Goal: Task Accomplishment & Management: Complete application form

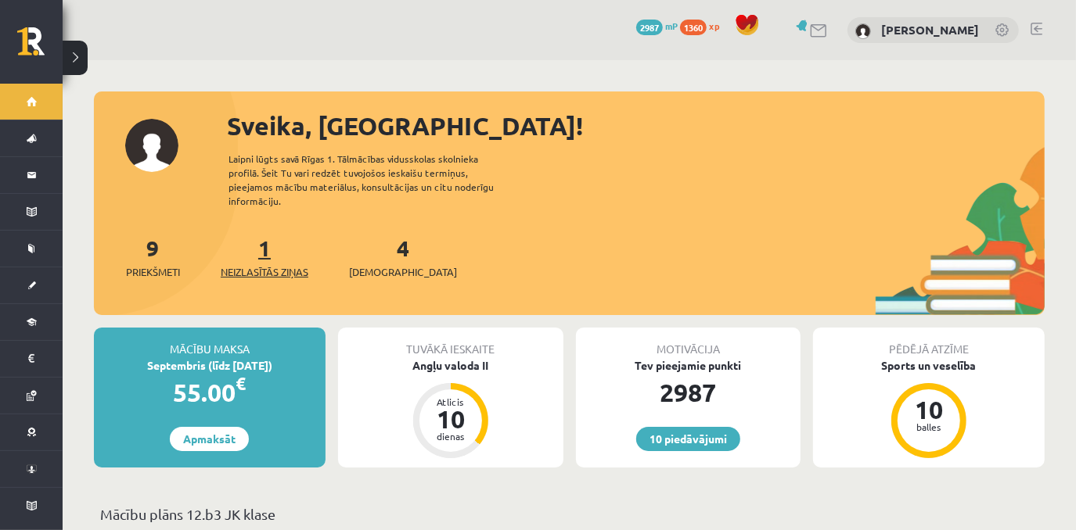
click at [273, 264] on span "Neizlasītās ziņas" at bounding box center [265, 272] width 88 height 16
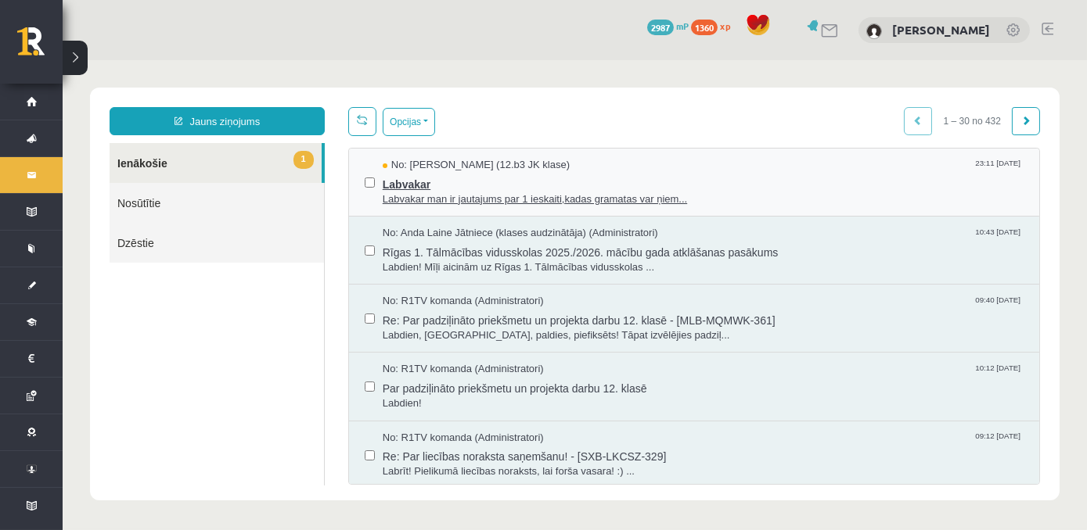
click at [406, 189] on span "Labvakar" at bounding box center [703, 183] width 641 height 20
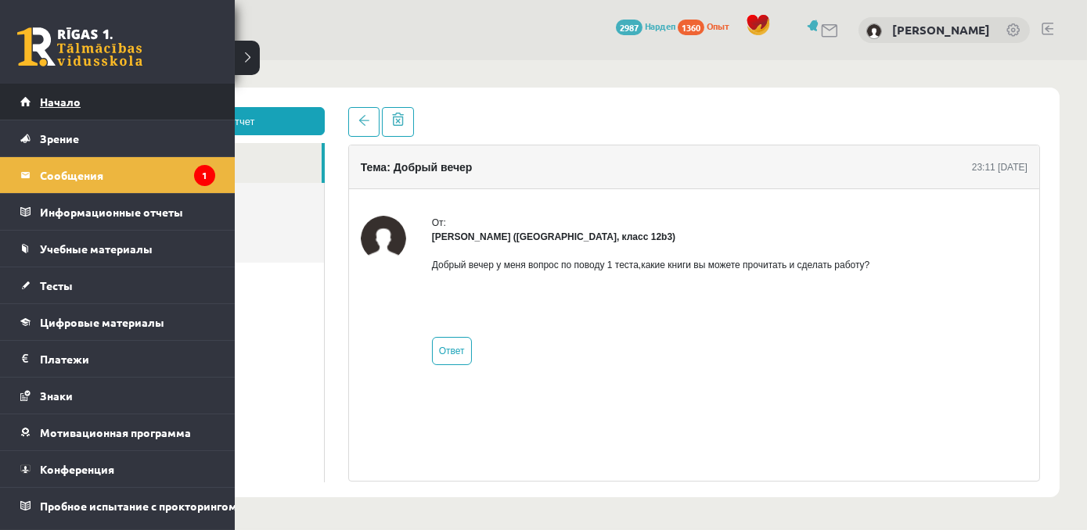
click at [124, 104] on link "Начало" at bounding box center [117, 102] width 195 height 36
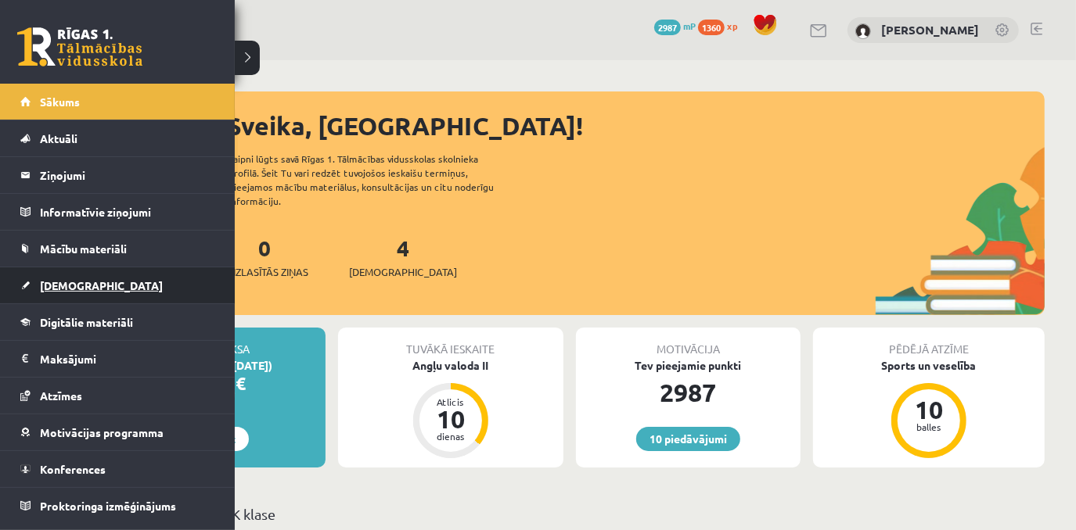
click at [120, 291] on link "[DEMOGRAPHIC_DATA]" at bounding box center [117, 286] width 195 height 36
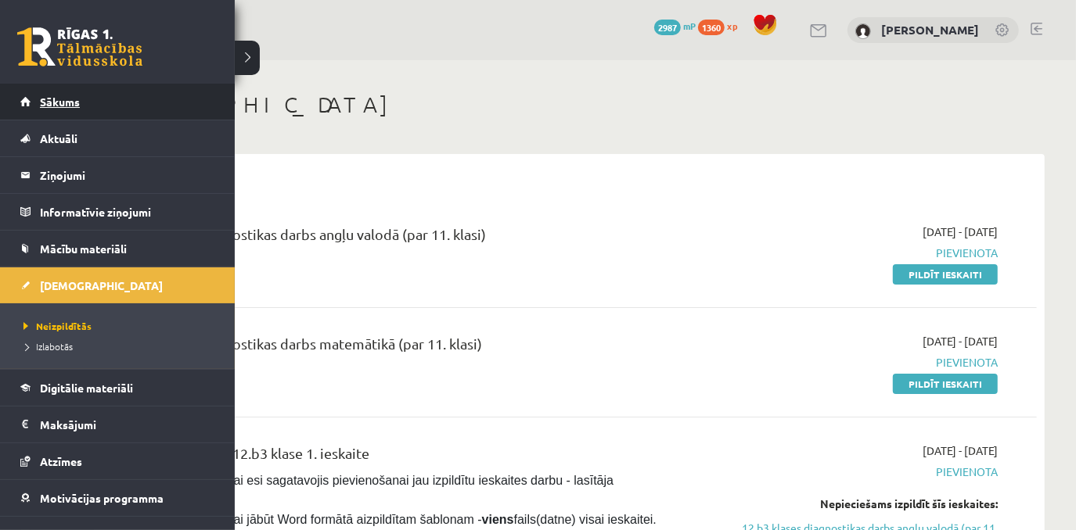
click at [98, 108] on link "Sākums" at bounding box center [117, 102] width 195 height 36
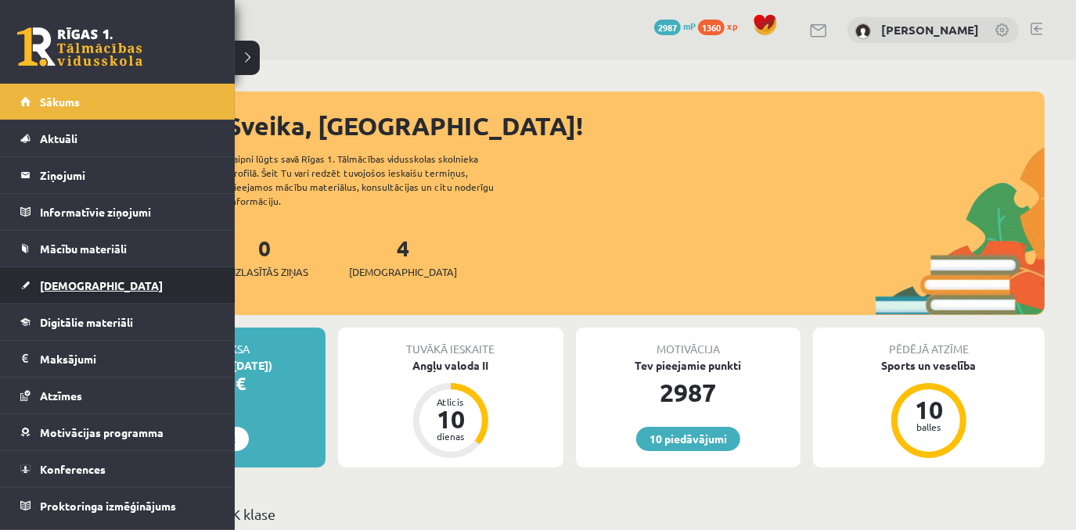
click at [81, 284] on span "[DEMOGRAPHIC_DATA]" at bounding box center [101, 285] width 123 height 14
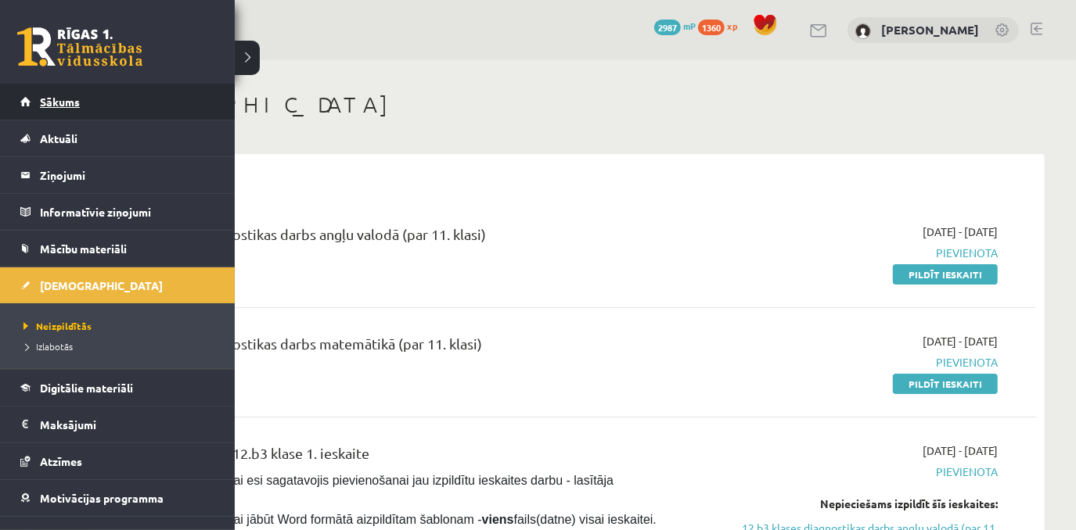
click at [68, 101] on span "Sākums" at bounding box center [60, 102] width 40 height 14
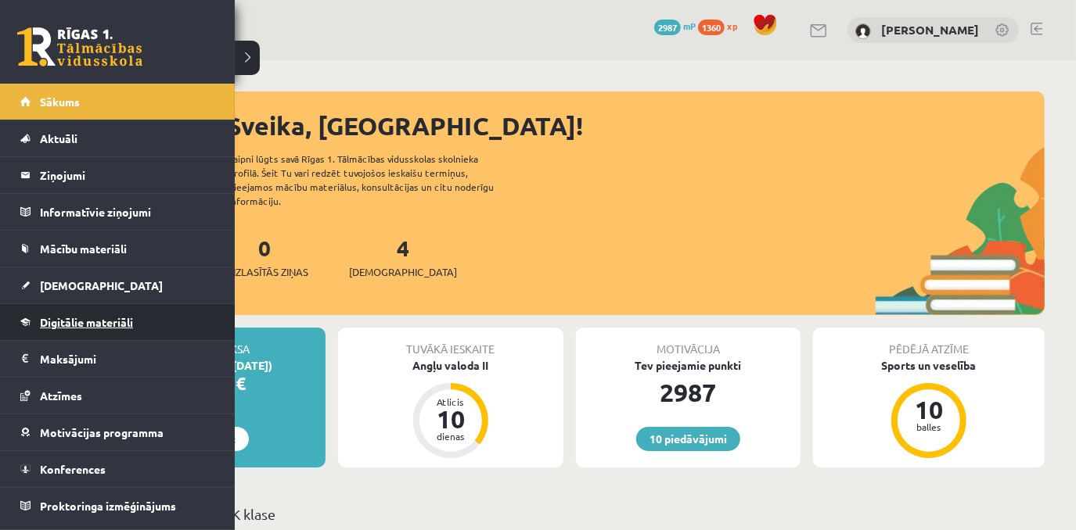
click at [61, 321] on span "Digitālie materiāli" at bounding box center [86, 322] width 93 height 14
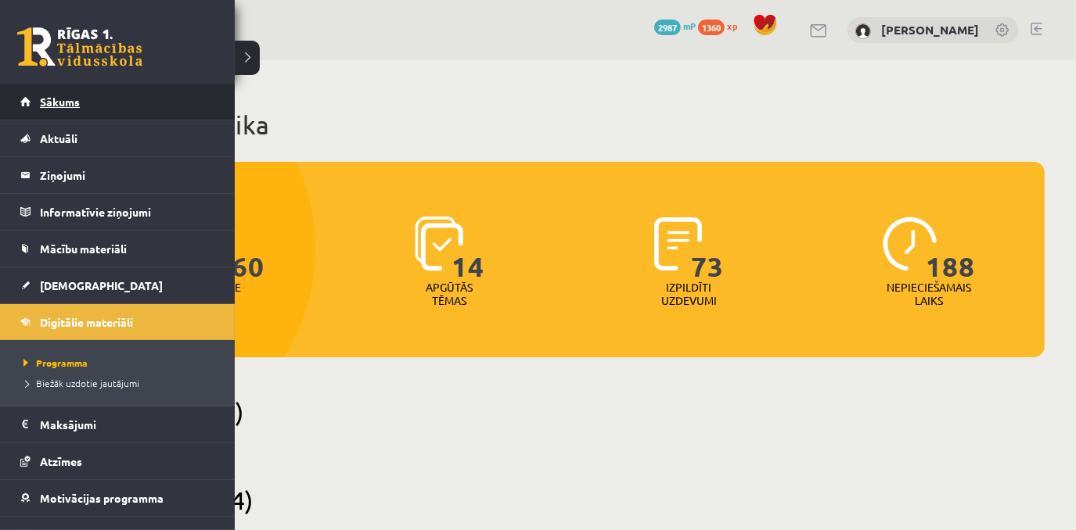
click at [77, 113] on link "Sākums" at bounding box center [117, 102] width 195 height 36
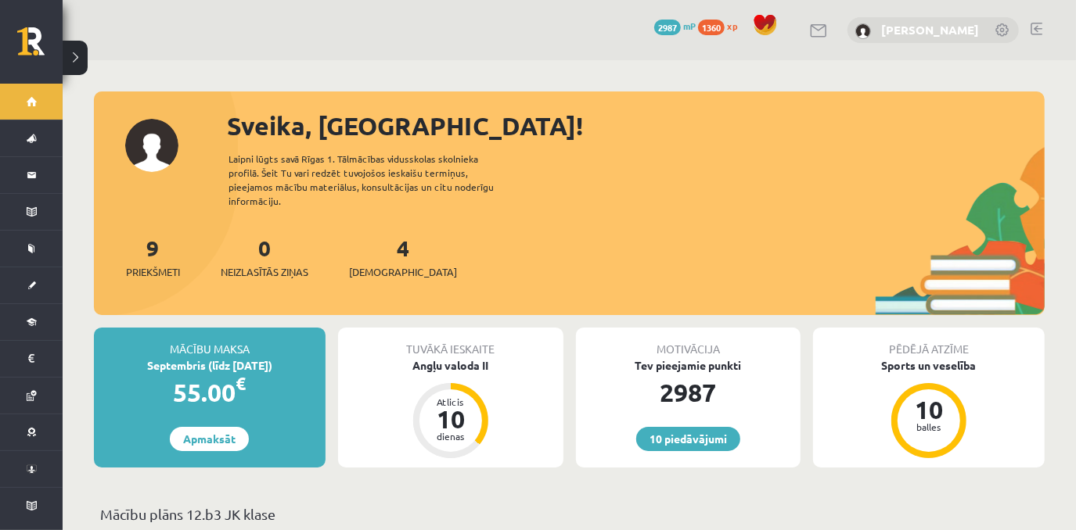
click at [871, 30] on div "[PERSON_NAME]" at bounding box center [932, 30] width 171 height 27
click at [902, 30] on link "[PERSON_NAME]" at bounding box center [930, 30] width 98 height 16
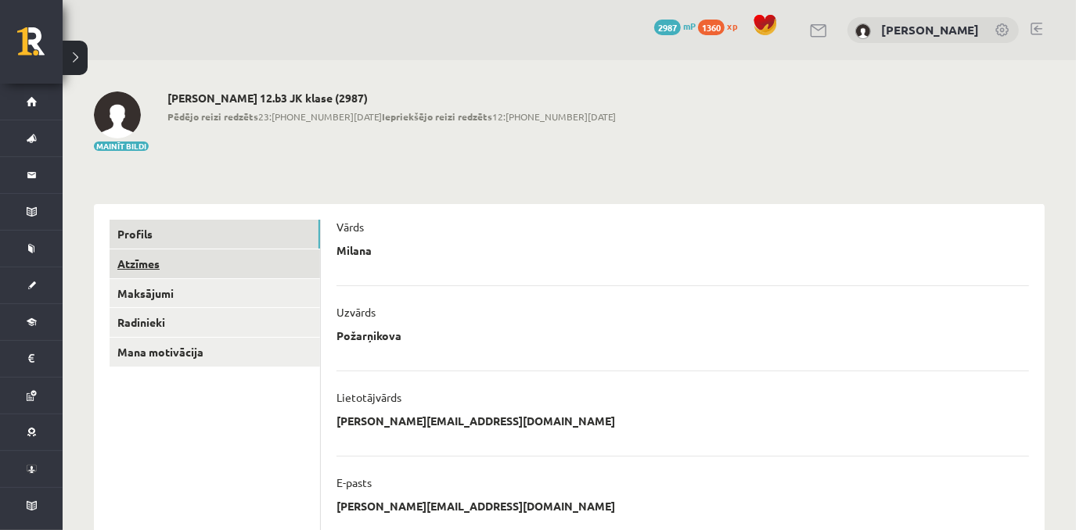
click at [221, 266] on link "Atzīmes" at bounding box center [215, 264] width 210 height 29
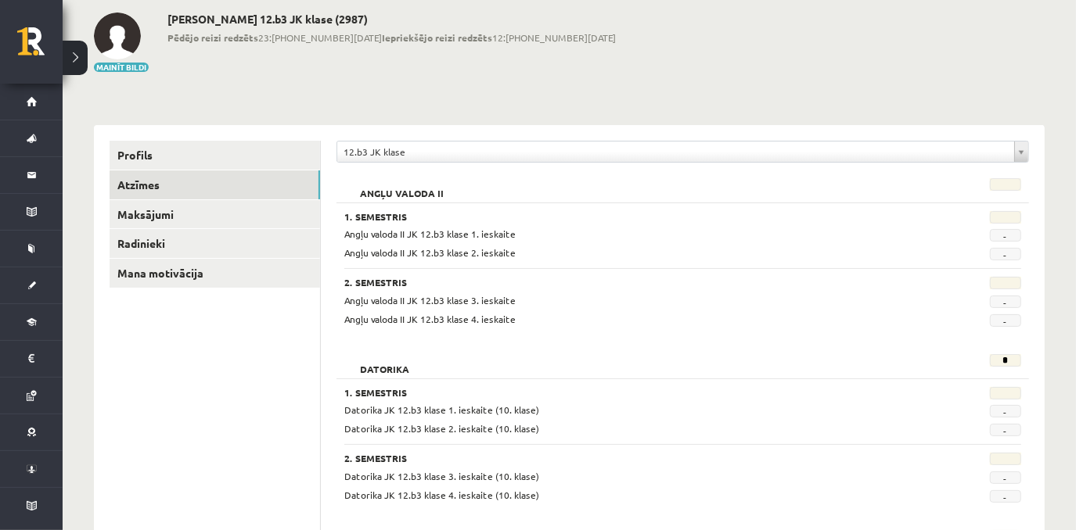
scroll to position [83, 0]
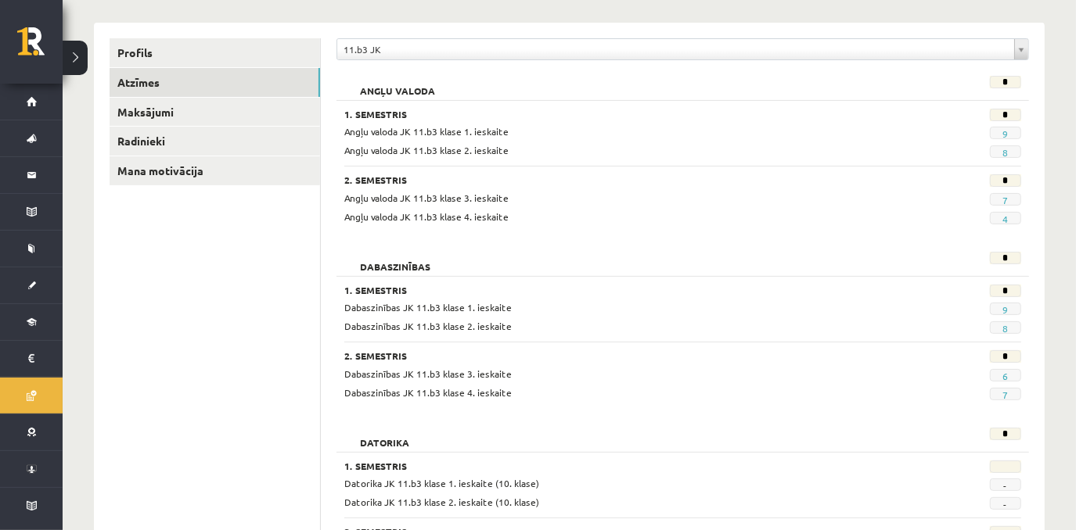
scroll to position [198, 0]
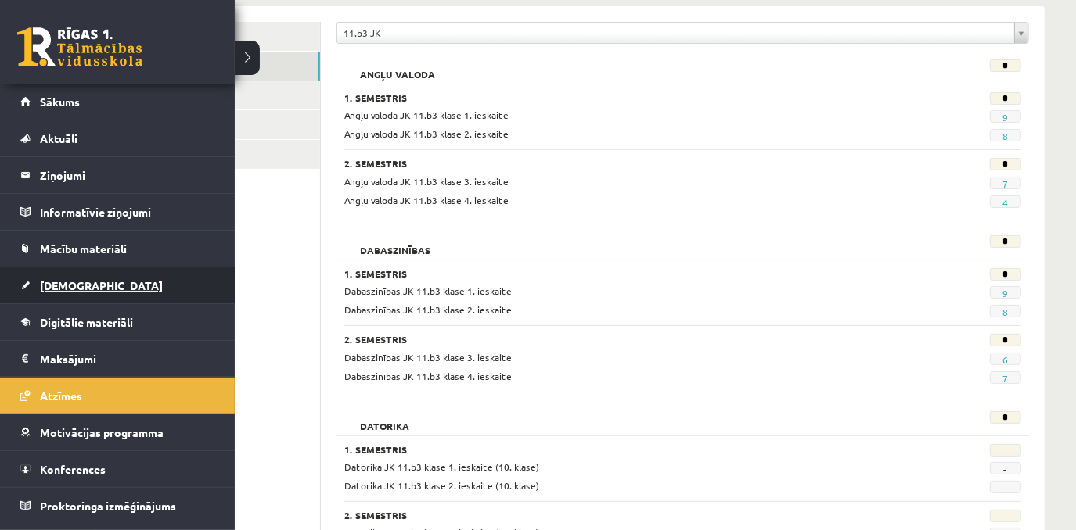
click at [79, 286] on span "[DEMOGRAPHIC_DATA]" at bounding box center [101, 285] width 123 height 14
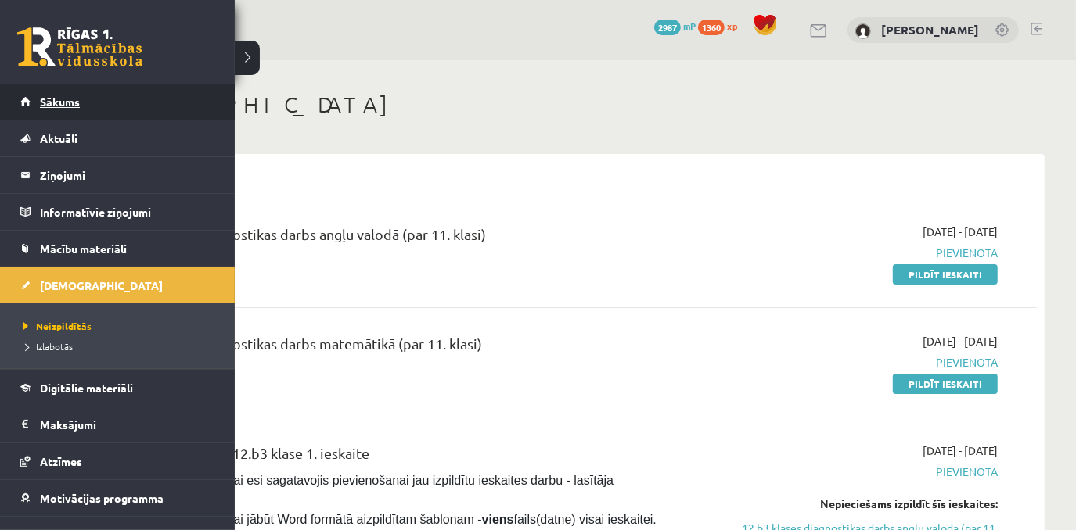
click at [78, 95] on link "Sākums" at bounding box center [117, 102] width 195 height 36
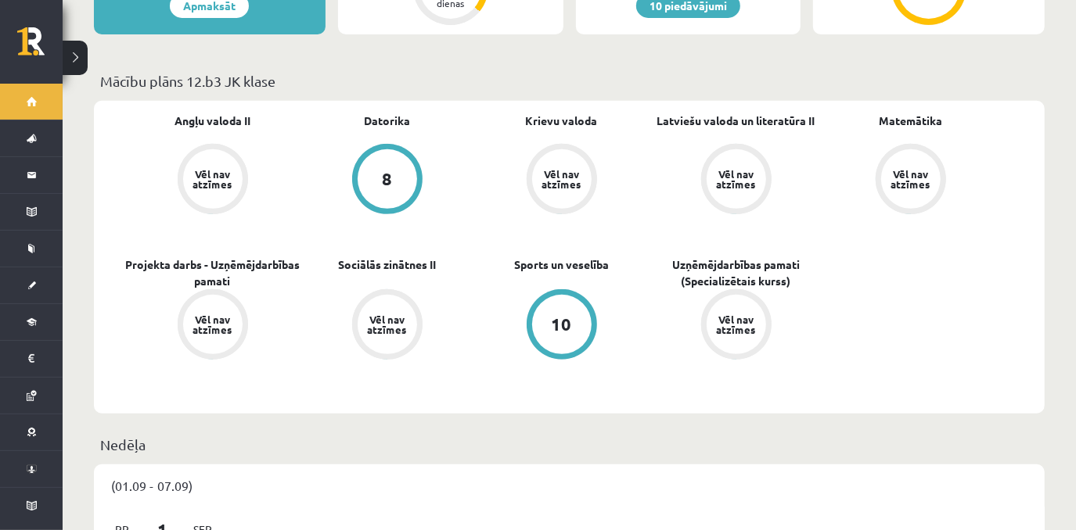
scroll to position [422, 0]
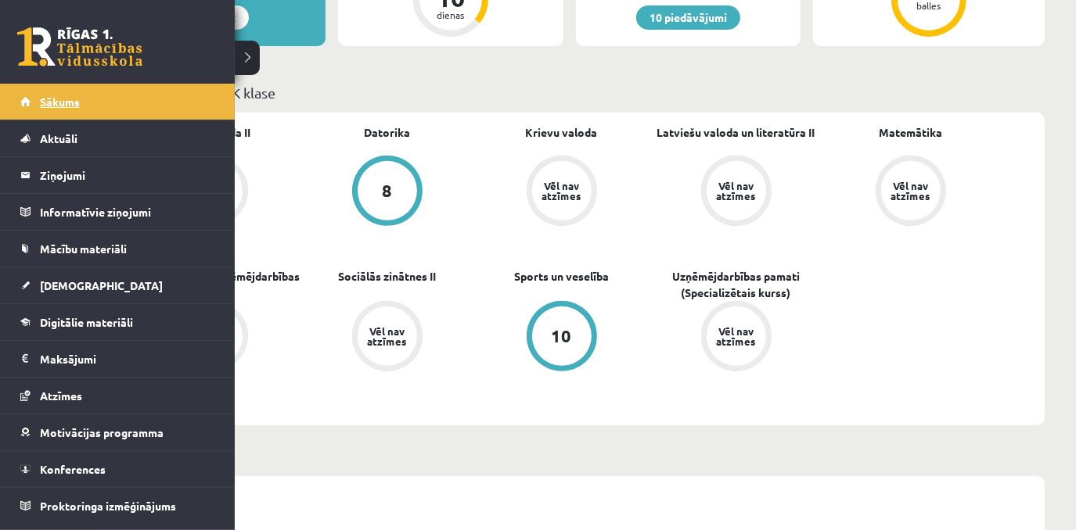
click at [63, 99] on span "Sākums" at bounding box center [60, 102] width 40 height 14
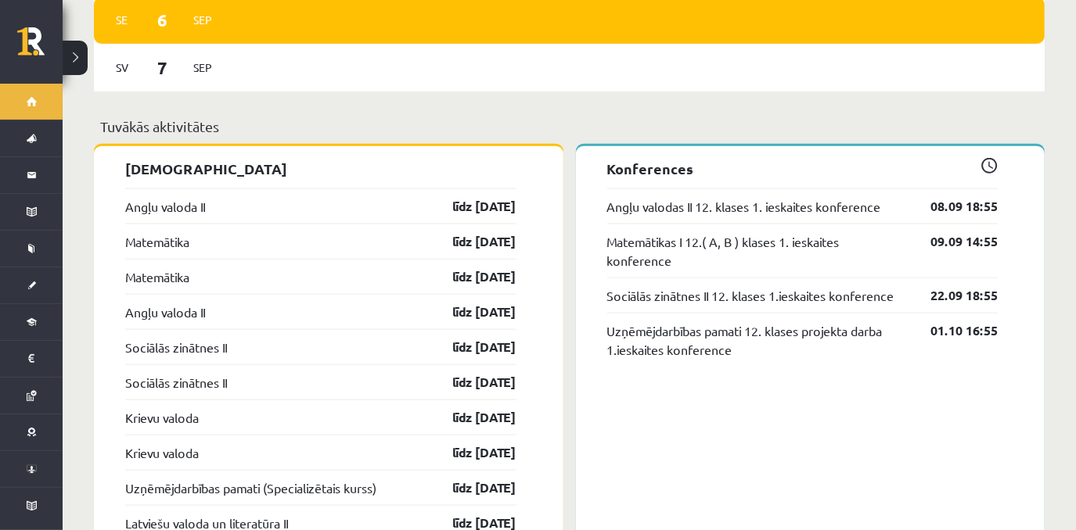
scroll to position [1223, 0]
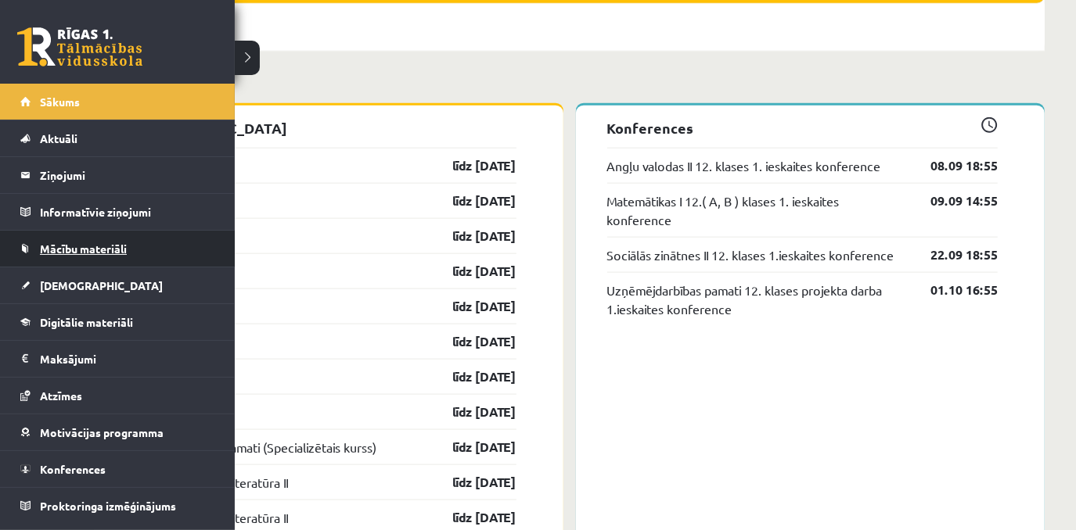
click at [106, 253] on link "Mācību materiāli" at bounding box center [117, 249] width 195 height 36
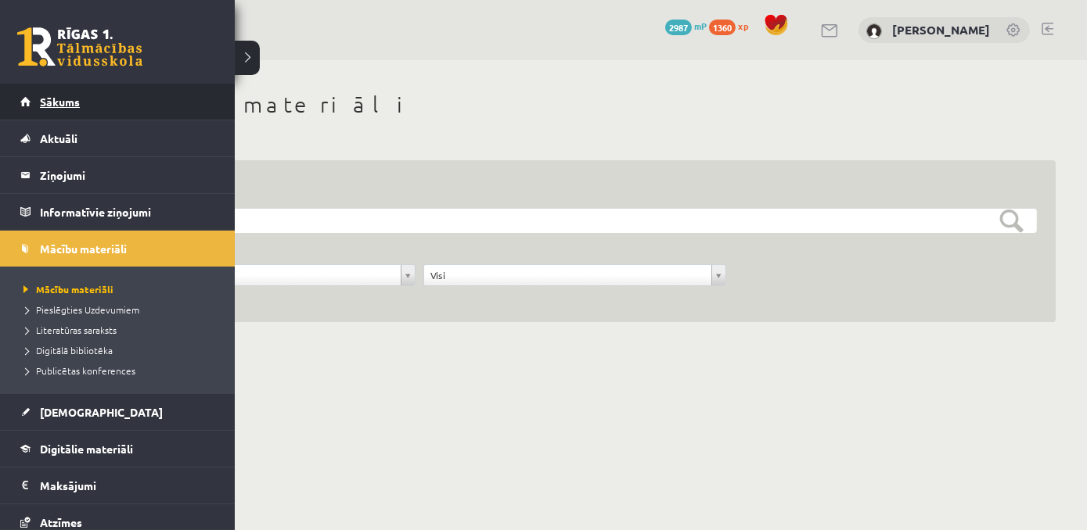
click at [74, 111] on link "Sākums" at bounding box center [117, 102] width 195 height 36
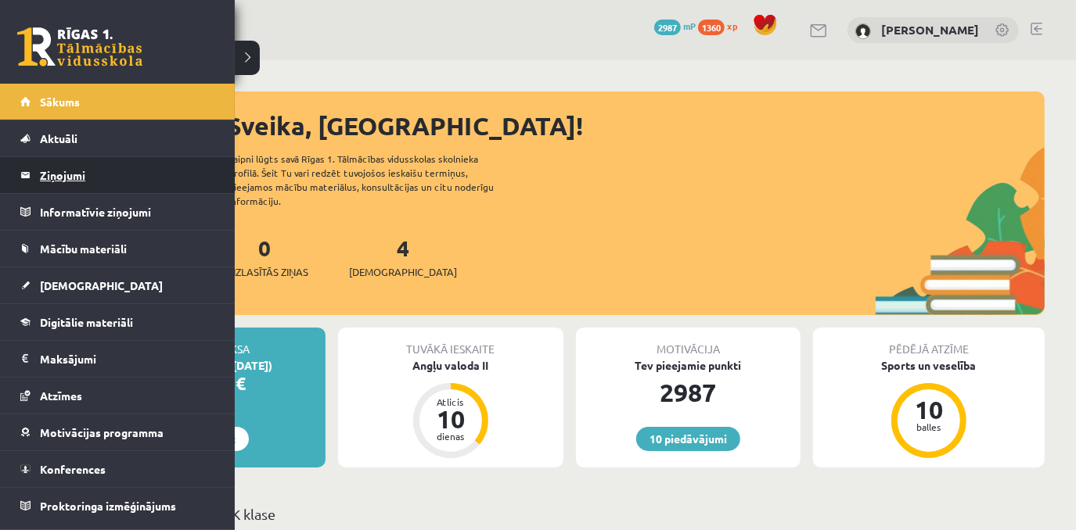
click at [75, 172] on legend "Ziņojumi 0" at bounding box center [127, 175] width 175 height 36
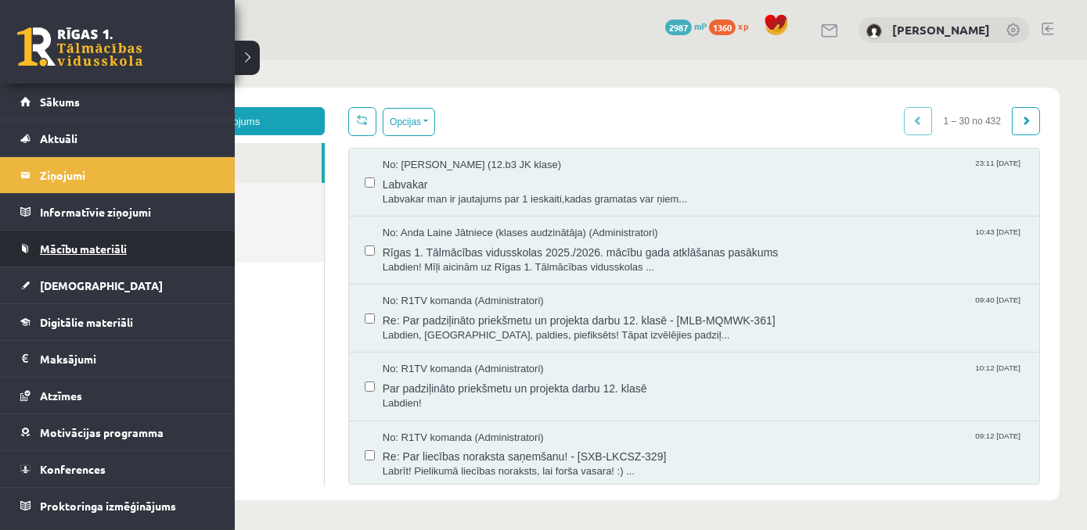
click at [116, 253] on link "Mācību materiāli" at bounding box center [117, 249] width 195 height 36
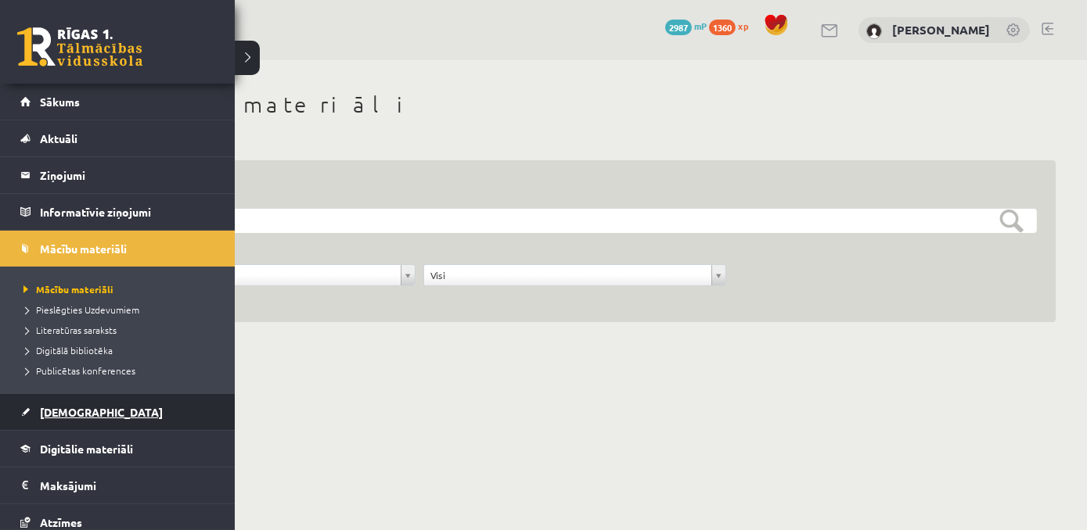
click at [63, 418] on link "[DEMOGRAPHIC_DATA]" at bounding box center [117, 412] width 195 height 36
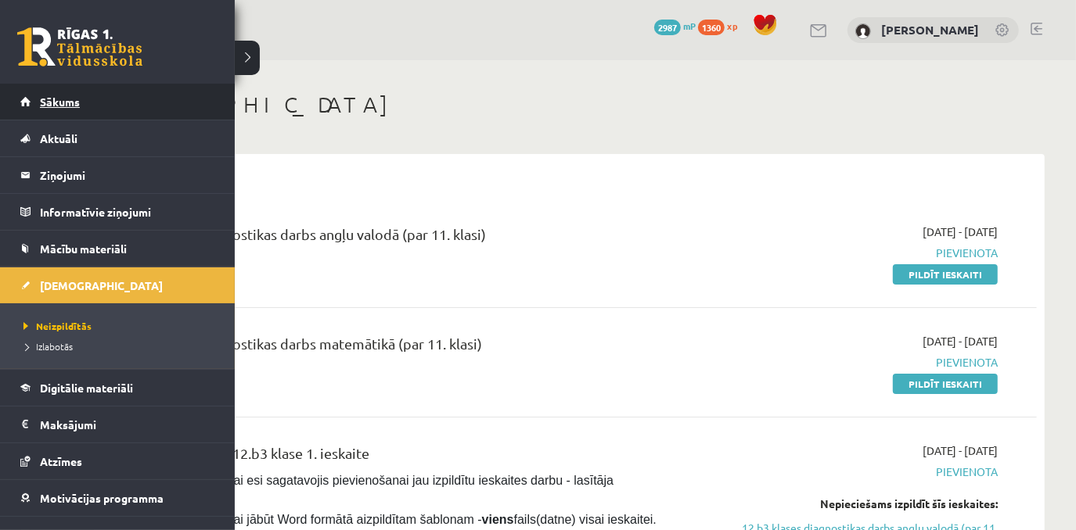
click at [45, 106] on span "Sākums" at bounding box center [60, 102] width 40 height 14
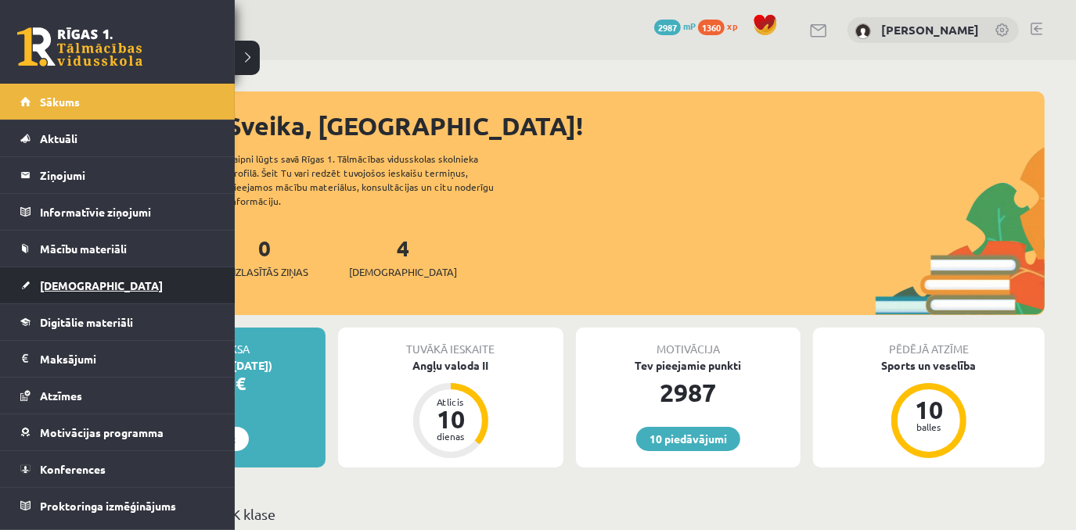
click at [92, 286] on link "[DEMOGRAPHIC_DATA]" at bounding box center [117, 286] width 195 height 36
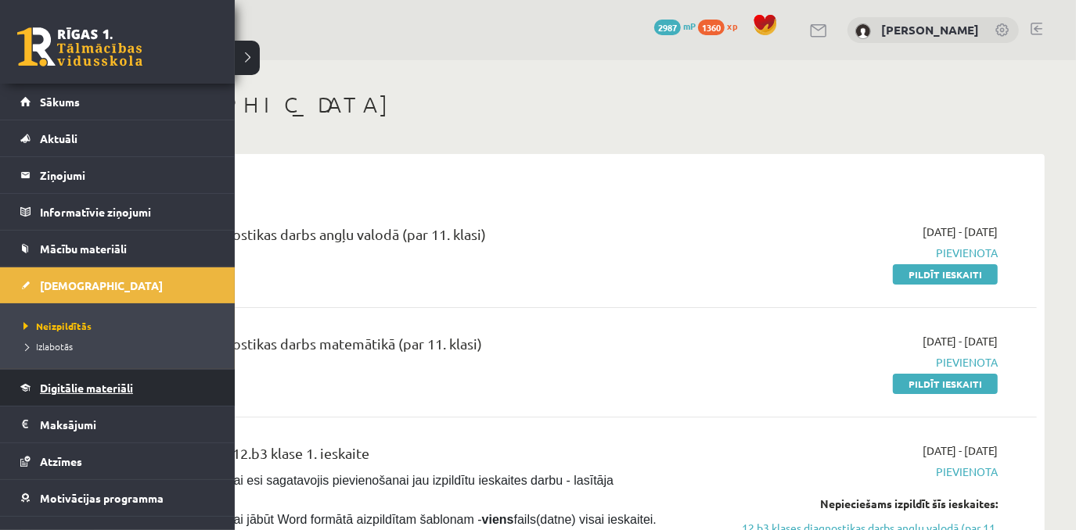
click at [106, 397] on link "Digitālie materiāli" at bounding box center [117, 388] width 195 height 36
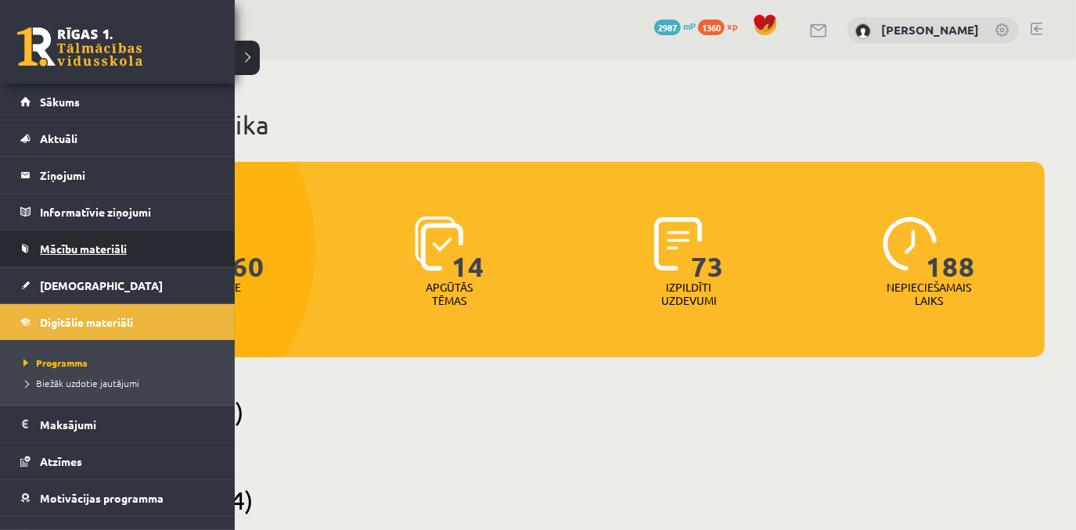
click at [87, 253] on link "Mācību materiāli" at bounding box center [117, 249] width 195 height 36
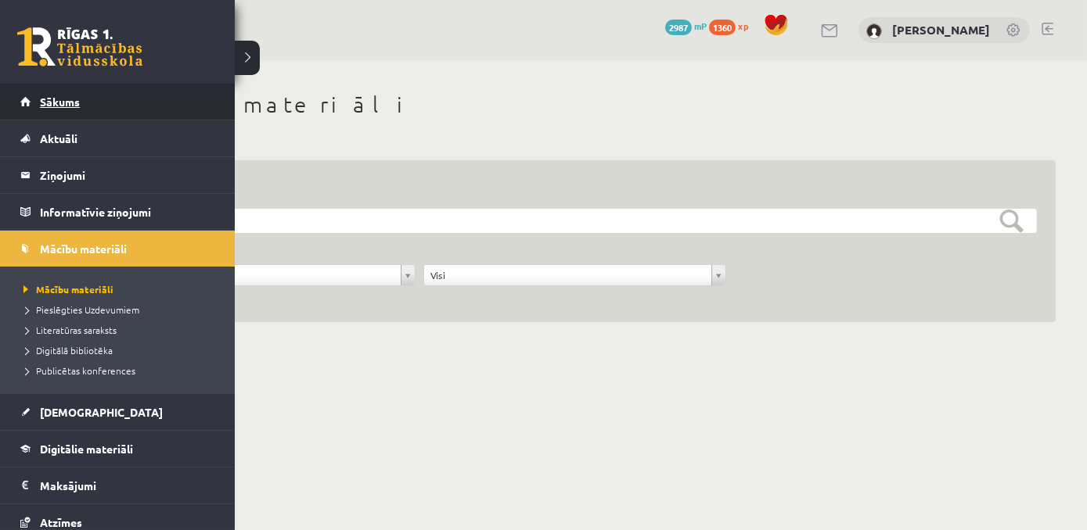
click at [99, 106] on link "Sākums" at bounding box center [117, 102] width 195 height 36
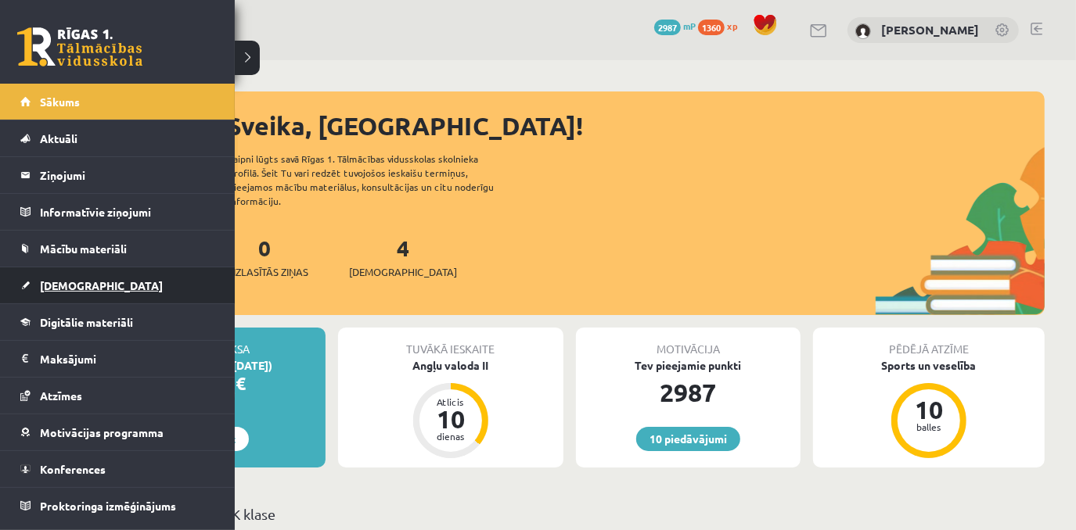
click at [70, 293] on link "[DEMOGRAPHIC_DATA]" at bounding box center [117, 286] width 195 height 36
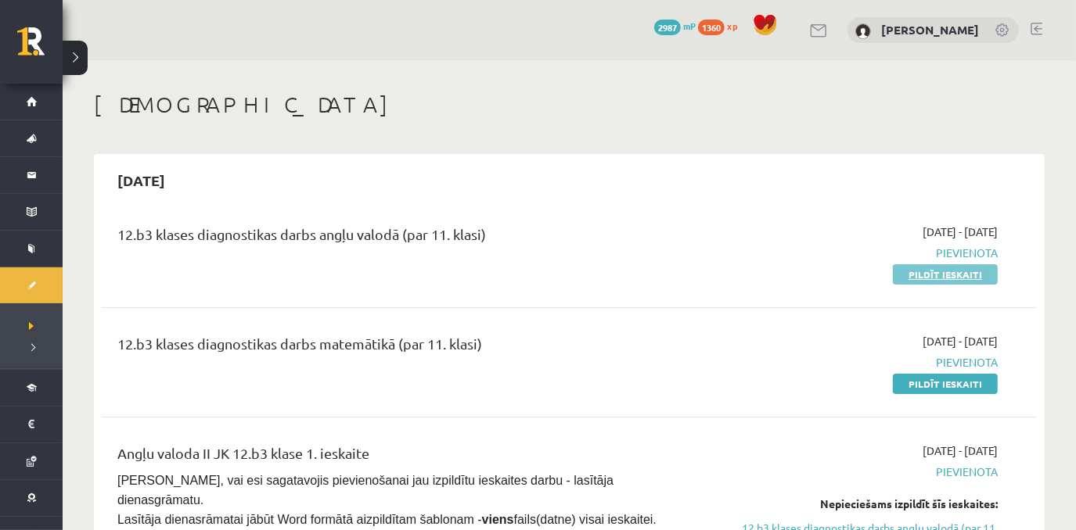
click at [962, 272] on link "Pildīt ieskaiti" at bounding box center [945, 274] width 105 height 20
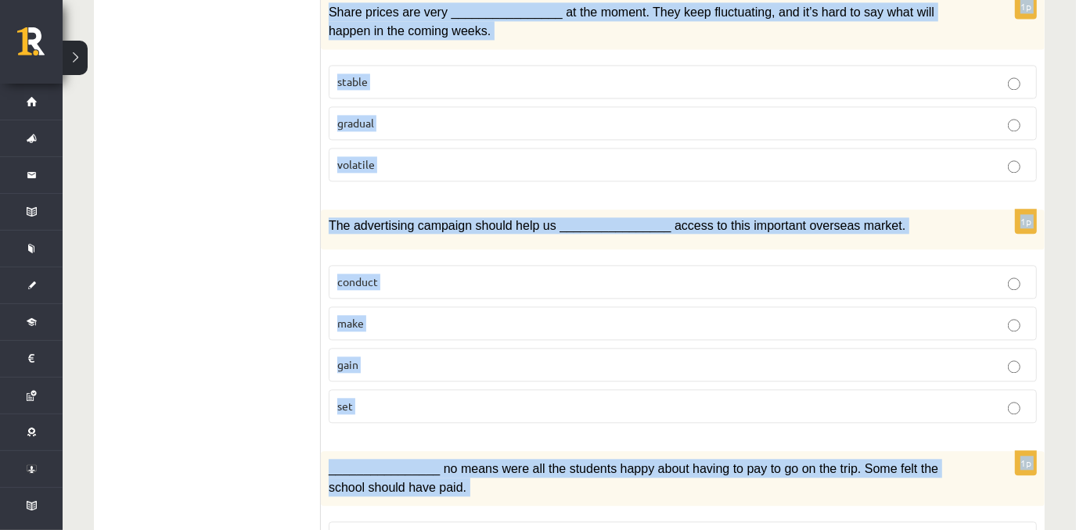
scroll to position [2362, 0]
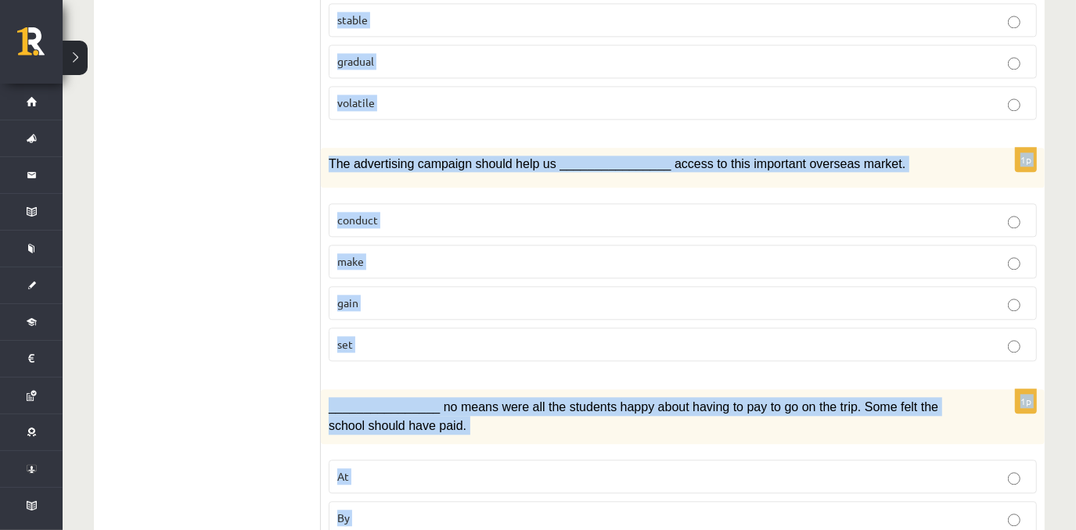
drag, startPoint x: 339, startPoint y: 295, endPoint x: 467, endPoint y: 465, distance: 212.8
copy form "Loremi dol sitamet consect. 5a Eli sed doeiusmodtemp inc utlaboree ____________…"
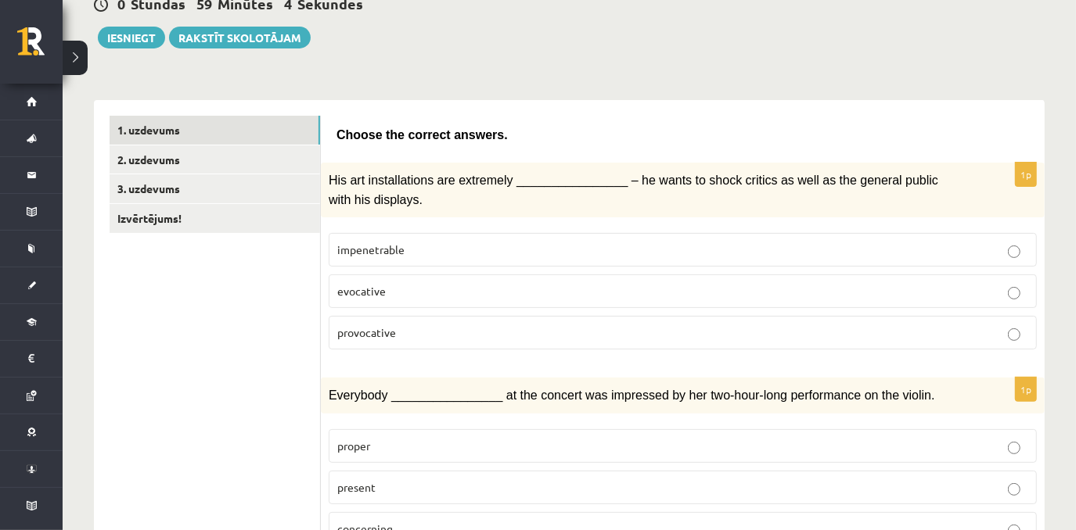
scroll to position [169, 0]
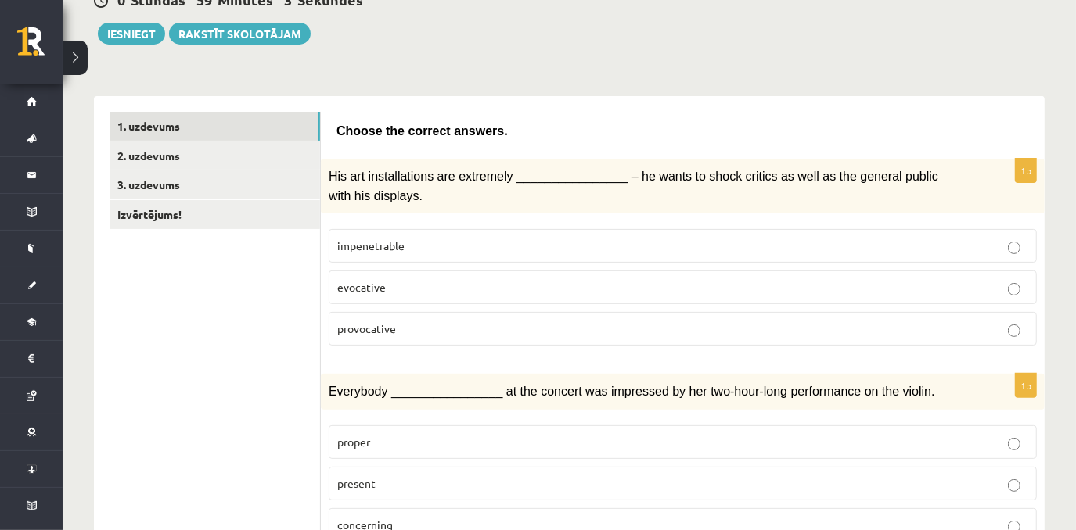
click at [483, 340] on label "provocative" at bounding box center [683, 329] width 708 height 34
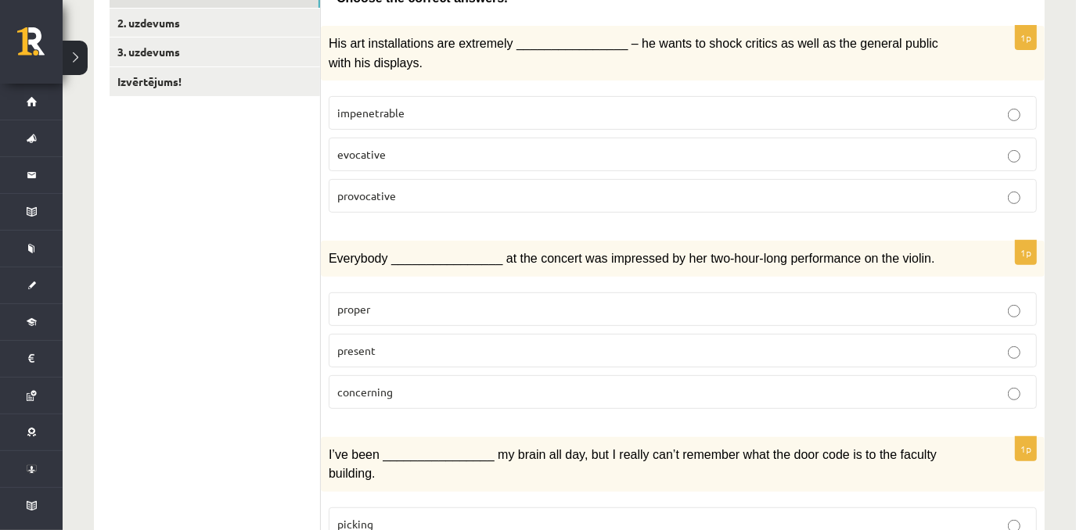
scroll to position [336, 0]
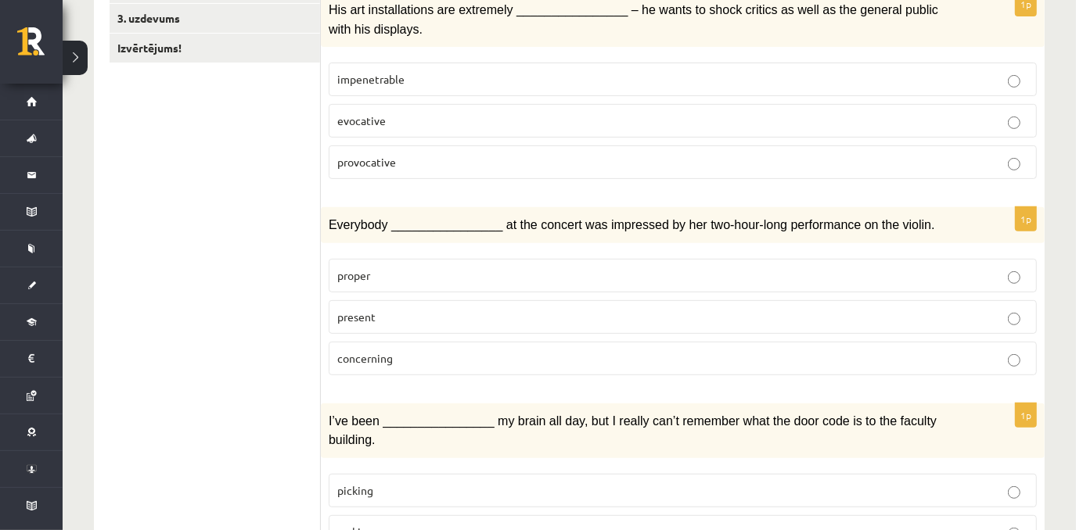
click at [452, 314] on p "present" at bounding box center [682, 317] width 691 height 16
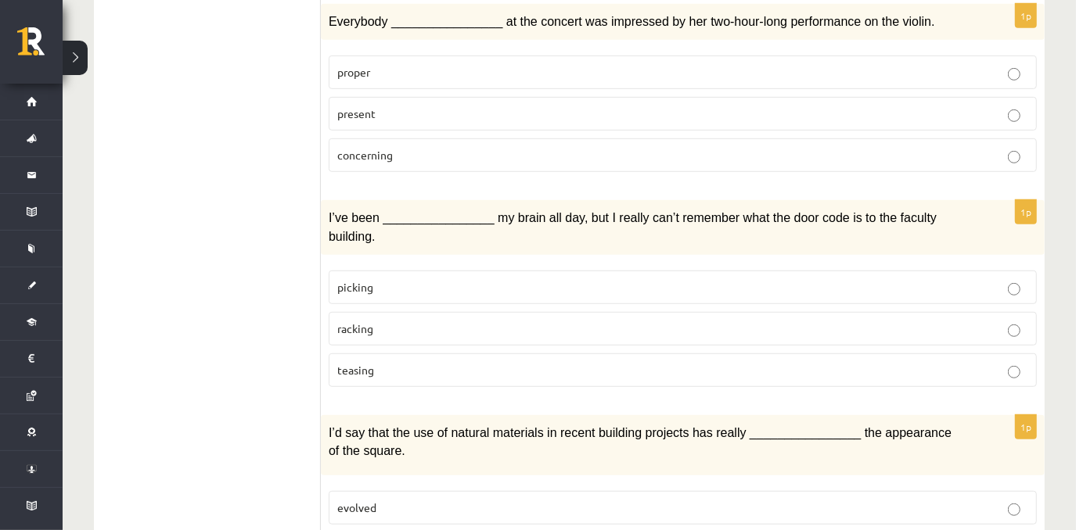
scroll to position [572, 0]
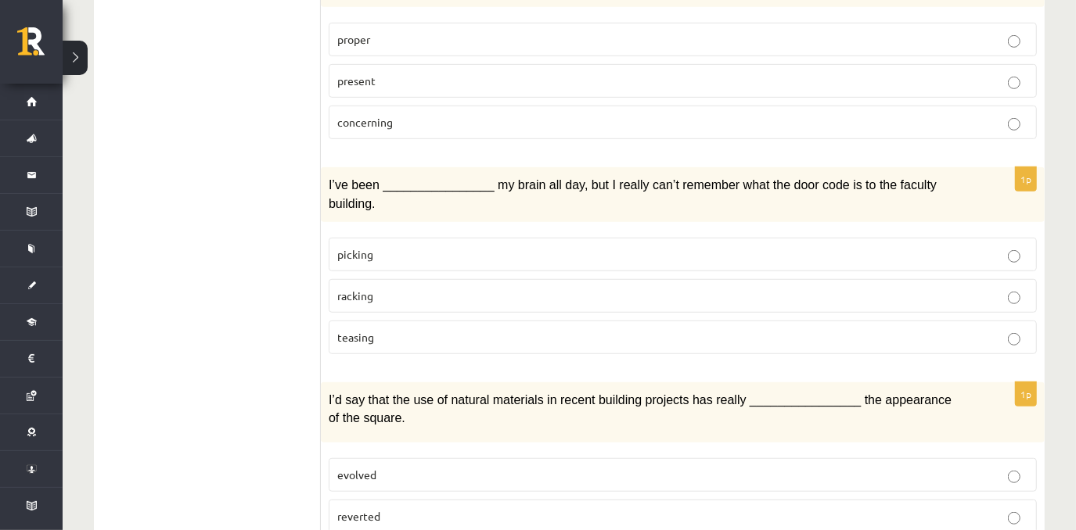
click at [530, 288] on p "racking" at bounding box center [682, 296] width 691 height 16
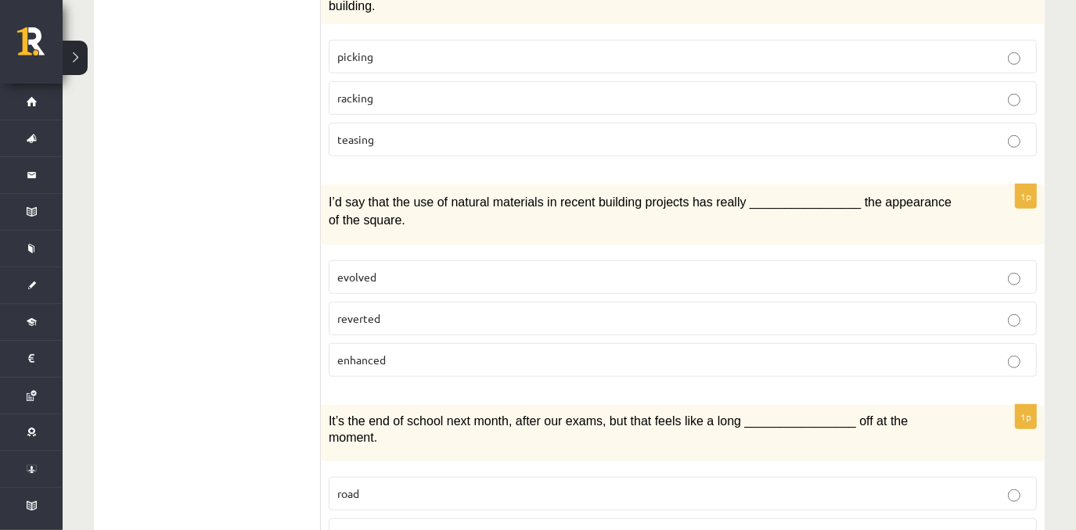
scroll to position [789, 0]
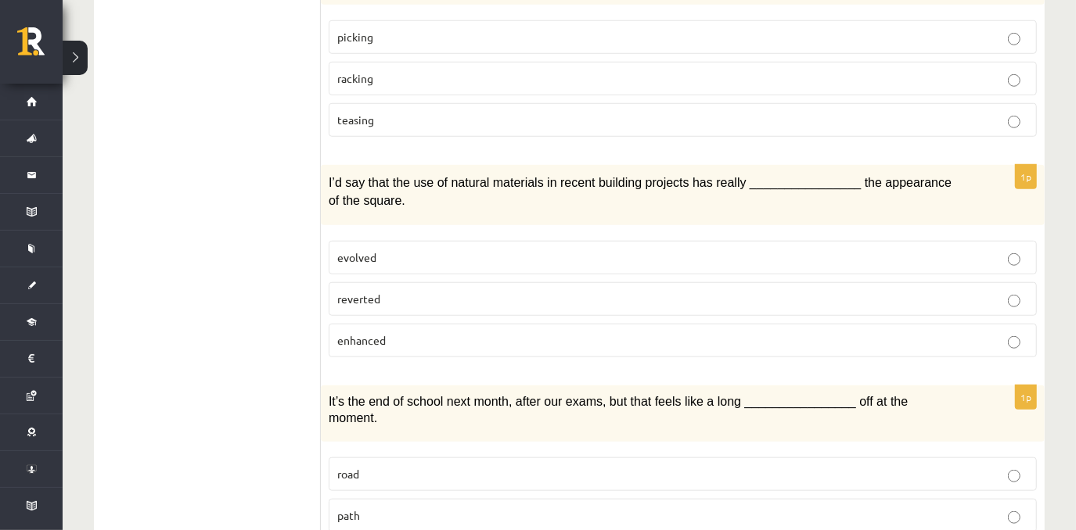
click at [451, 332] on p "enhanced" at bounding box center [682, 340] width 691 height 16
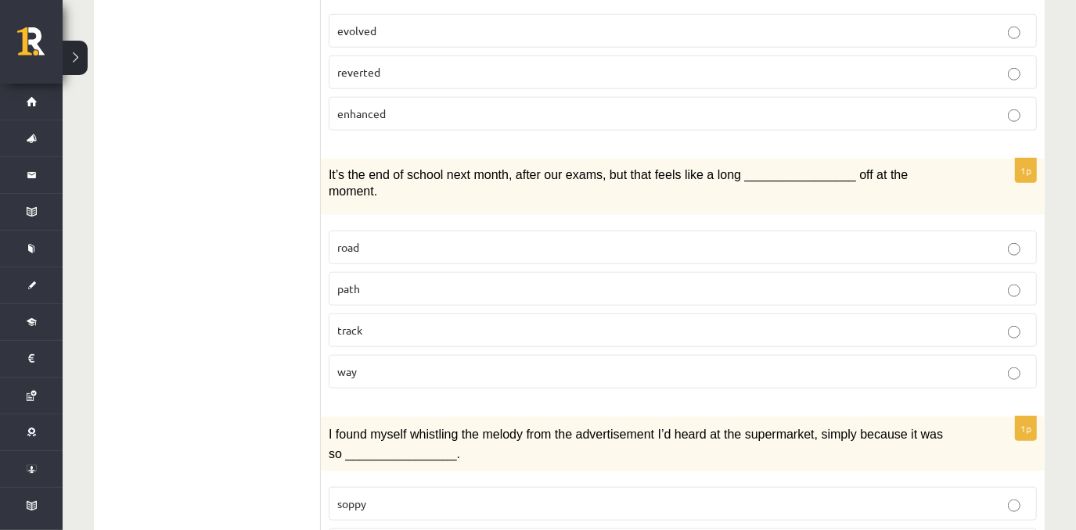
scroll to position [1022, 0]
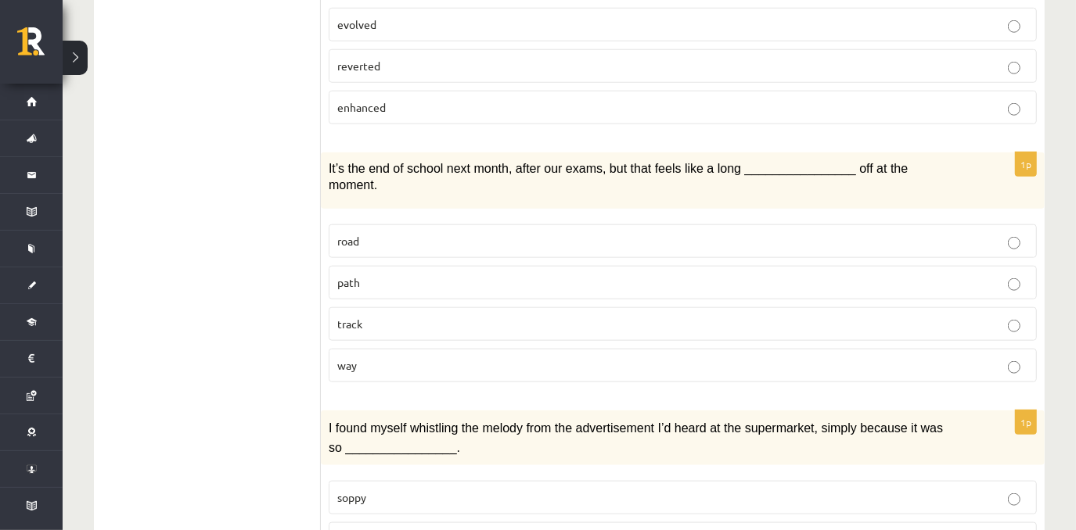
click at [415, 358] on p "way" at bounding box center [682, 366] width 691 height 16
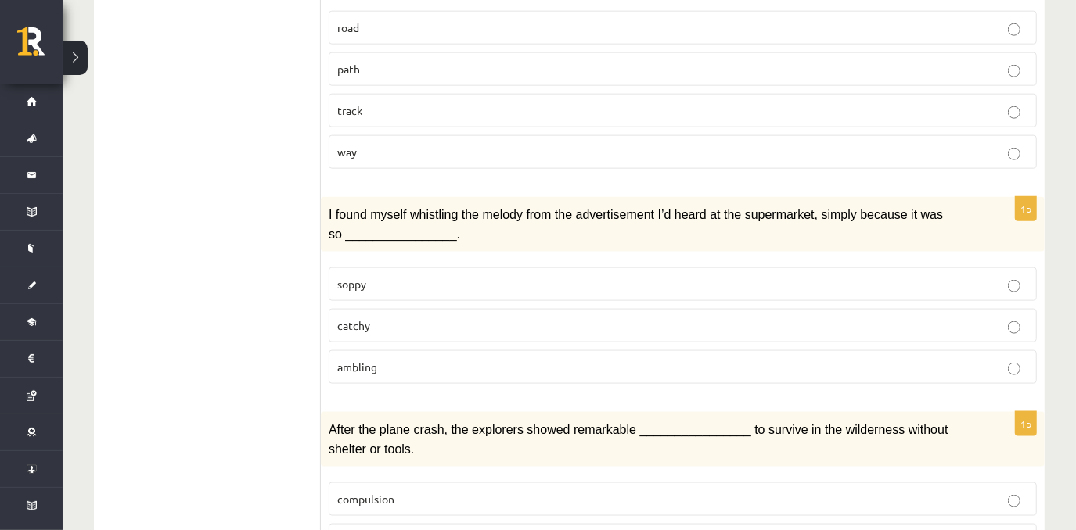
scroll to position [1246, 0]
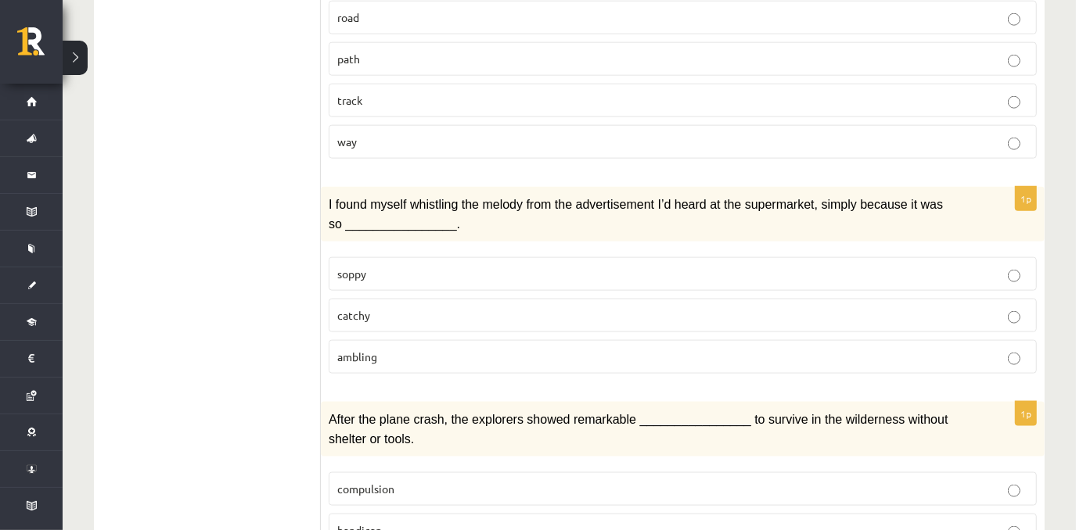
click at [390, 307] on p "catchy" at bounding box center [682, 315] width 691 height 16
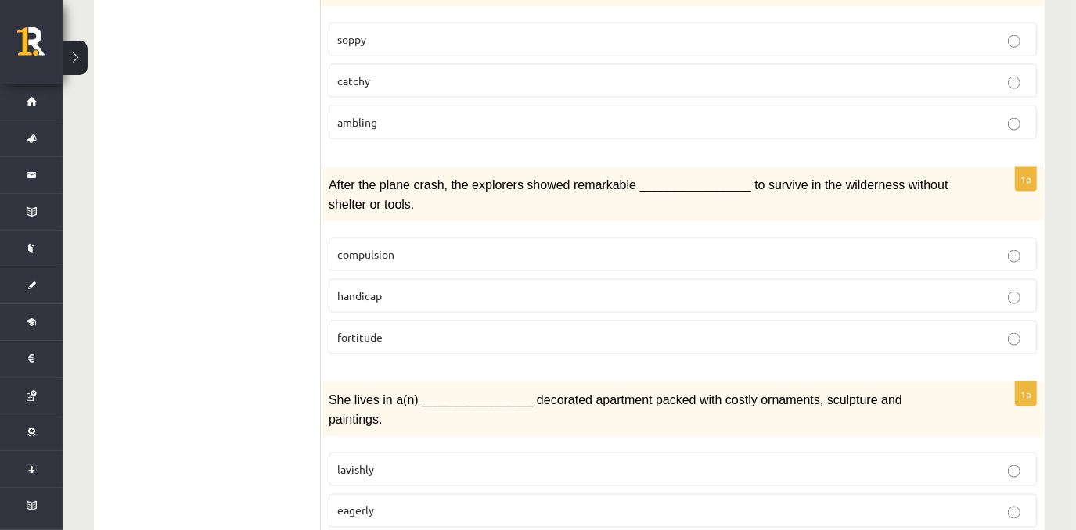
scroll to position [1475, 0]
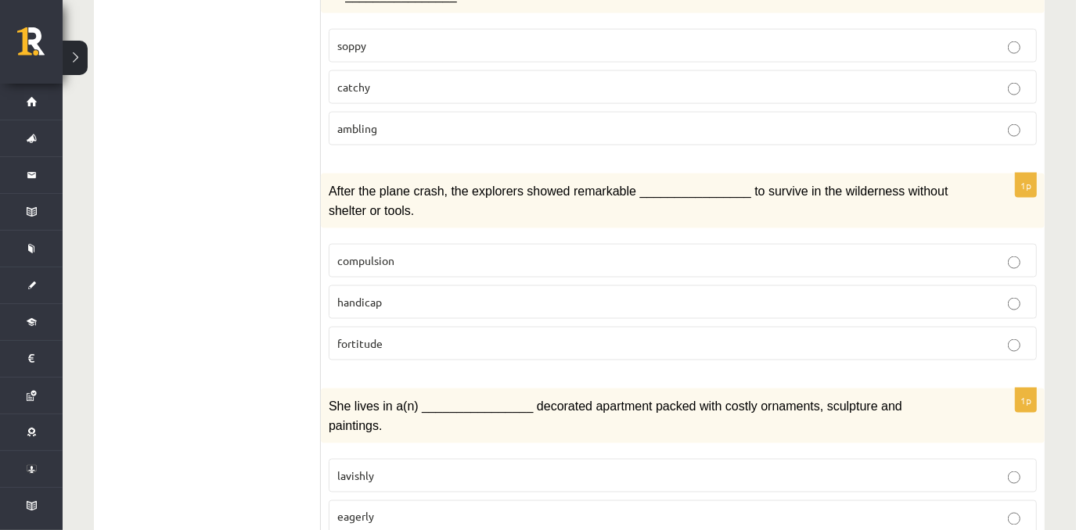
click at [399, 336] on p "fortitude" at bounding box center [682, 344] width 691 height 16
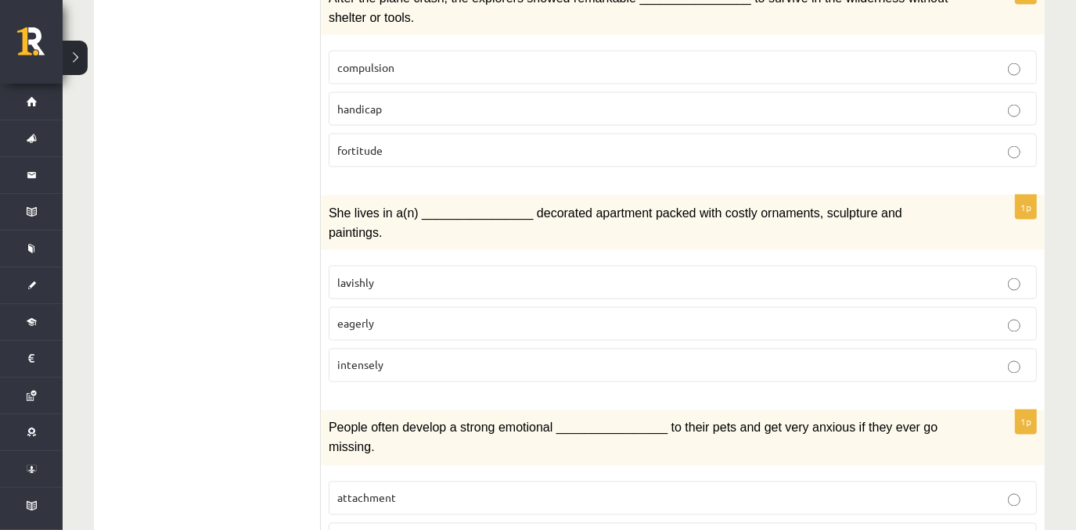
scroll to position [1675, 0]
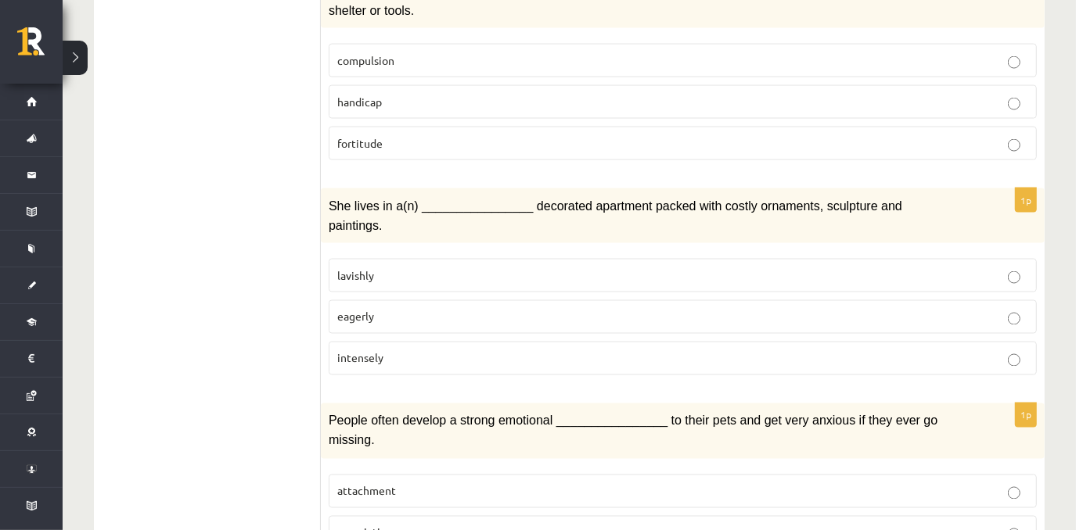
click at [401, 268] on p "lavishly" at bounding box center [682, 276] width 691 height 16
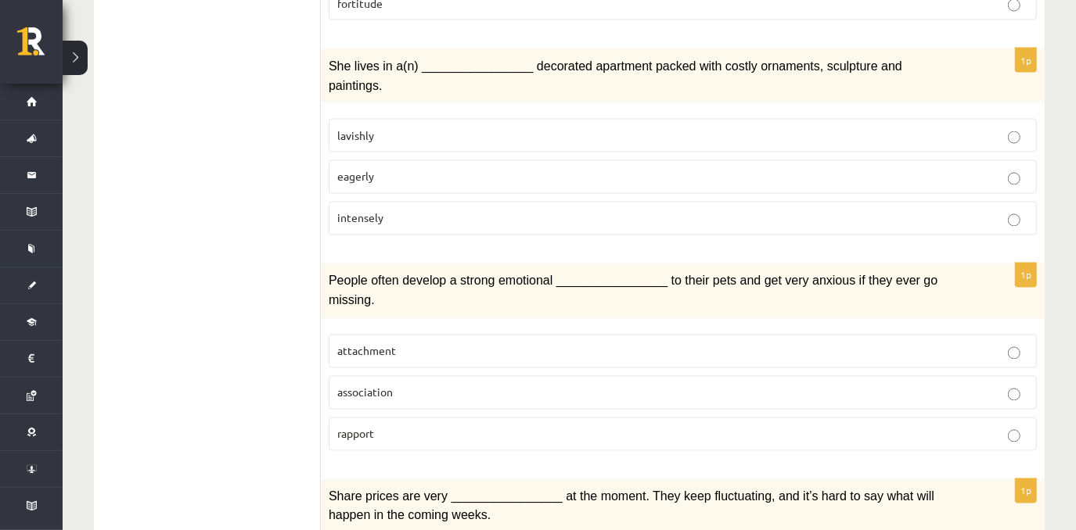
scroll to position [1819, 0]
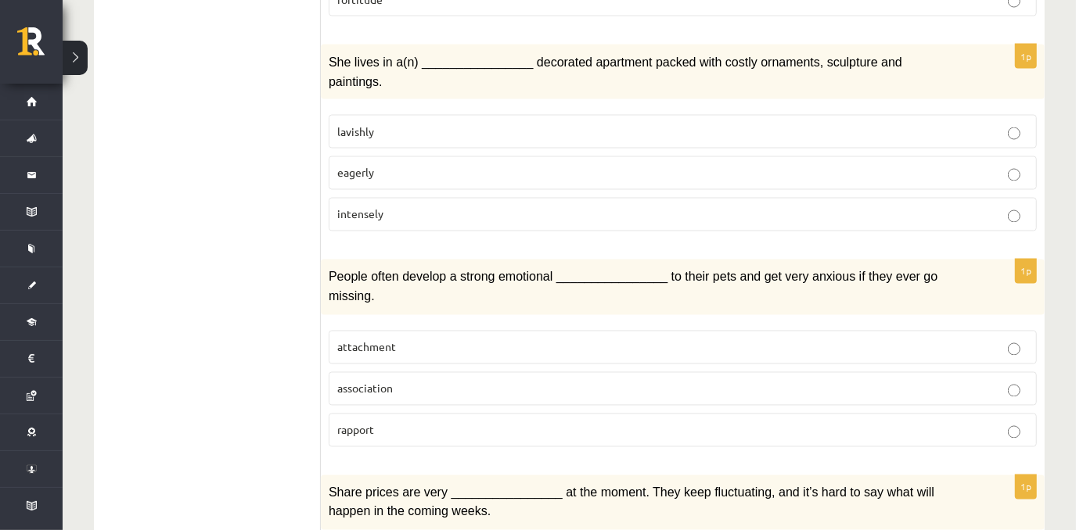
click at [426, 340] on p "attachment" at bounding box center [682, 348] width 691 height 16
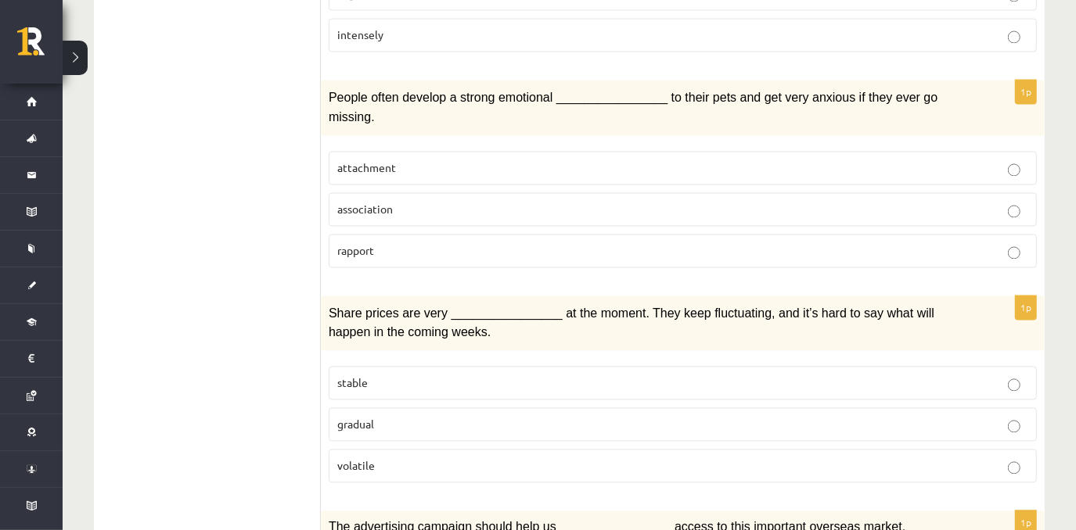
scroll to position [2032, 0]
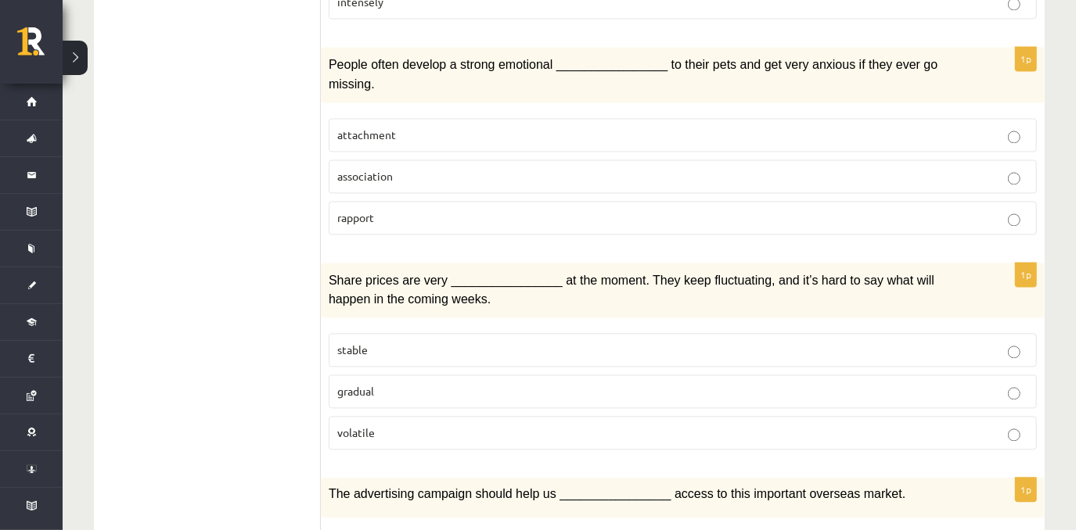
click at [407, 416] on label "volatile" at bounding box center [683, 433] width 708 height 34
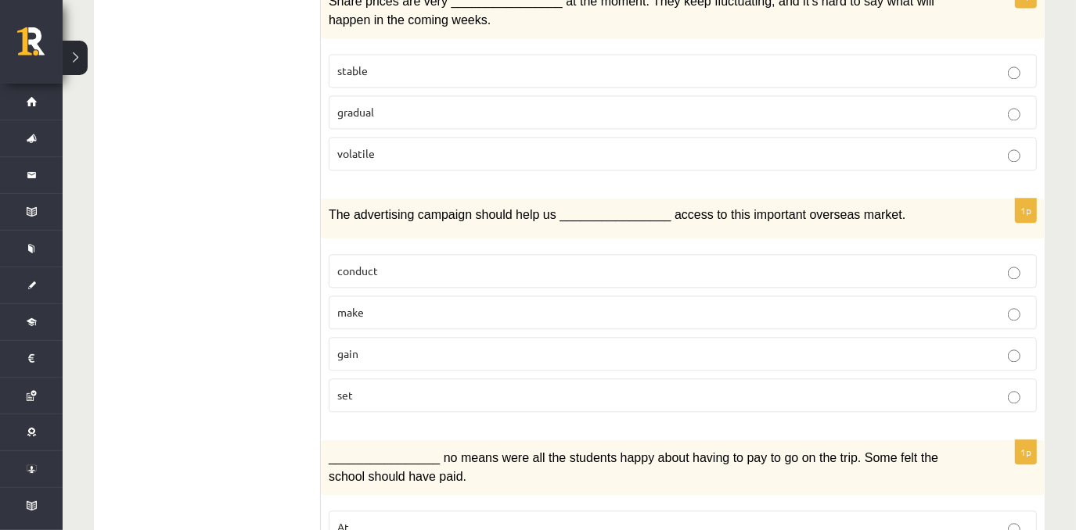
scroll to position [2325, 0]
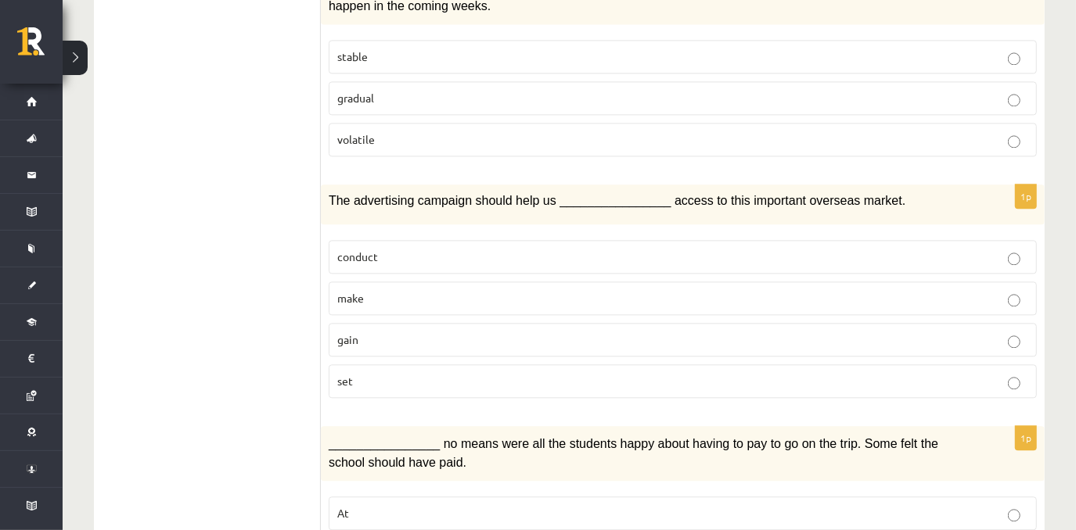
click at [376, 332] on p "gain" at bounding box center [682, 340] width 691 height 16
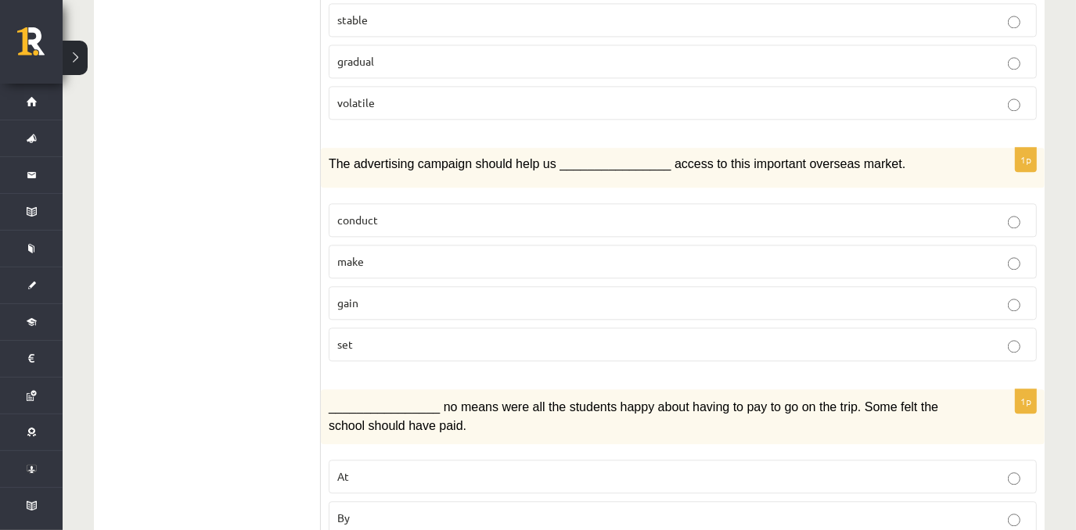
scroll to position [0, 0]
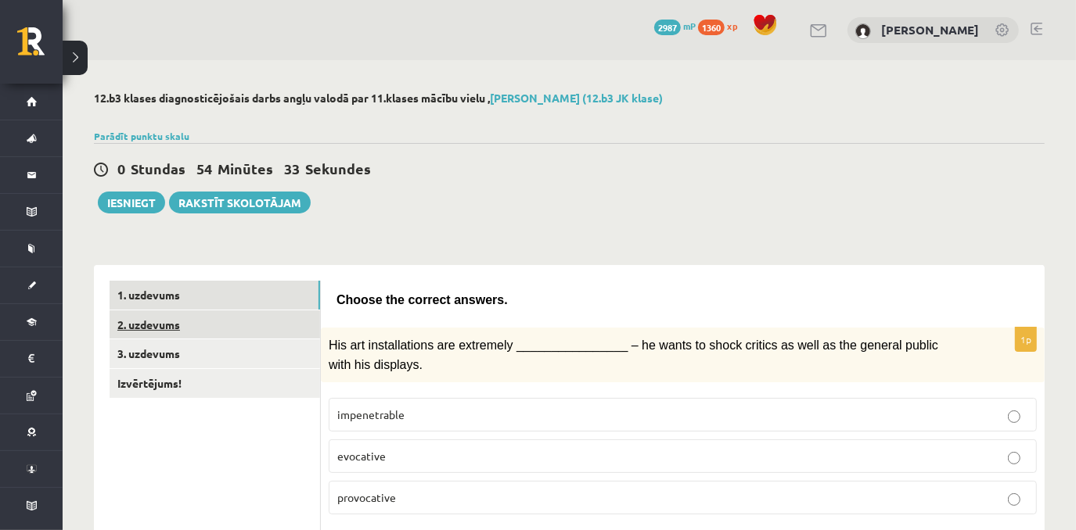
click at [179, 329] on link "2. uzdevums" at bounding box center [215, 325] width 210 height 29
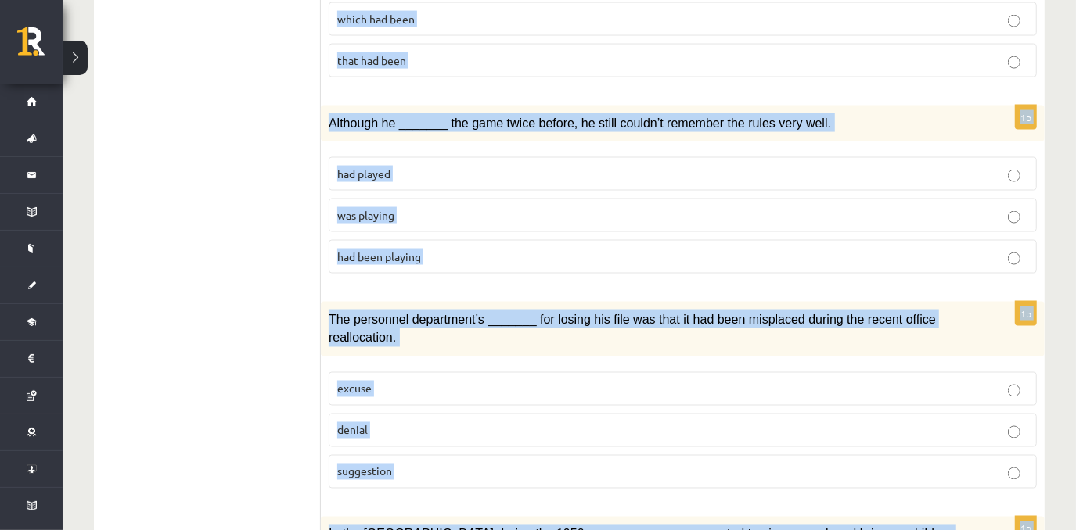
scroll to position [1766, 0]
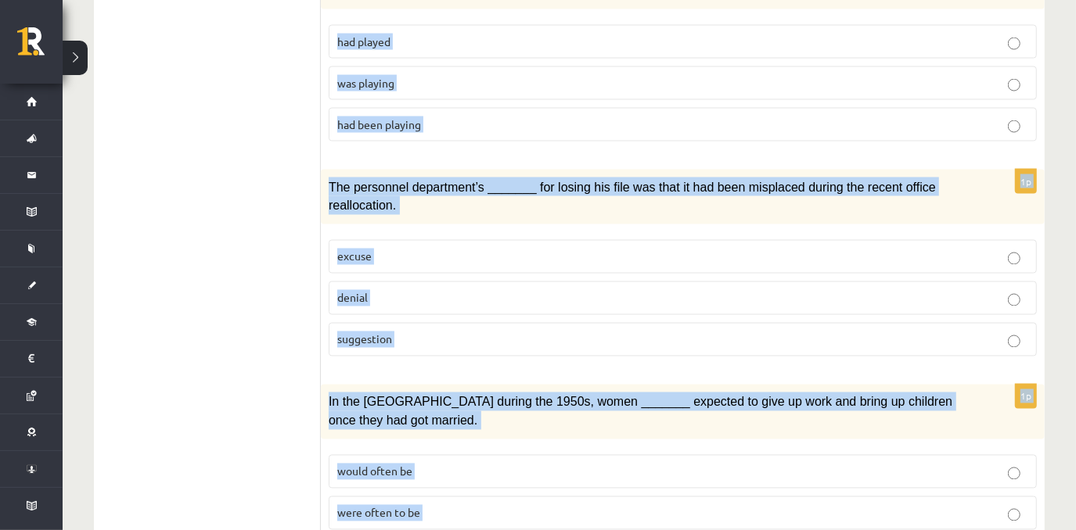
drag, startPoint x: 337, startPoint y: 297, endPoint x: 462, endPoint y: 447, distance: 195.5
copy form "Circle the form that cannot be used to complete the sentences. 1p What _______ …"
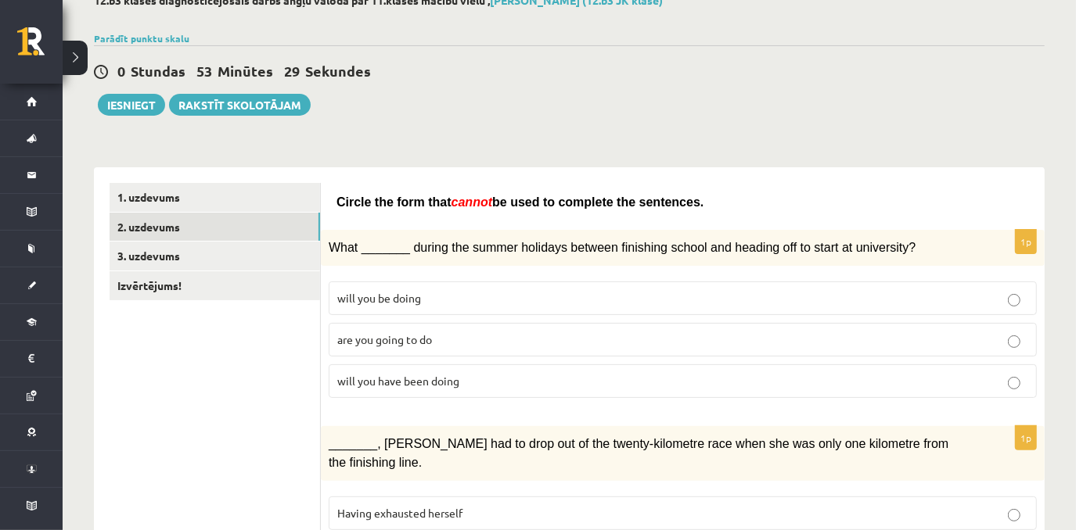
scroll to position [135, 0]
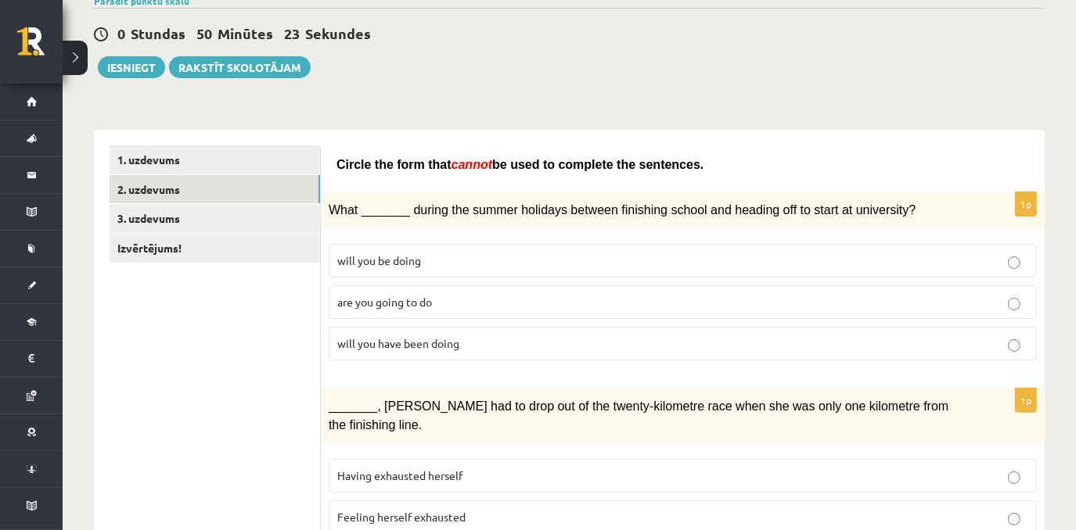
click at [496, 347] on p "will you have been doing" at bounding box center [682, 344] width 691 height 16
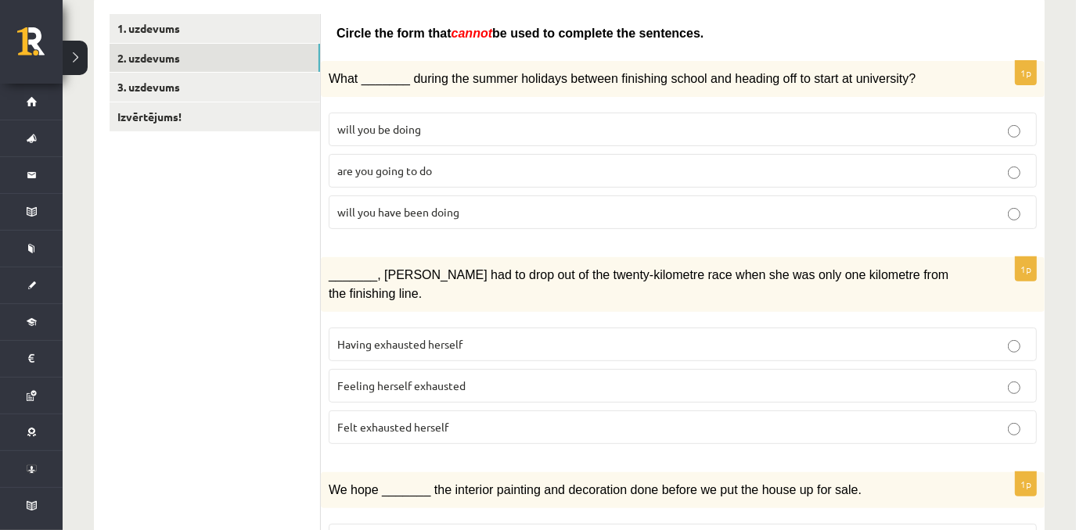
scroll to position [270, 0]
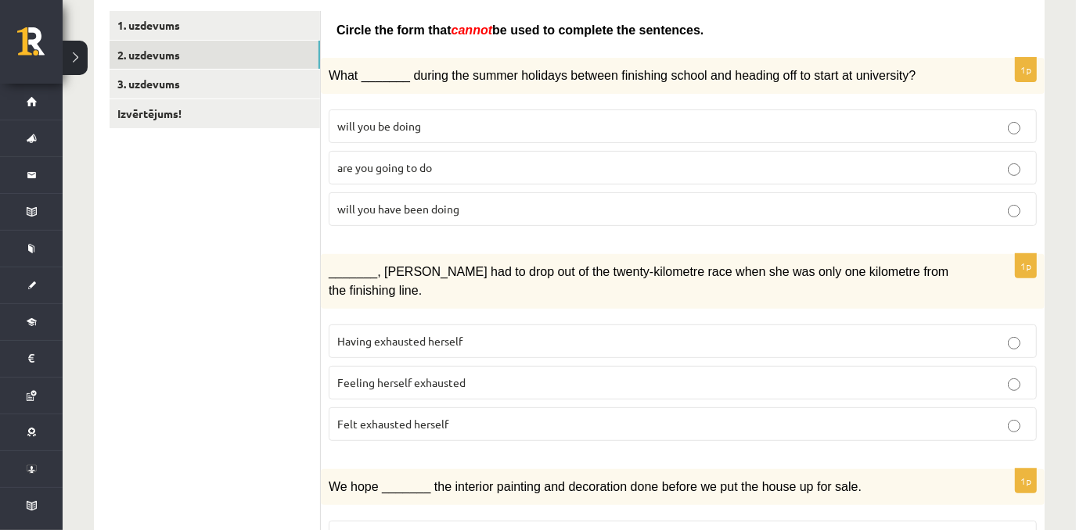
click at [538, 416] on p "Felt exhausted herself" at bounding box center [682, 424] width 691 height 16
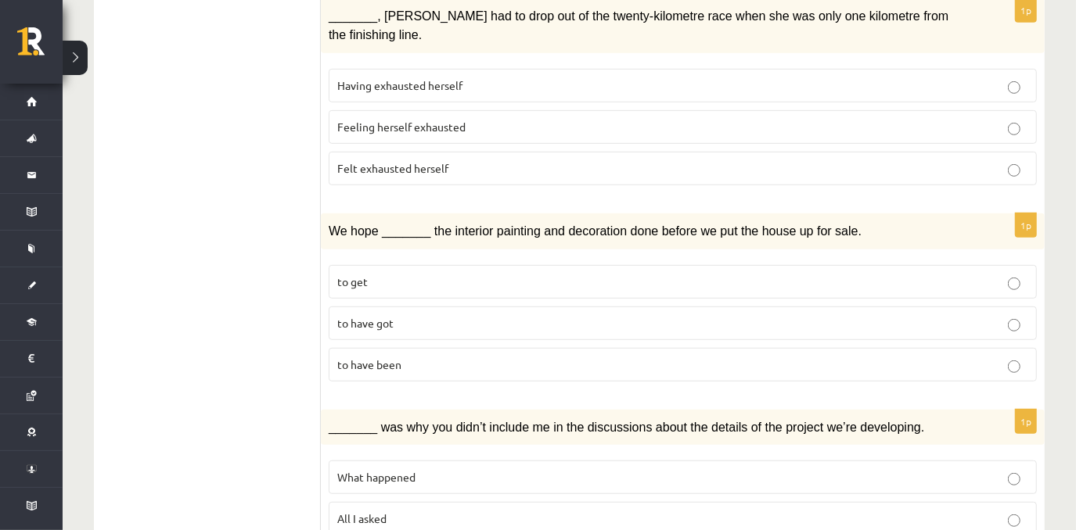
scroll to position [534, 0]
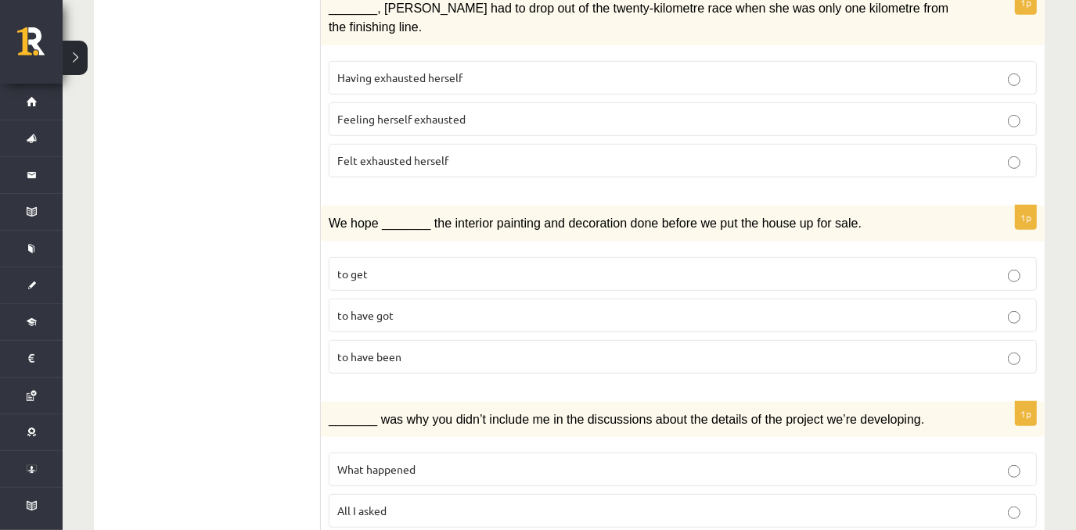
click at [432, 340] on label "to have been" at bounding box center [683, 357] width 708 height 34
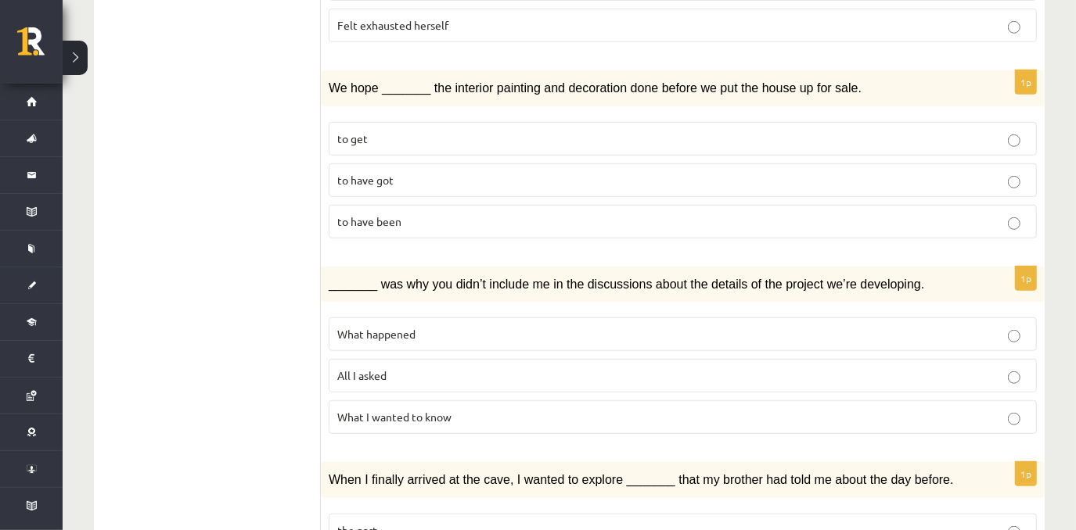
scroll to position [674, 0]
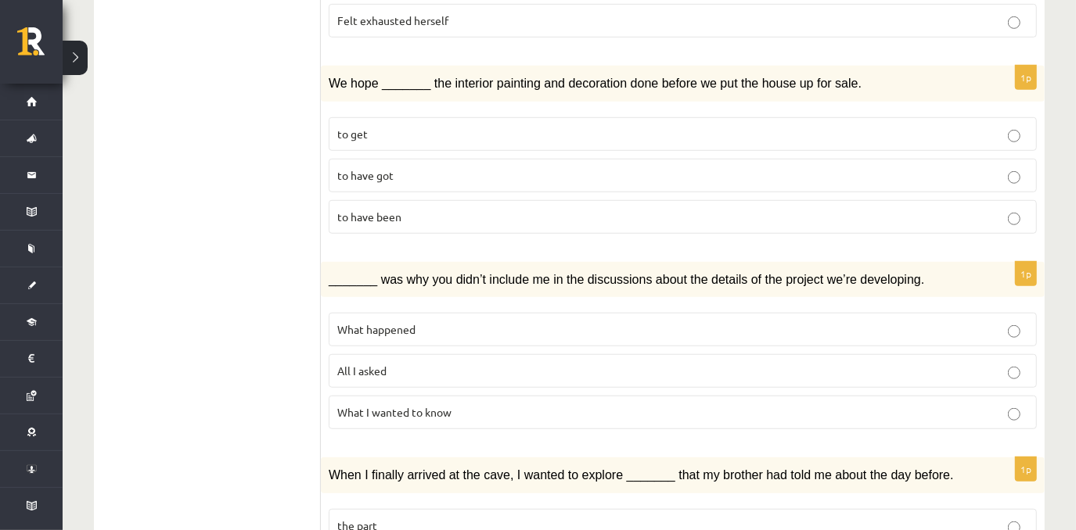
click at [492, 354] on label "All I asked" at bounding box center [683, 371] width 708 height 34
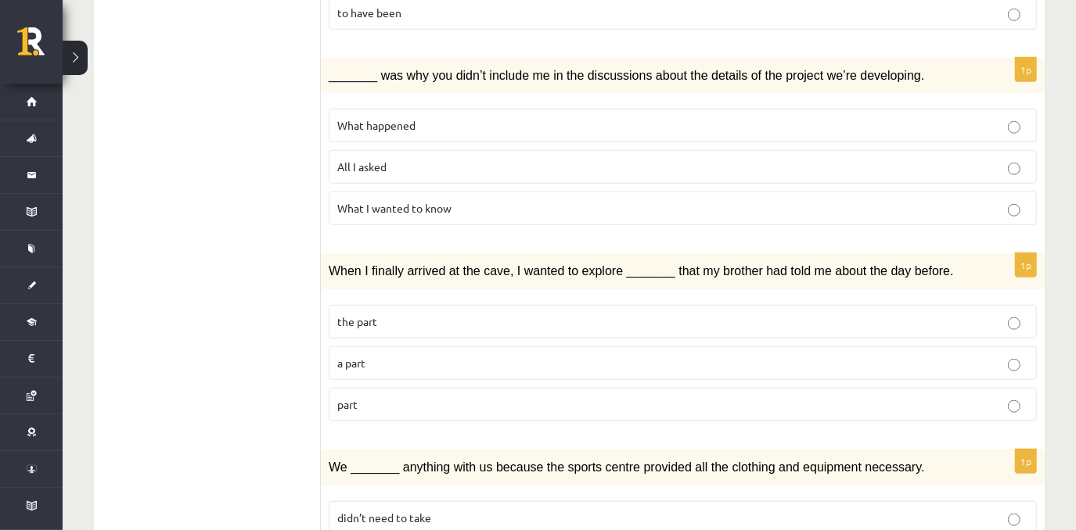
scroll to position [893, 0]
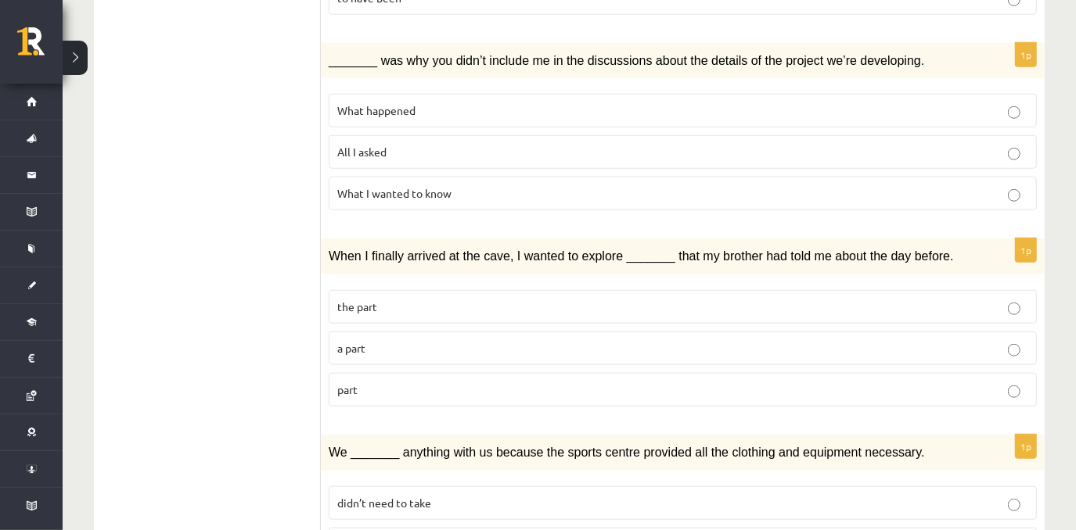
click at [422, 382] on p "part" at bounding box center [682, 390] width 691 height 16
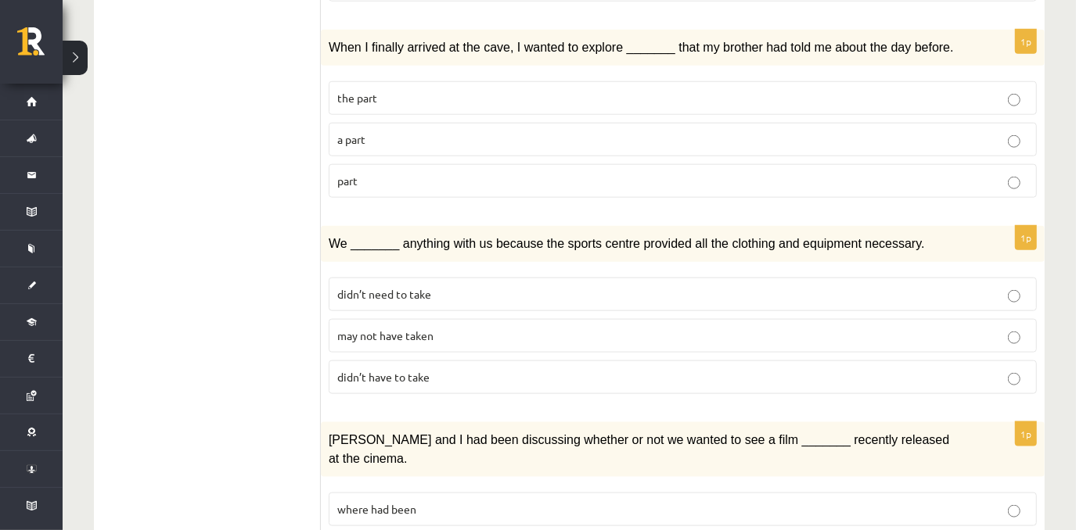
scroll to position [1109, 0]
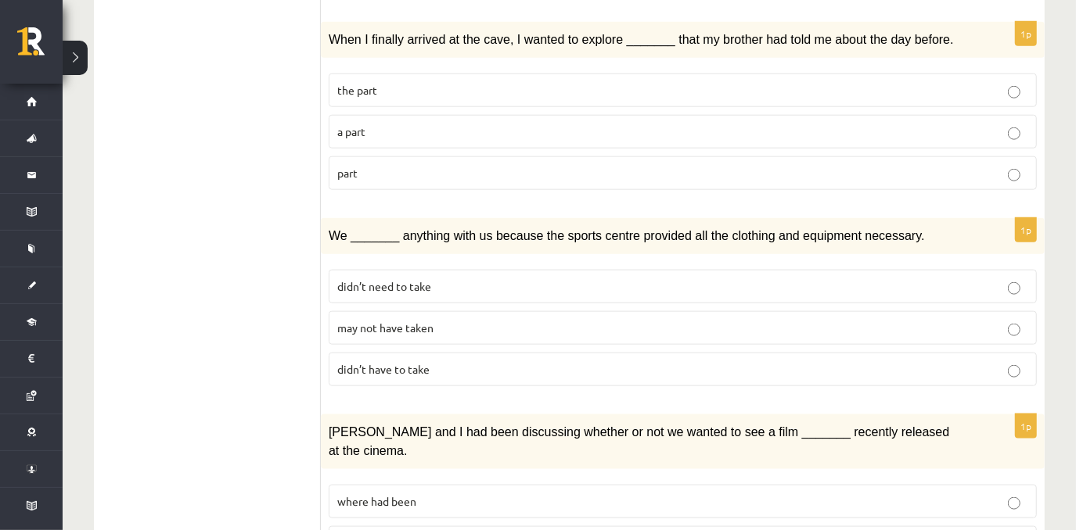
drag, startPoint x: 501, startPoint y: 296, endPoint x: 527, endPoint y: 292, distance: 26.1
click at [501, 320] on p "may not have taken" at bounding box center [682, 328] width 691 height 16
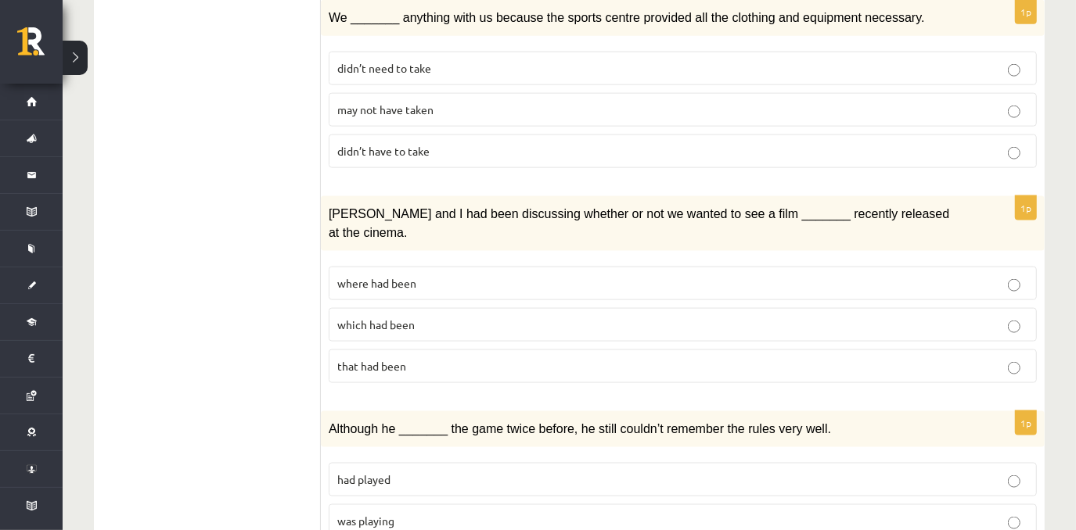
scroll to position [1343, 0]
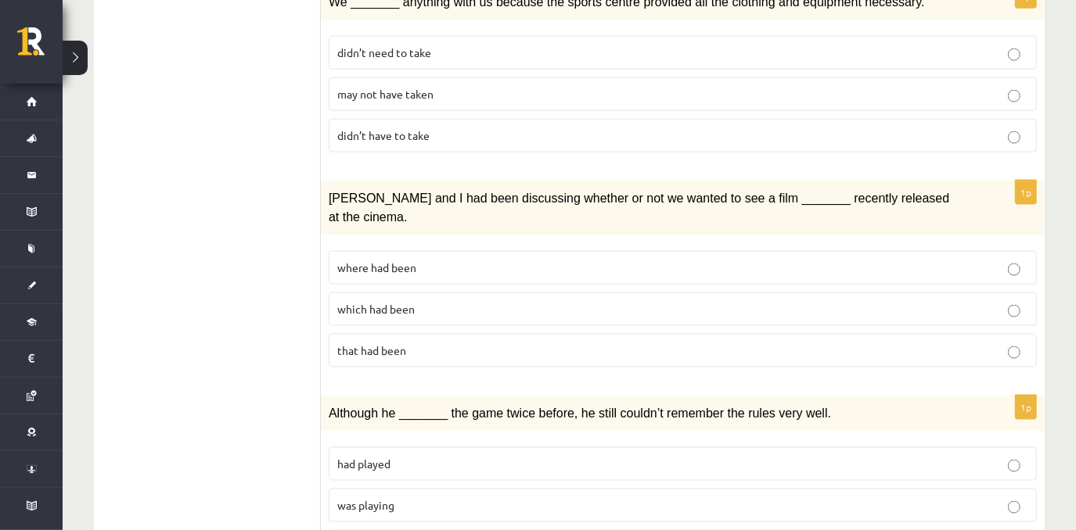
click at [470, 293] on label "which had been" at bounding box center [683, 310] width 708 height 34
click at [500, 260] on p "where had been" at bounding box center [682, 268] width 691 height 16
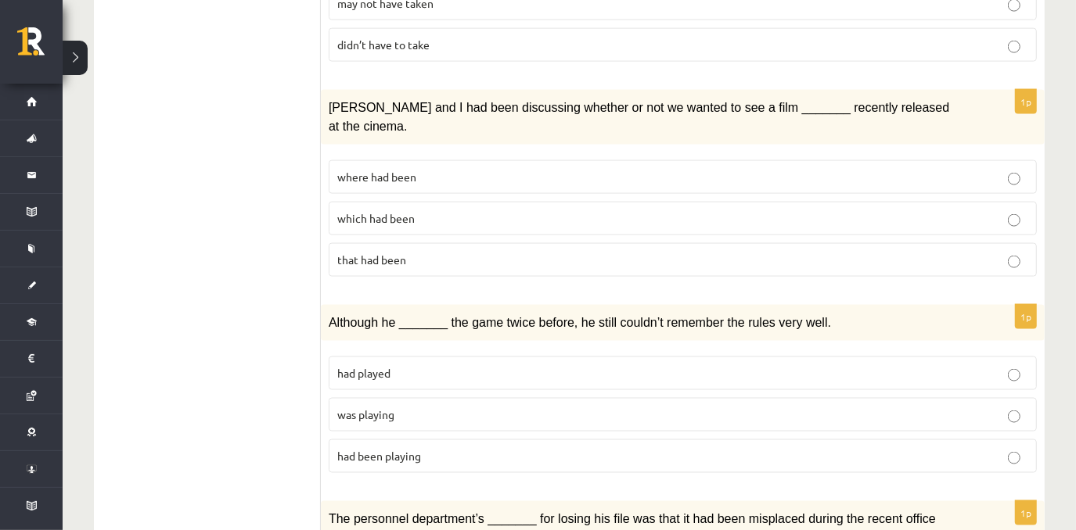
scroll to position [1444, 0]
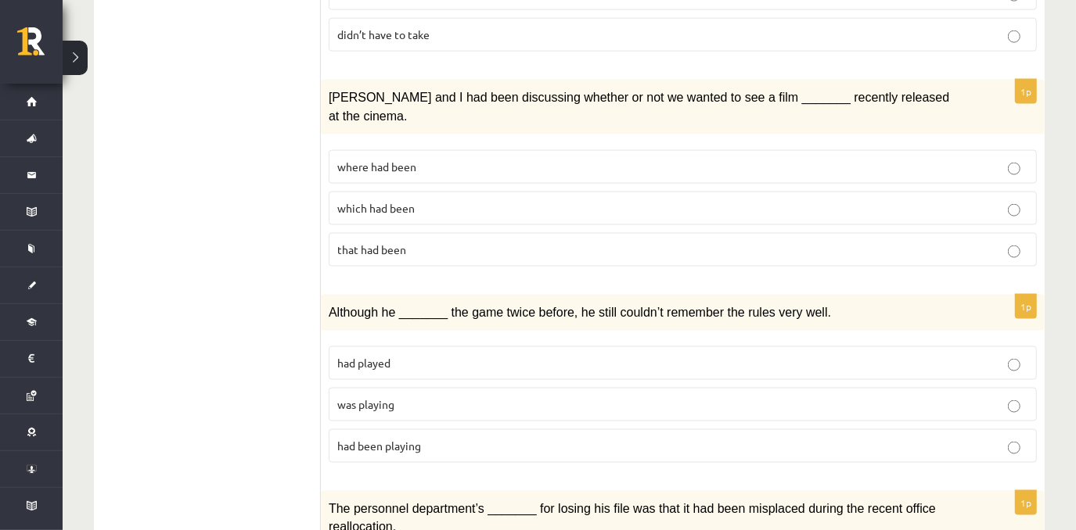
click at [462, 397] on p "was playing" at bounding box center [682, 405] width 691 height 16
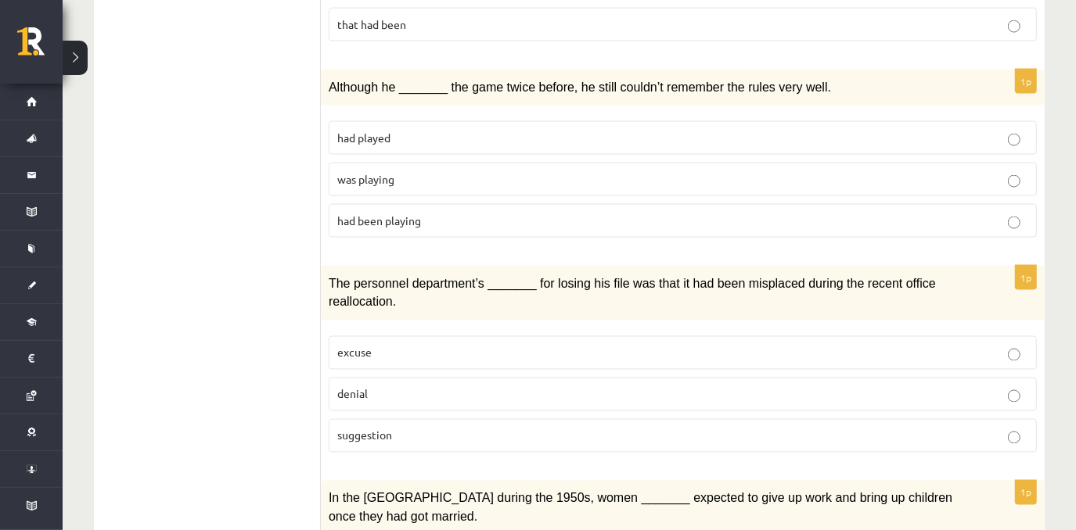
scroll to position [1675, 0]
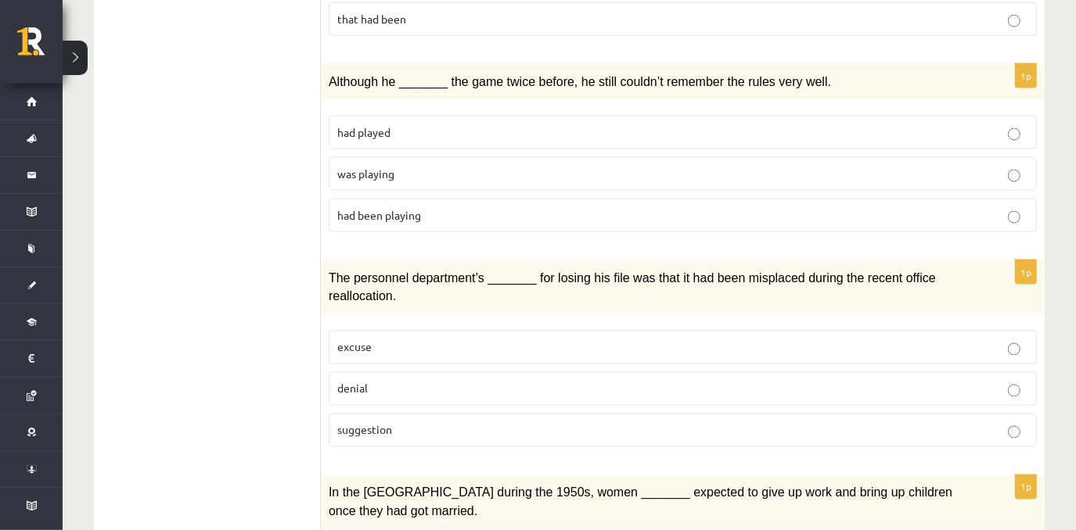
click at [409, 381] on p "denial" at bounding box center [682, 389] width 691 height 16
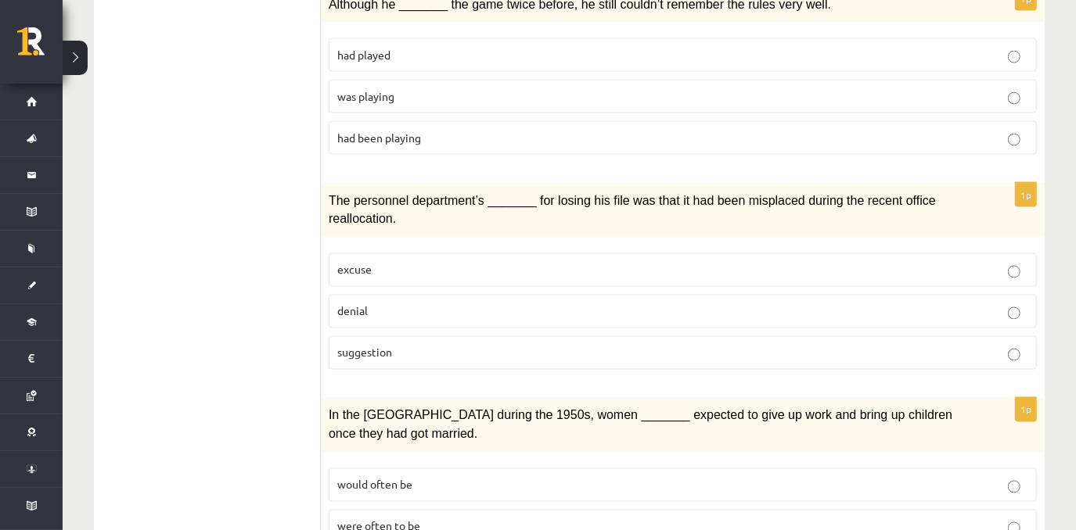
scroll to position [1766, 0]
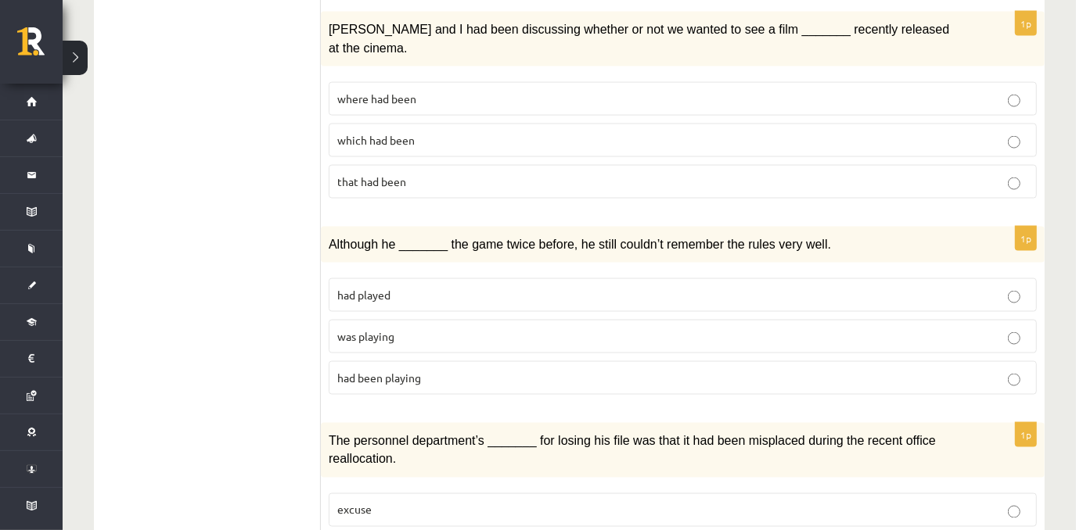
scroll to position [0, 0]
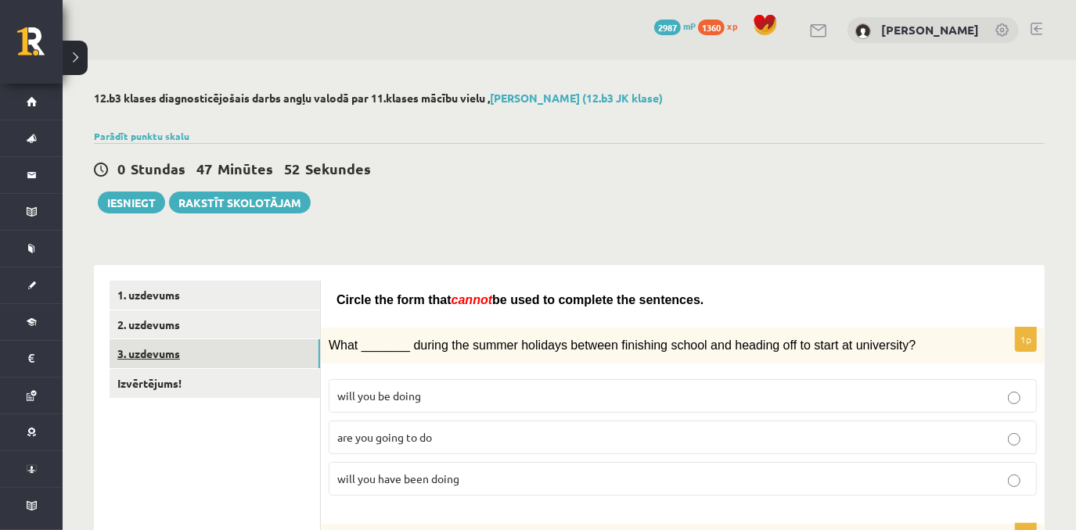
click at [196, 360] on link "3. uzdevums" at bounding box center [215, 354] width 210 height 29
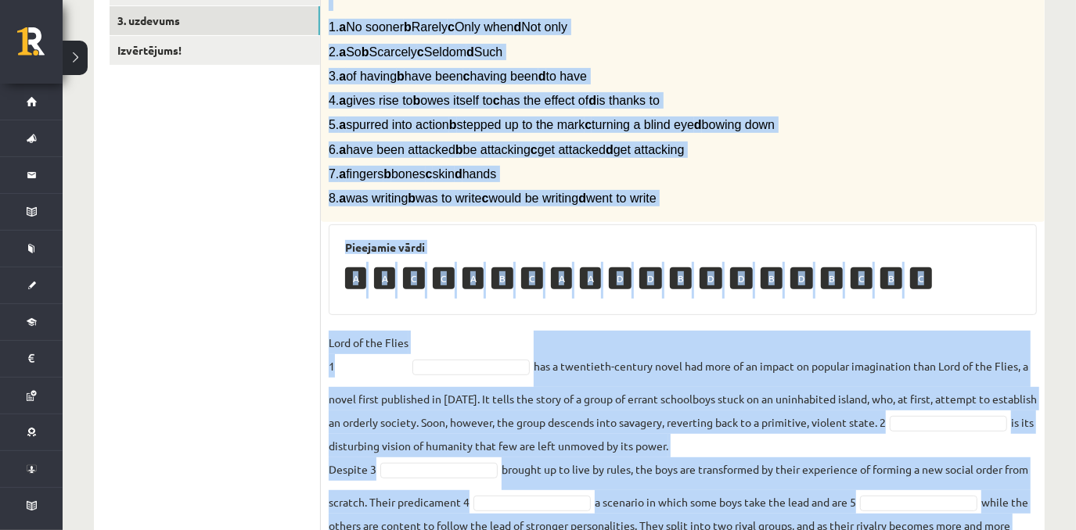
scroll to position [520, 0]
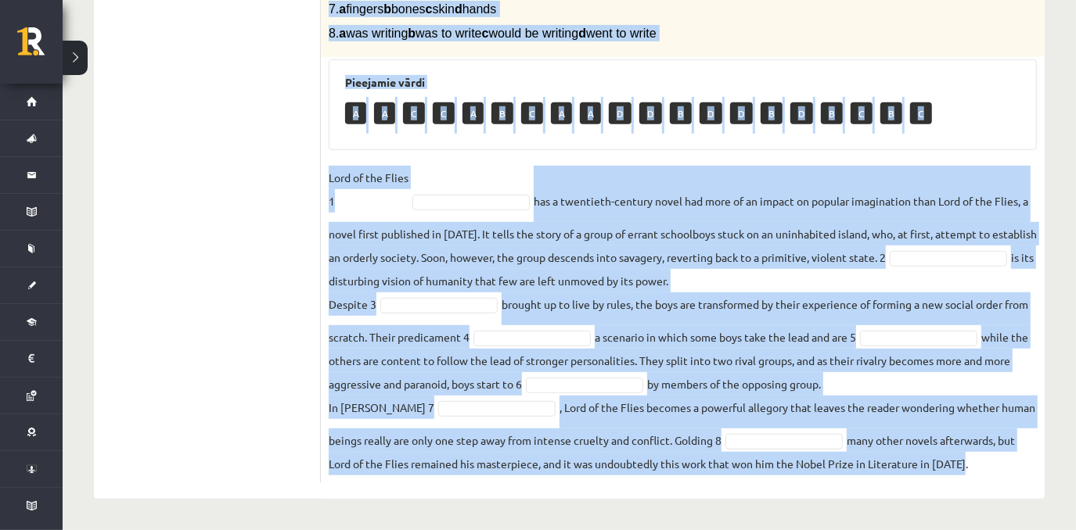
drag, startPoint x: 326, startPoint y: 112, endPoint x: 754, endPoint y: 552, distance: 613.5
copy div "Complete the text with the correct words (a–d). 1. a No sooner b Rarely c Only …"
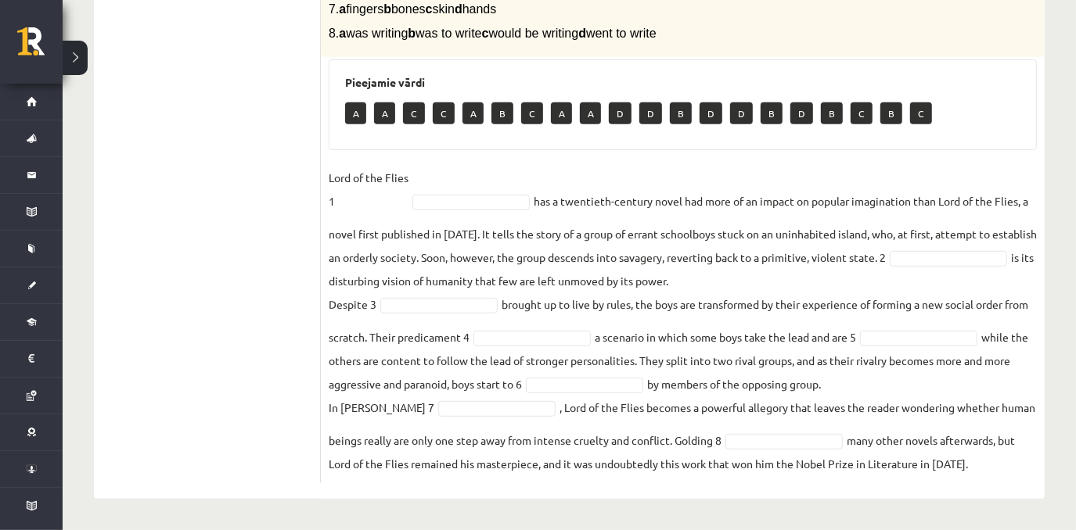
drag, startPoint x: 218, startPoint y: 275, endPoint x: 219, endPoint y: 256, distance: 18.8
click at [214, 272] on ul "1. uzdevums 2. uzdevums 3. uzdevums Izvērtējums!" at bounding box center [215, 133] width 211 height 701
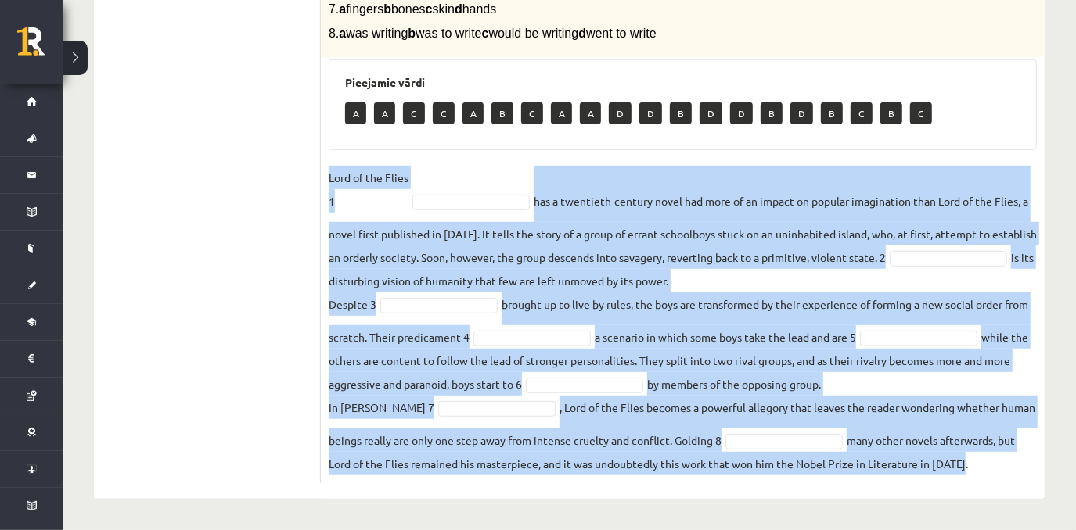
drag, startPoint x: 328, startPoint y: 149, endPoint x: 641, endPoint y: 464, distance: 444.2
click at [641, 464] on fieldset "Lord of the Flies 1 has a twentieth-century novel had more of an impact on popu…" at bounding box center [683, 321] width 708 height 310
copy fieldset "Lord of the Flies 1 has a twentieth-century novel had more of an impact on popu…"
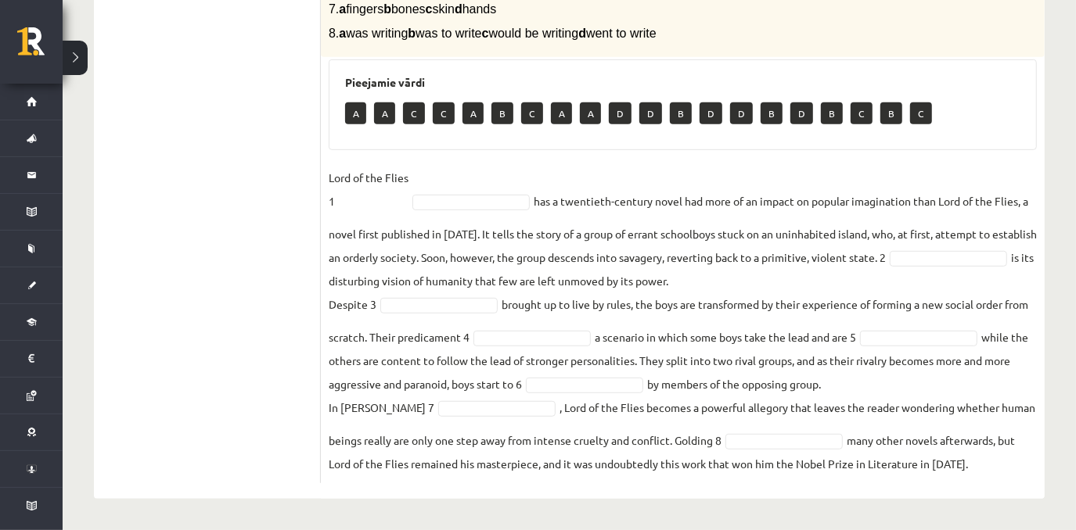
click at [1049, 100] on div "12.b3 klases diagnosticējošais darbs angļu valodā par 11.klases mācību vielu , …" at bounding box center [569, 46] width 1013 height 968
click at [275, 296] on ul "1. uzdevums 2. uzdevums 3. uzdevums Izvērtējums!" at bounding box center [215, 133] width 211 height 701
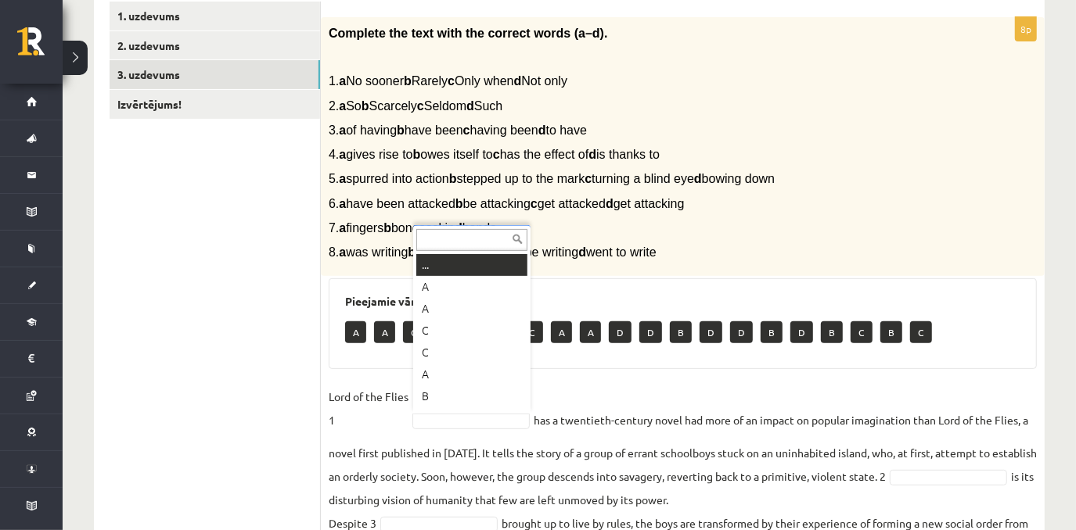
scroll to position [19, 0]
drag, startPoint x: 465, startPoint y: 261, endPoint x: 463, endPoint y: 271, distance: 10.3
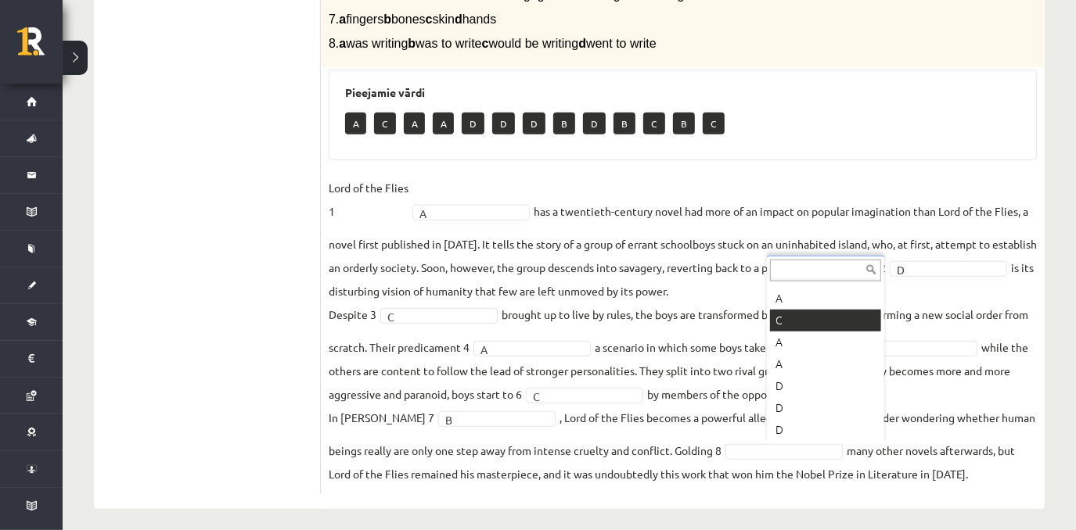
drag, startPoint x: 814, startPoint y: 321, endPoint x: 814, endPoint y: 311, distance: 9.4
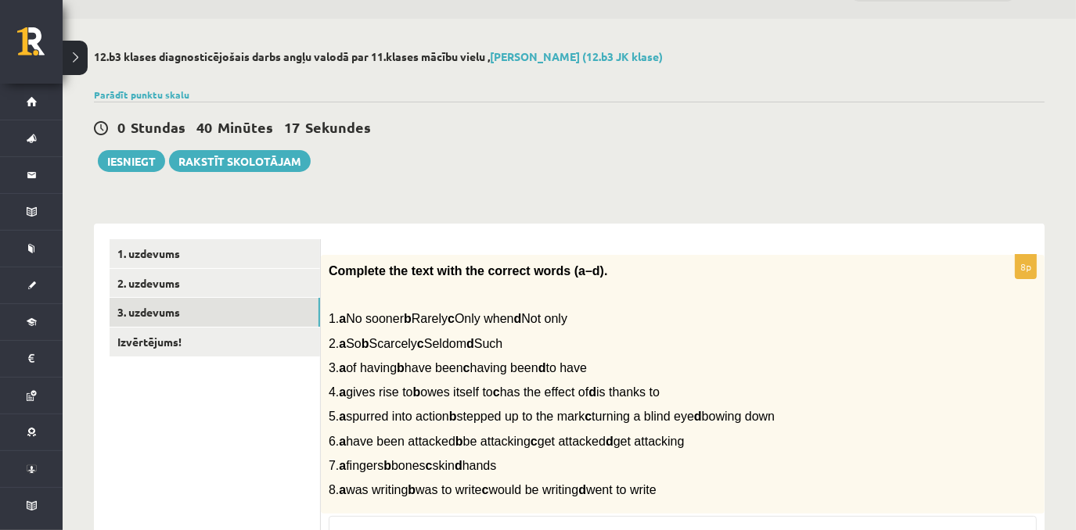
scroll to position [29, 0]
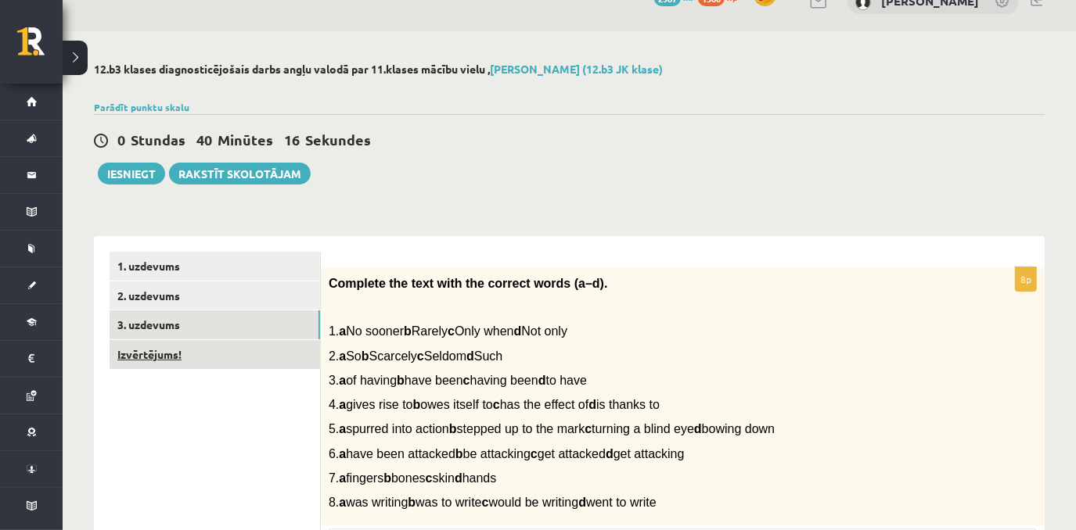
click at [257, 354] on link "Izvērtējums!" at bounding box center [215, 354] width 210 height 29
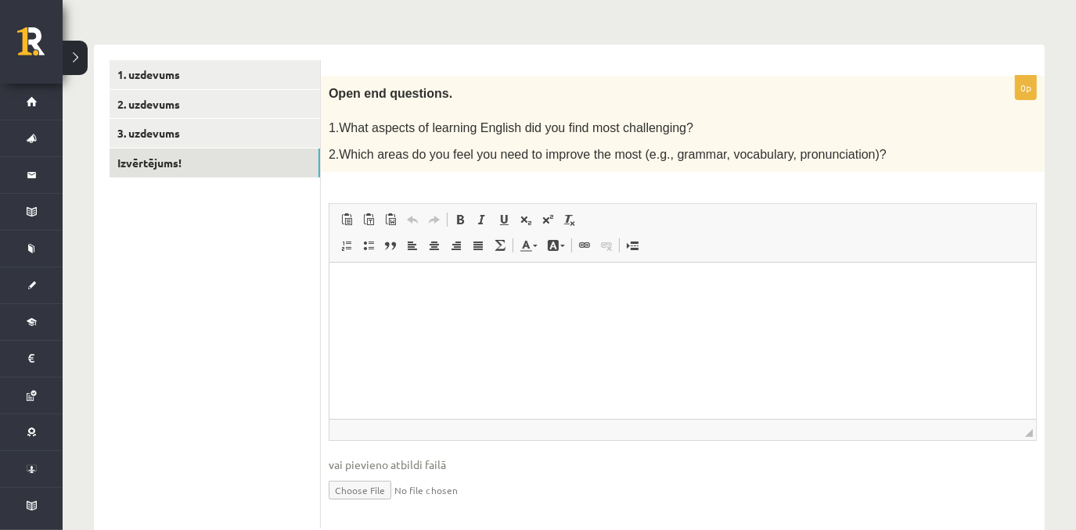
scroll to position [221, 0]
click at [225, 67] on link "1. uzdevums" at bounding box center [215, 74] width 210 height 29
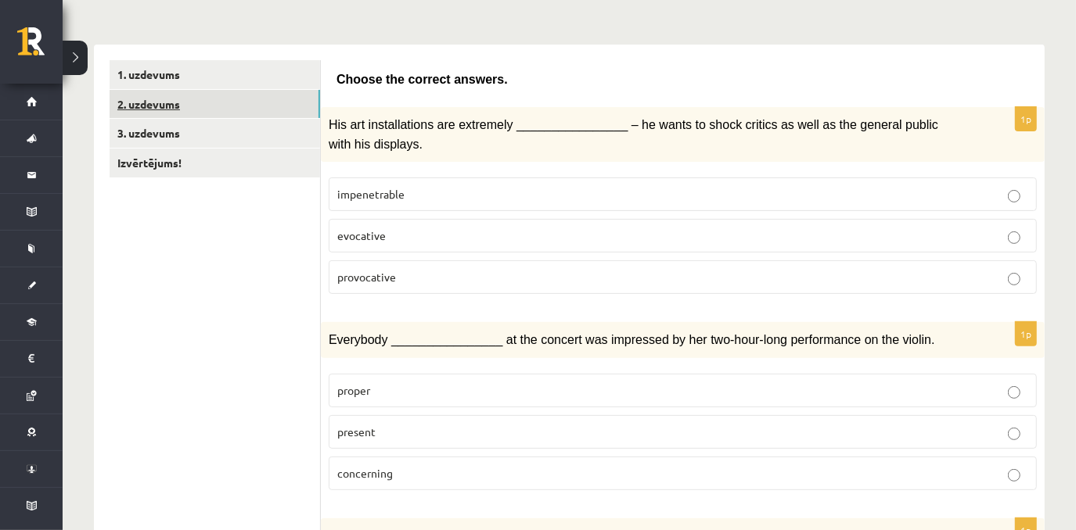
click at [207, 110] on link "2. uzdevums" at bounding box center [215, 104] width 210 height 29
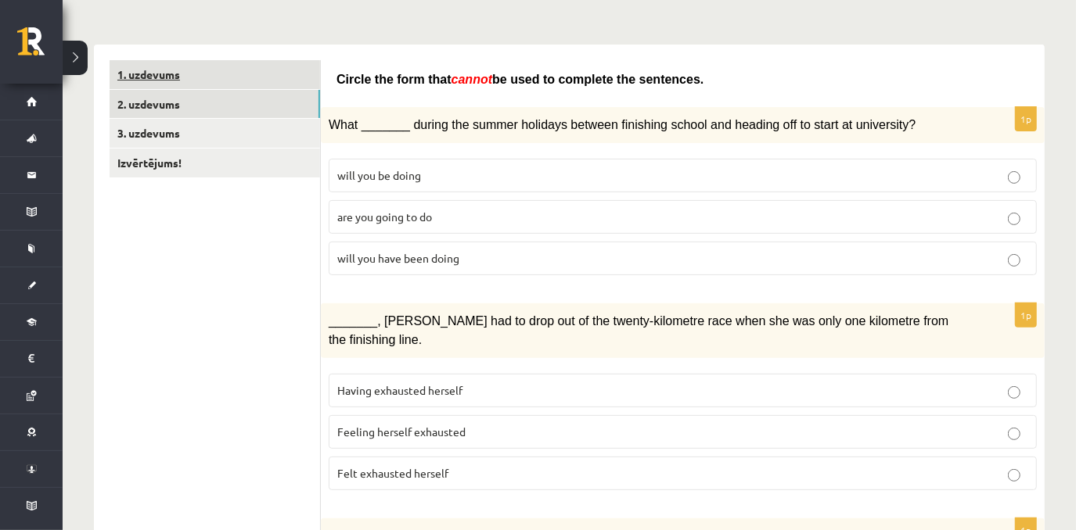
click at [222, 76] on link "1. uzdevums" at bounding box center [215, 74] width 210 height 29
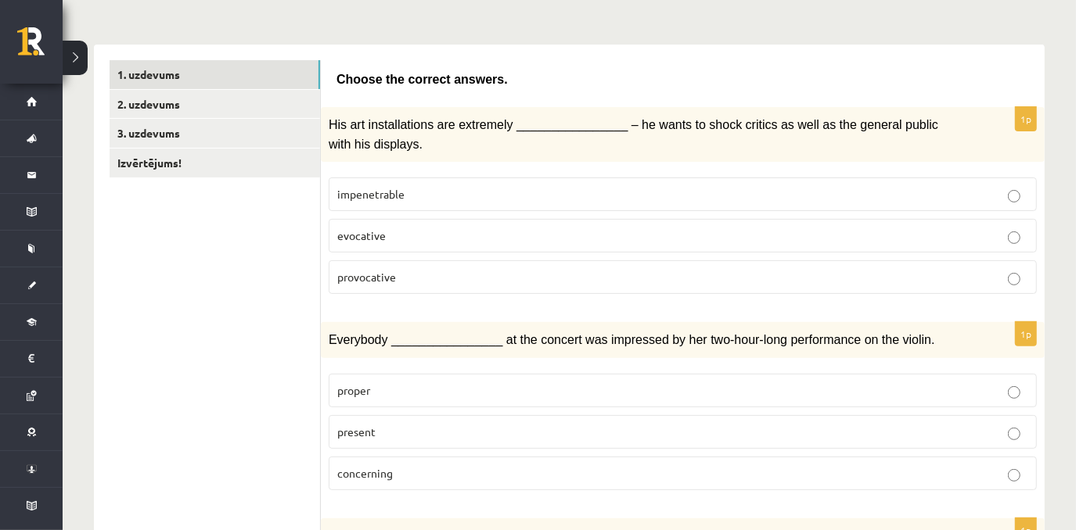
scroll to position [0, 0]
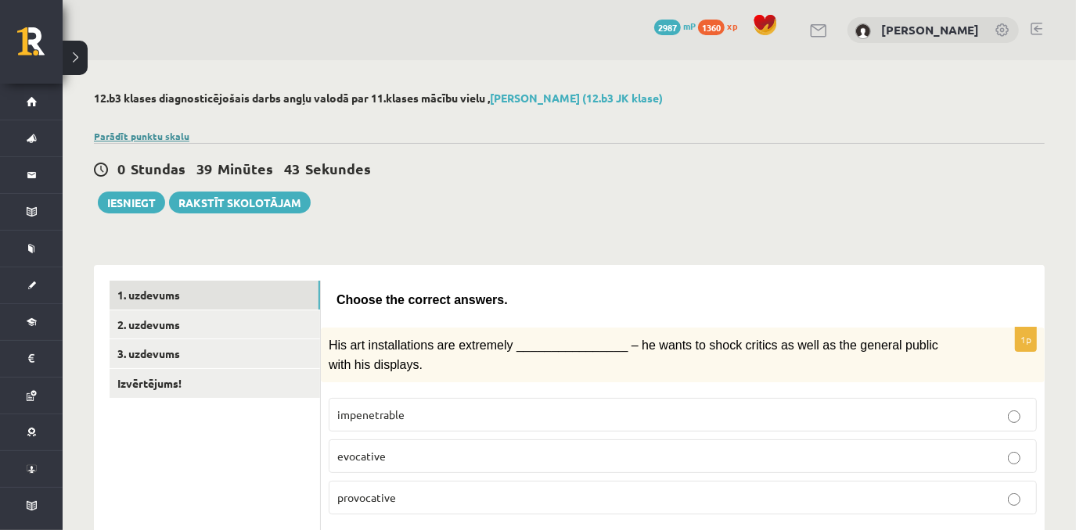
click at [158, 137] on link "Parādīt punktu skalu" at bounding box center [141, 136] width 95 height 13
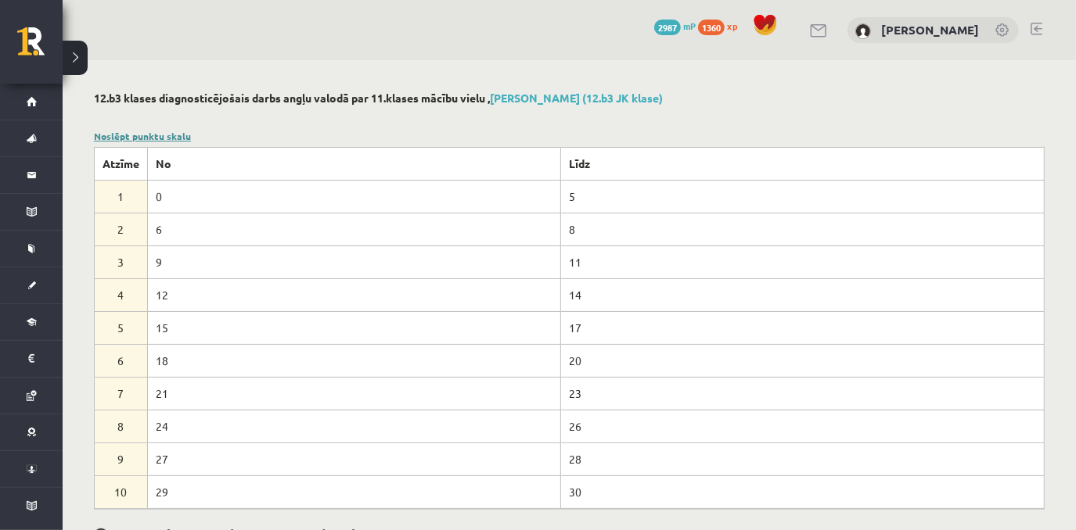
click at [173, 137] on link "Noslēpt punktu skalu" at bounding box center [142, 136] width 97 height 13
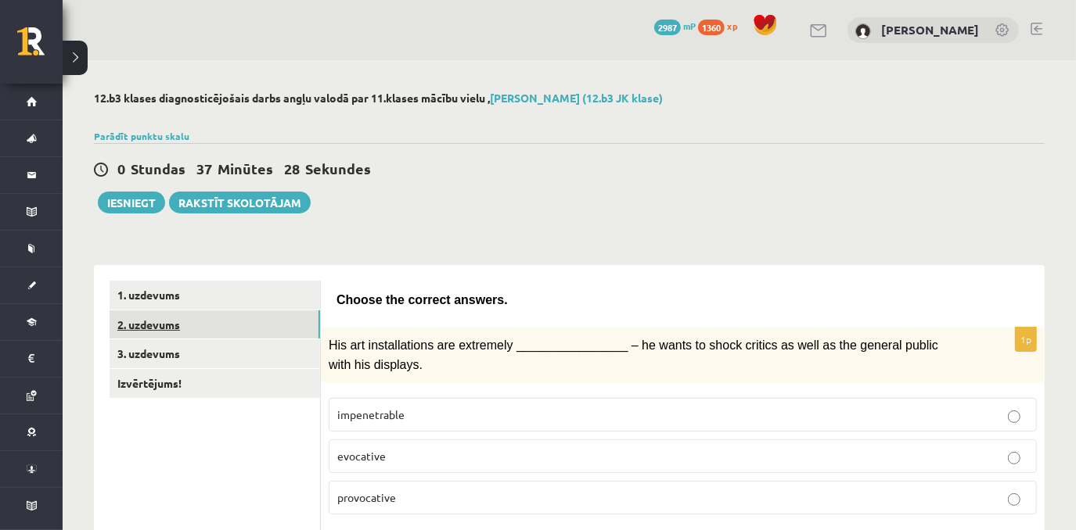
click at [217, 322] on link "2. uzdevums" at bounding box center [215, 325] width 210 height 29
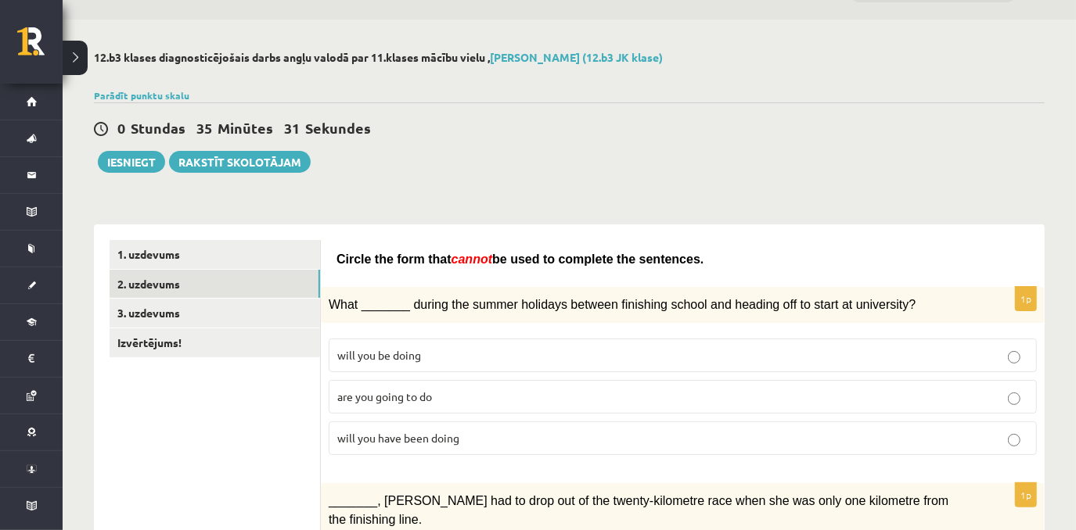
scroll to position [33, 0]
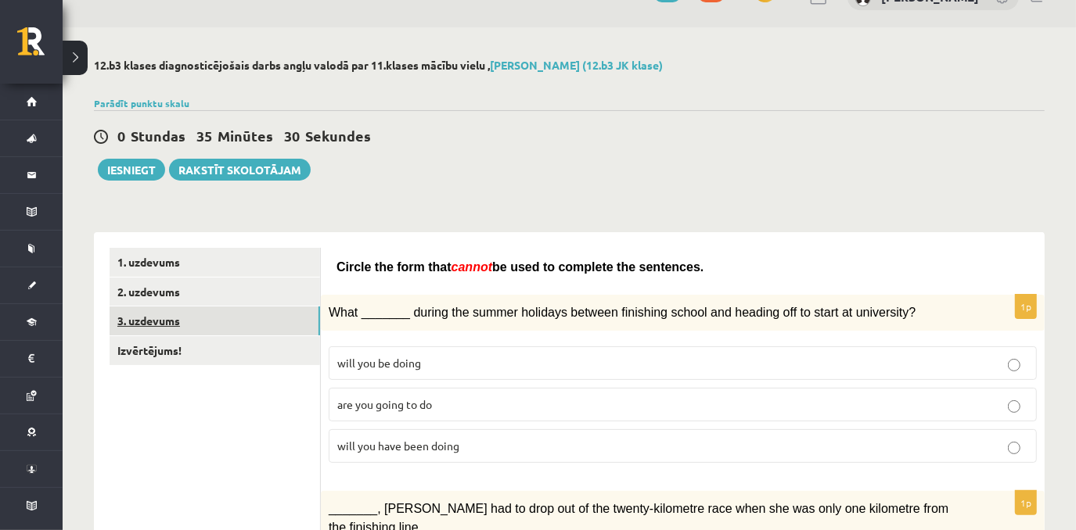
click at [188, 318] on link "3. uzdevums" at bounding box center [215, 321] width 210 height 29
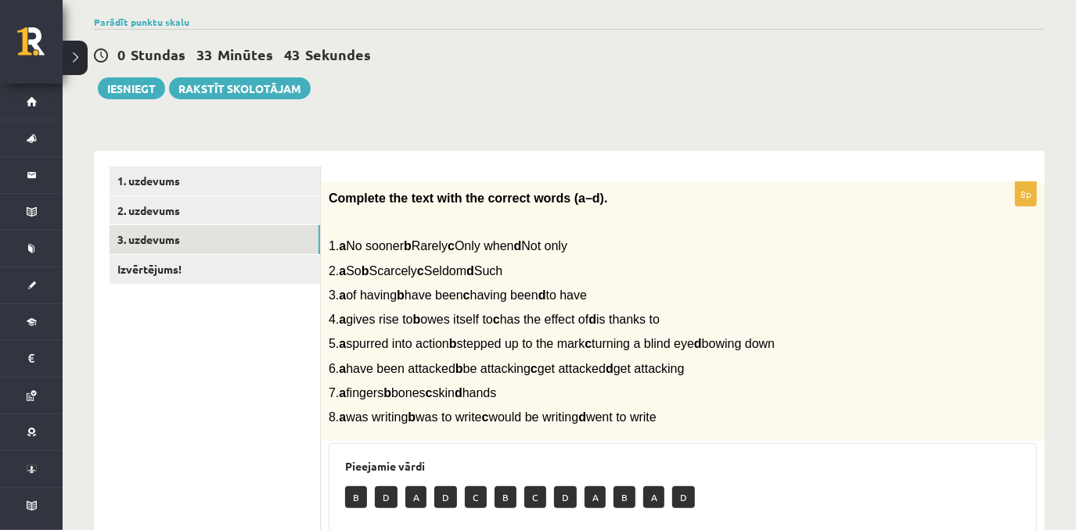
scroll to position [92, 0]
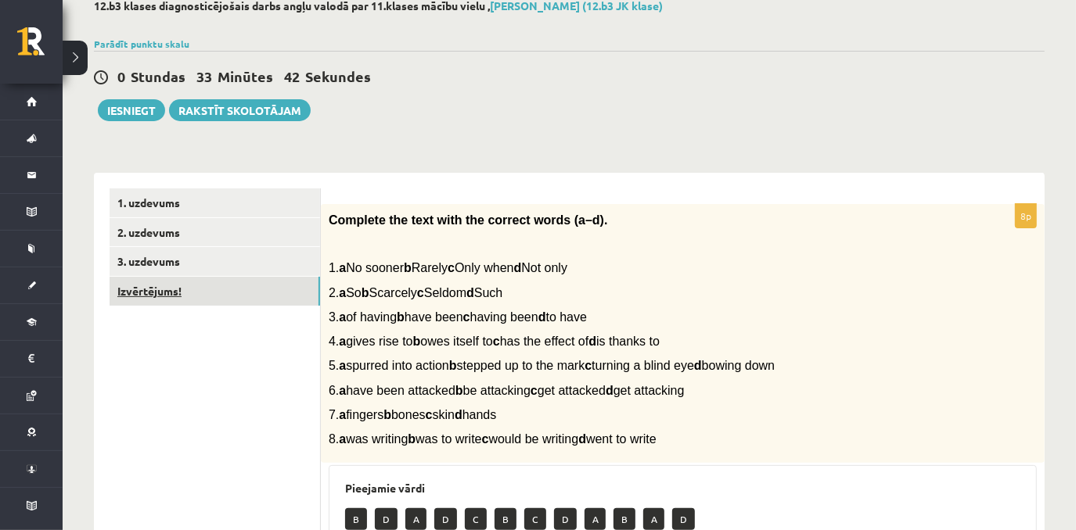
click at [192, 292] on link "Izvērtējums!" at bounding box center [215, 291] width 210 height 29
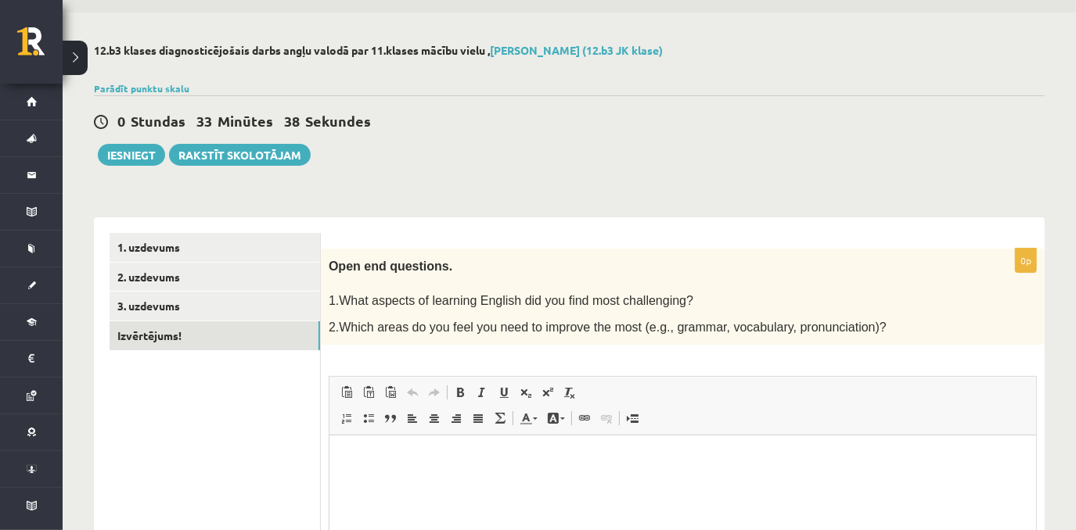
scroll to position [34, 0]
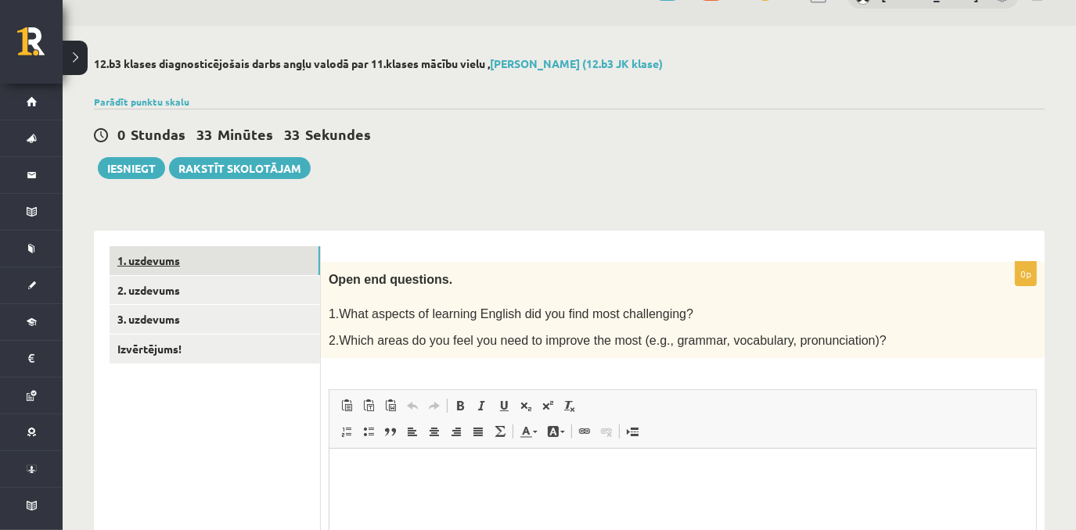
click at [229, 261] on link "1. uzdevums" at bounding box center [215, 260] width 210 height 29
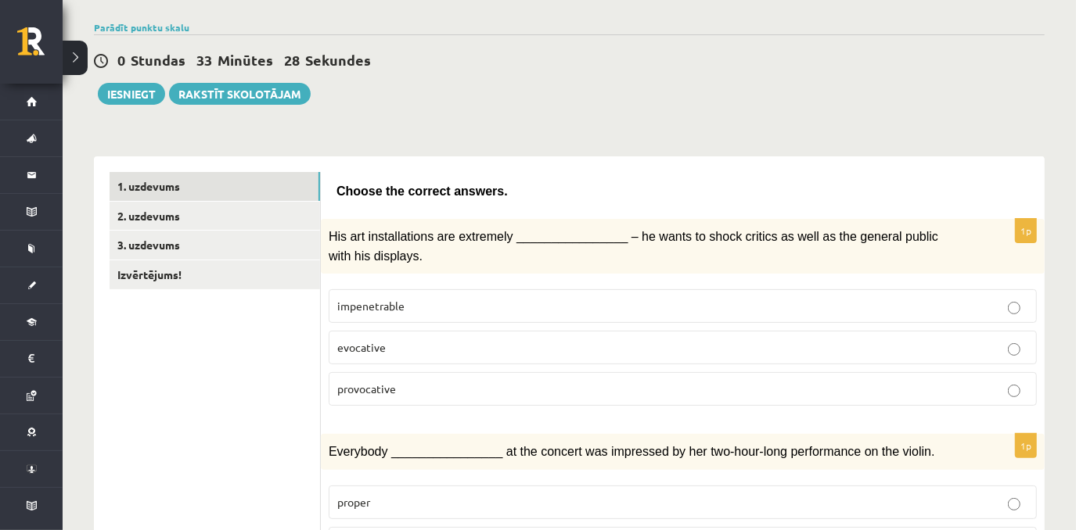
scroll to position [0, 0]
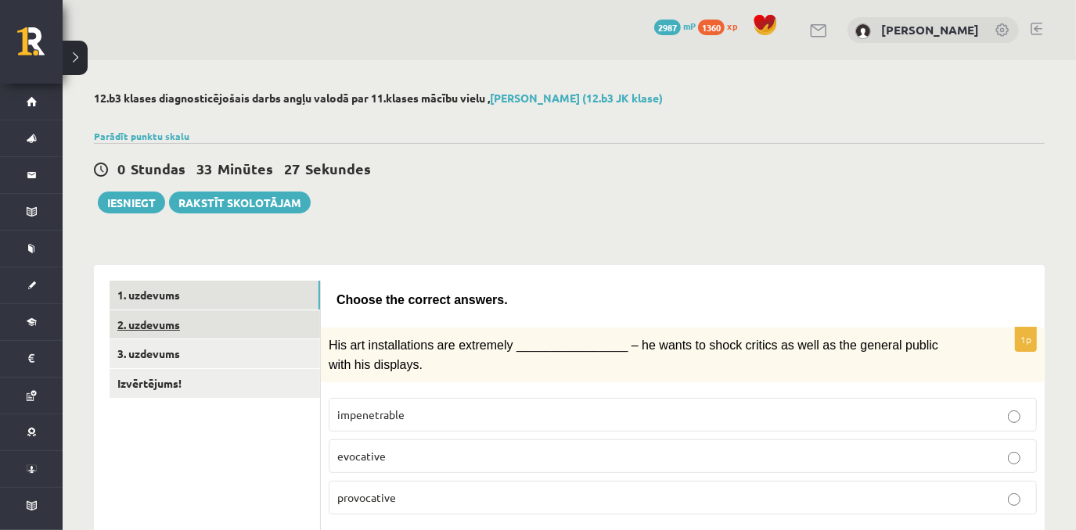
click at [287, 324] on link "2. uzdevums" at bounding box center [215, 325] width 210 height 29
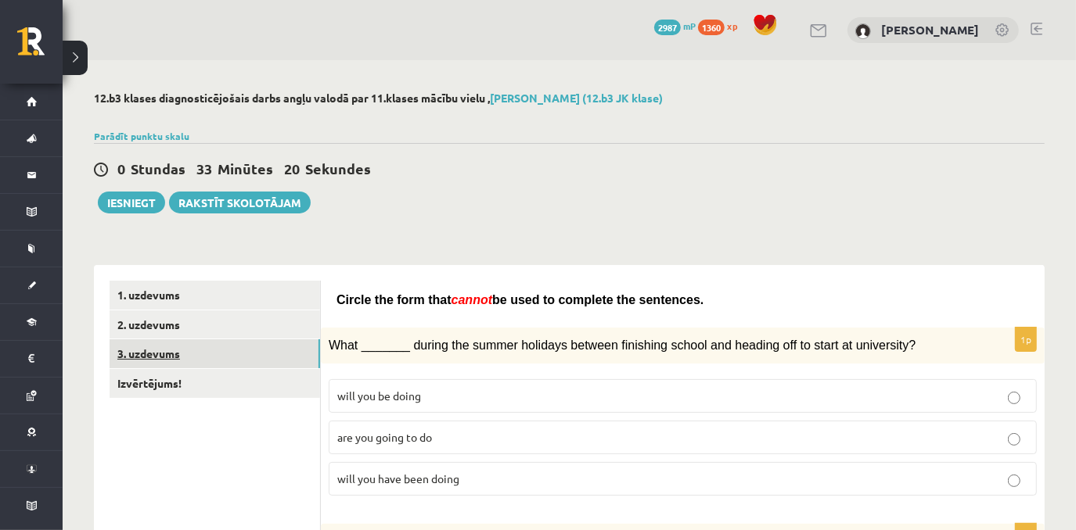
click at [171, 351] on link "3. uzdevums" at bounding box center [215, 354] width 210 height 29
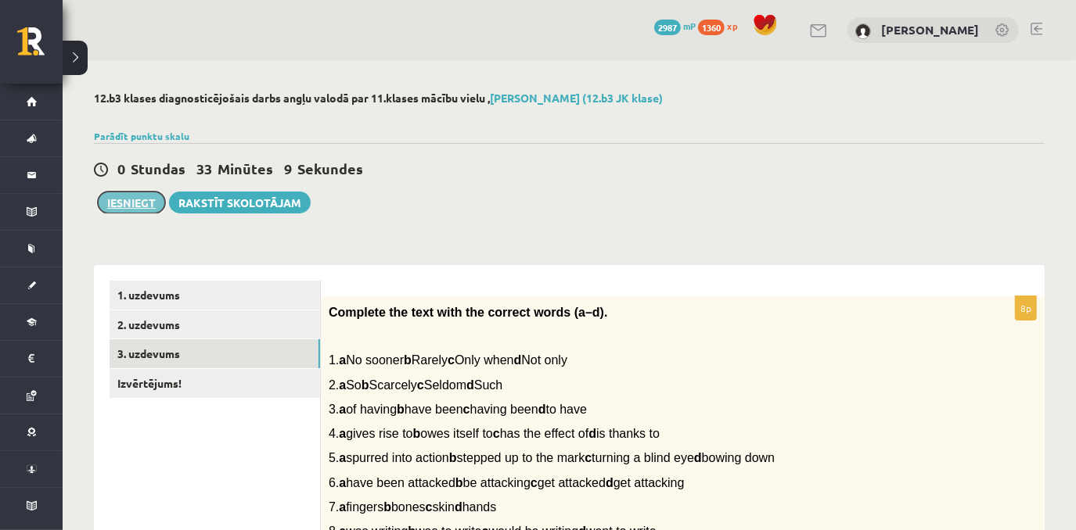
click at [135, 205] on button "Iesniegt" at bounding box center [131, 203] width 67 height 22
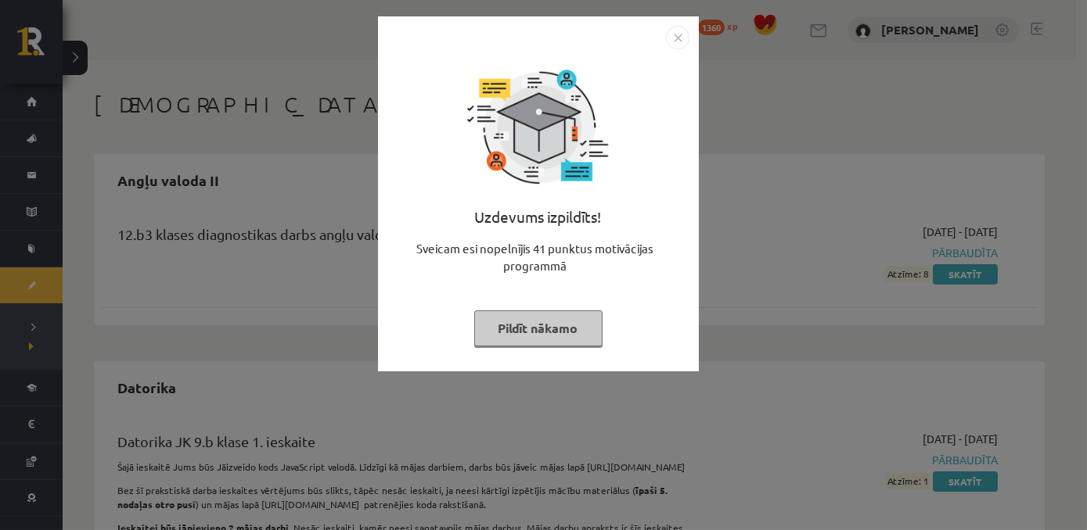
click at [553, 334] on button "Pildīt nākamo" at bounding box center [538, 329] width 128 height 36
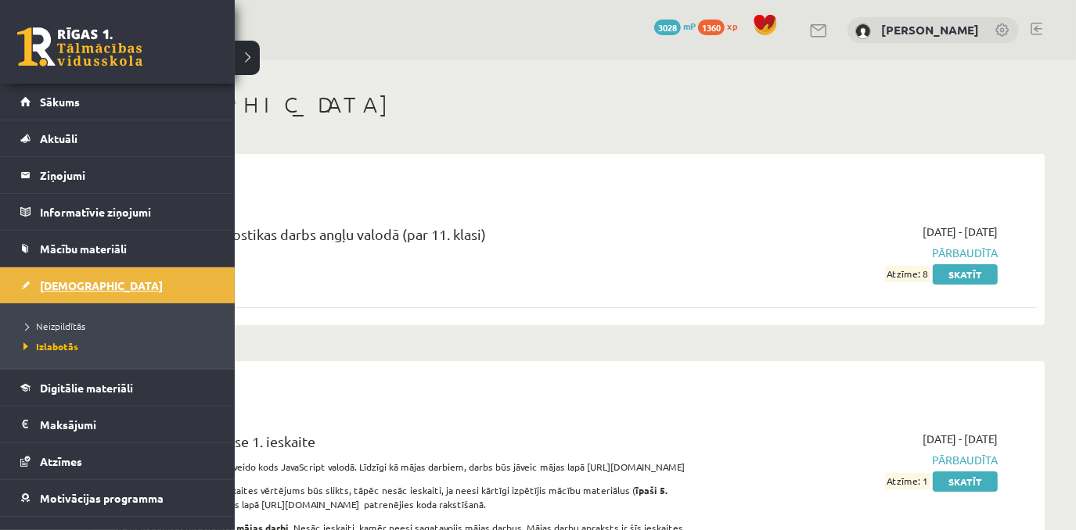
click at [88, 278] on link "[DEMOGRAPHIC_DATA]" at bounding box center [117, 286] width 195 height 36
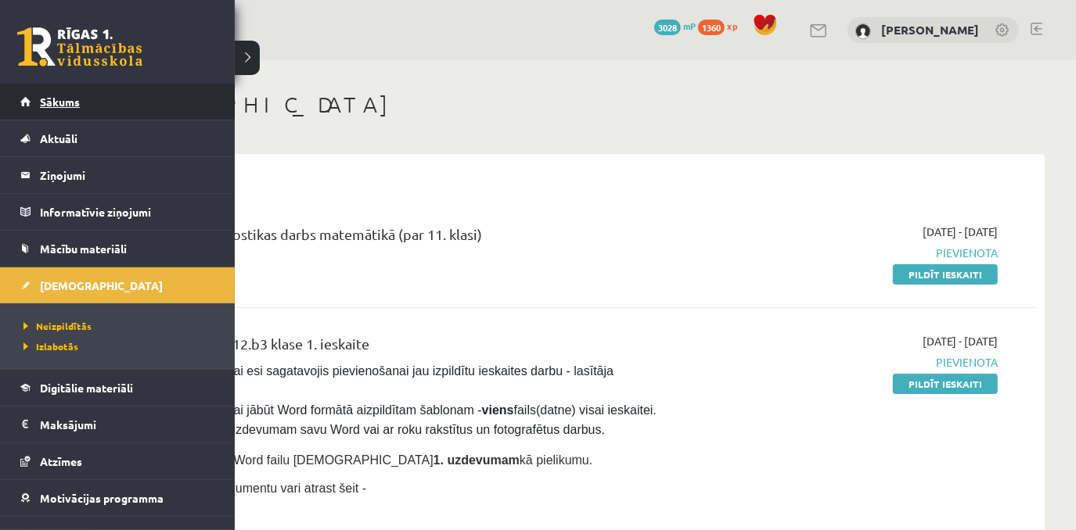
click at [38, 110] on link "Sākums" at bounding box center [117, 102] width 195 height 36
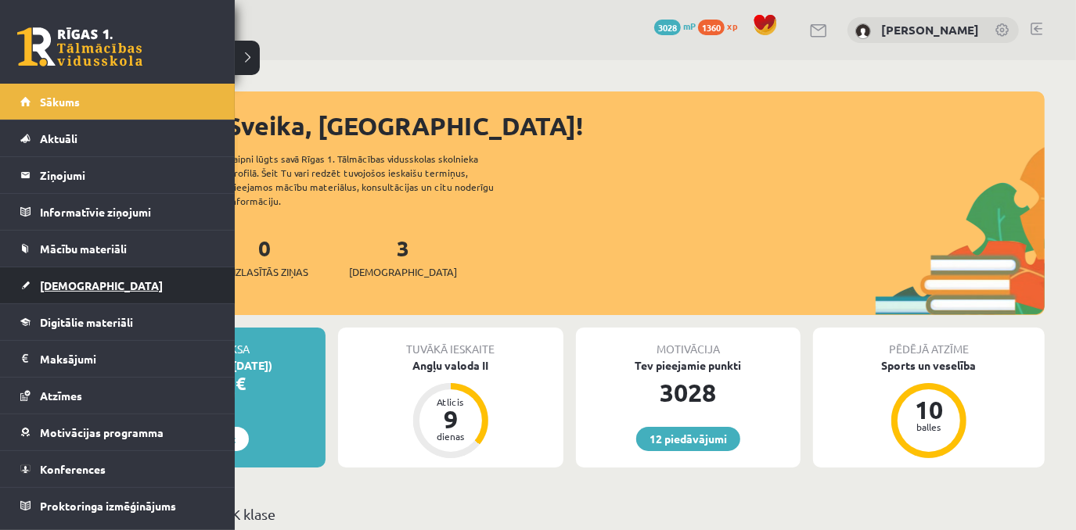
click at [81, 286] on span "[DEMOGRAPHIC_DATA]" at bounding box center [101, 285] width 123 height 14
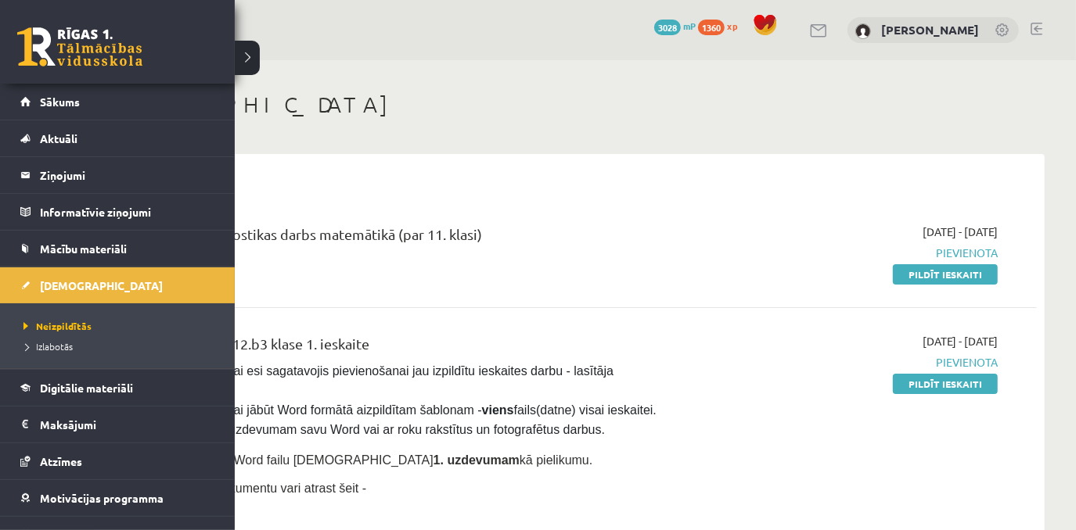
click at [44, 337] on li "Izlabotās" at bounding box center [119, 346] width 199 height 20
click at [52, 350] on link "Izlabotās" at bounding box center [119, 347] width 199 height 14
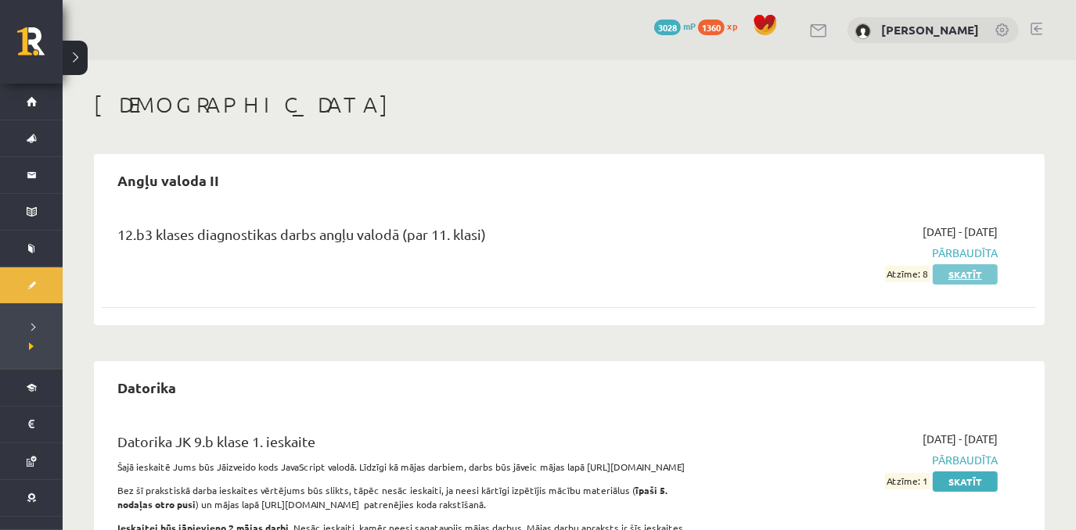
click at [956, 282] on link "Skatīt" at bounding box center [964, 274] width 65 height 20
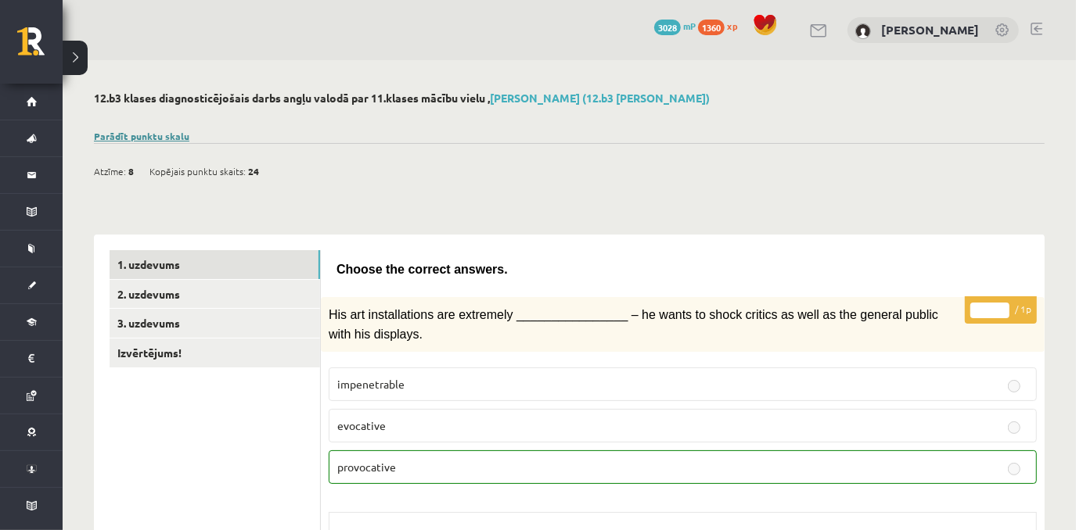
click at [178, 131] on link "Parādīt punktu skalu" at bounding box center [141, 136] width 95 height 13
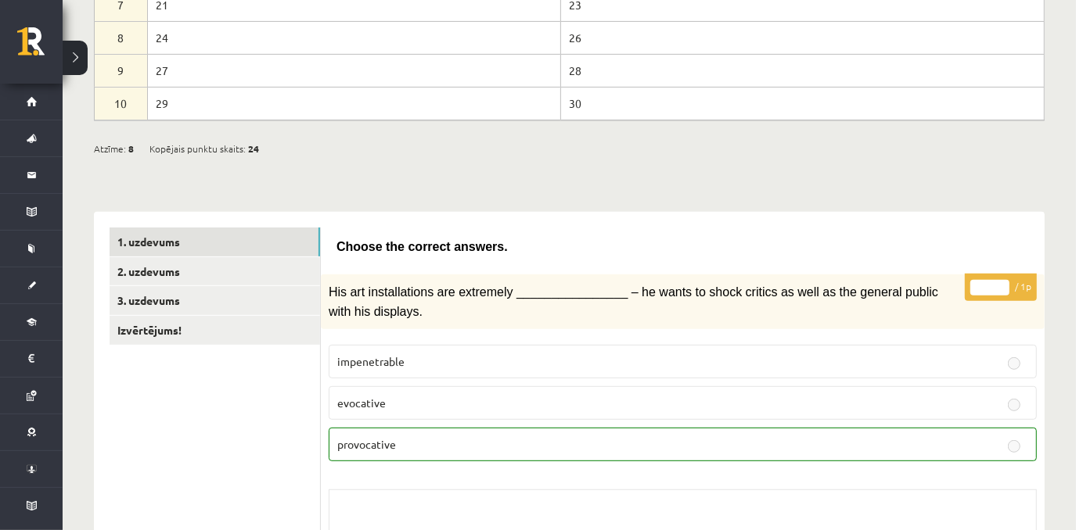
scroll to position [247, 0]
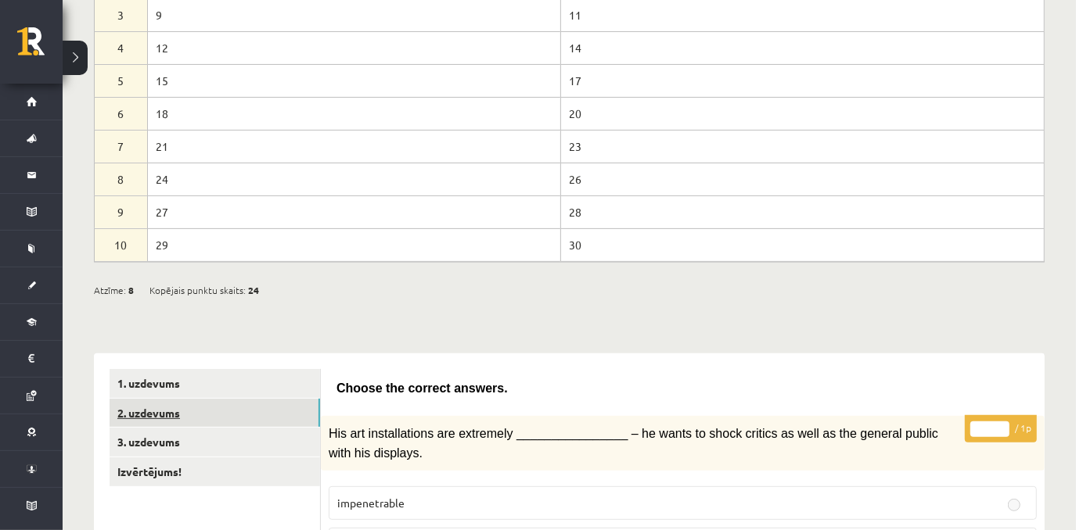
click at [267, 415] on link "2. uzdevums" at bounding box center [215, 413] width 210 height 29
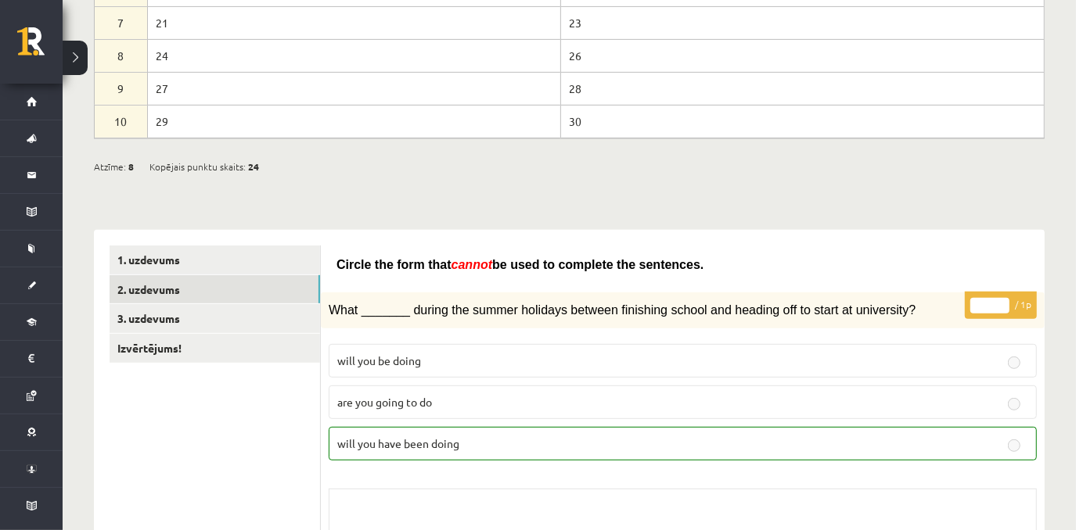
scroll to position [275, 0]
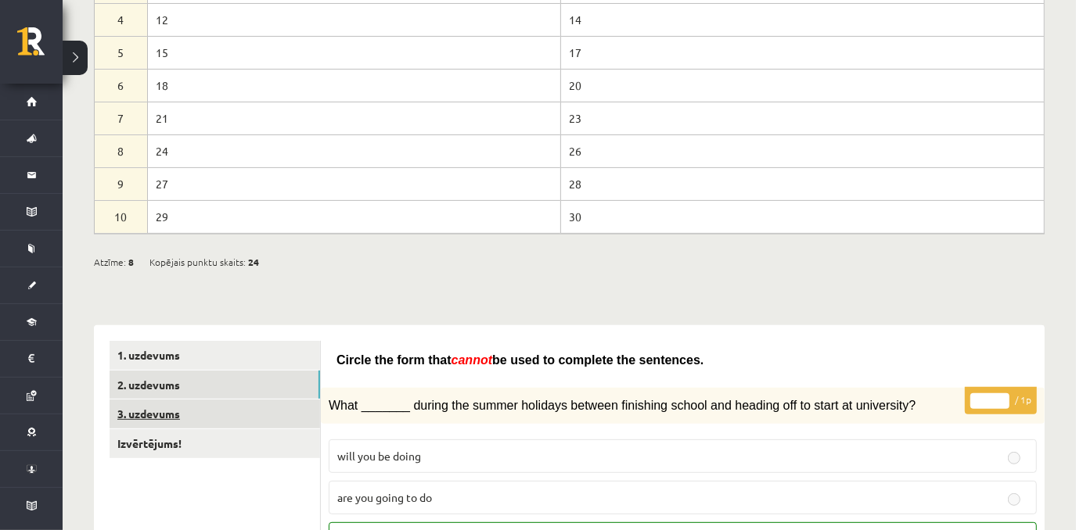
click at [169, 411] on link "3. uzdevums" at bounding box center [215, 414] width 210 height 29
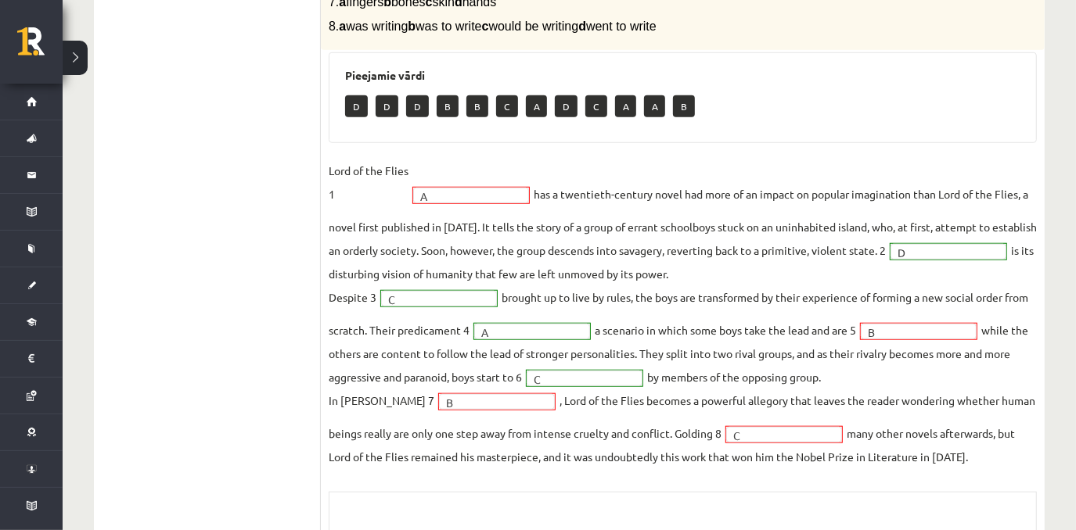
scroll to position [839, 0]
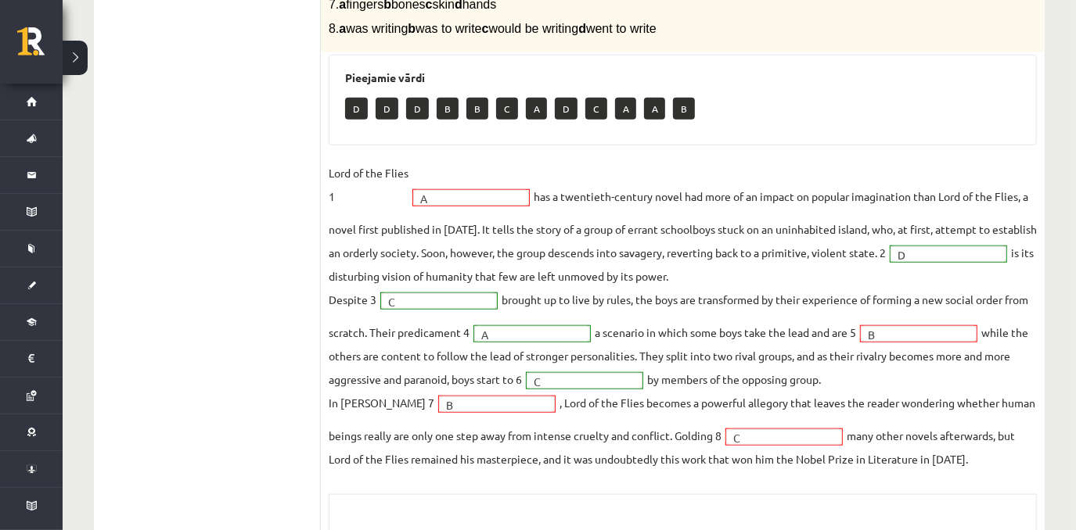
click at [956, 337] on fieldset "Lord of the Flies 1 A * has a twentieth-century novel had more of an impact on …" at bounding box center [683, 316] width 708 height 310
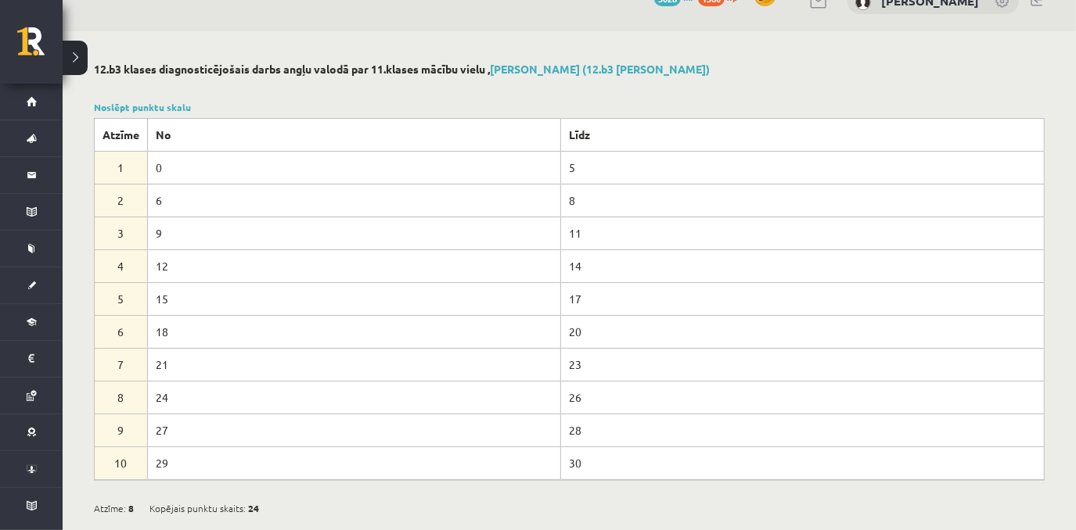
scroll to position [0, 0]
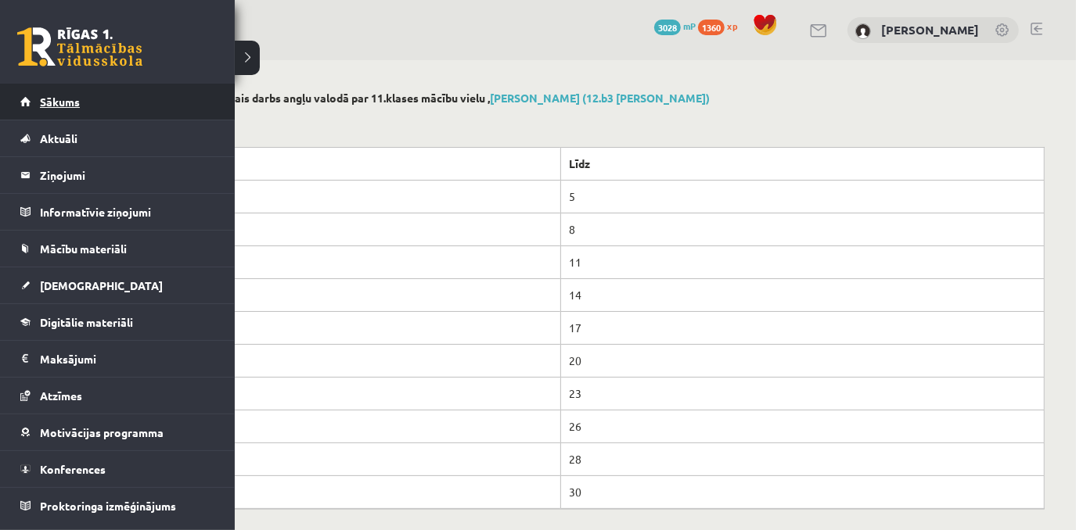
click at [87, 102] on link "Sākums" at bounding box center [117, 102] width 195 height 36
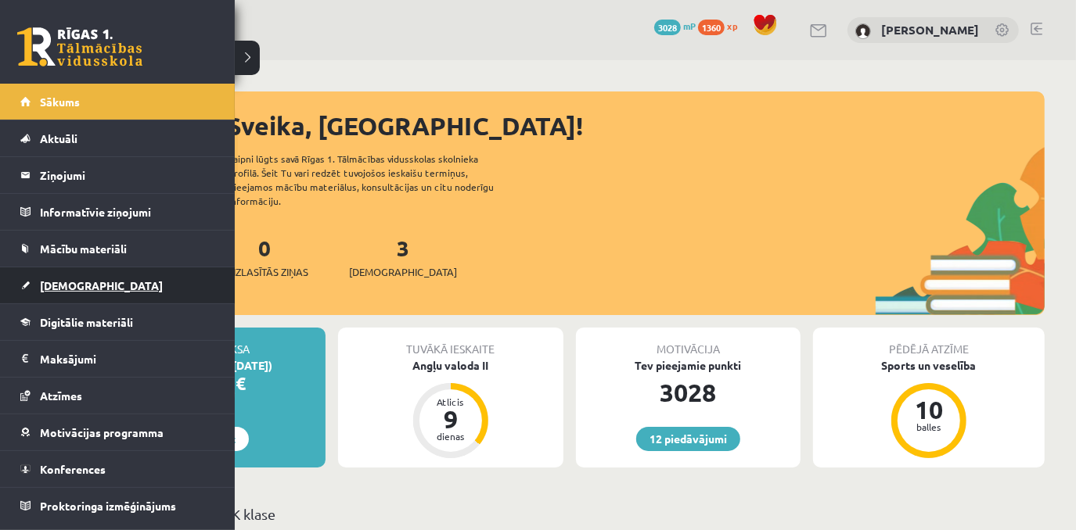
click at [58, 279] on span "[DEMOGRAPHIC_DATA]" at bounding box center [101, 285] width 123 height 14
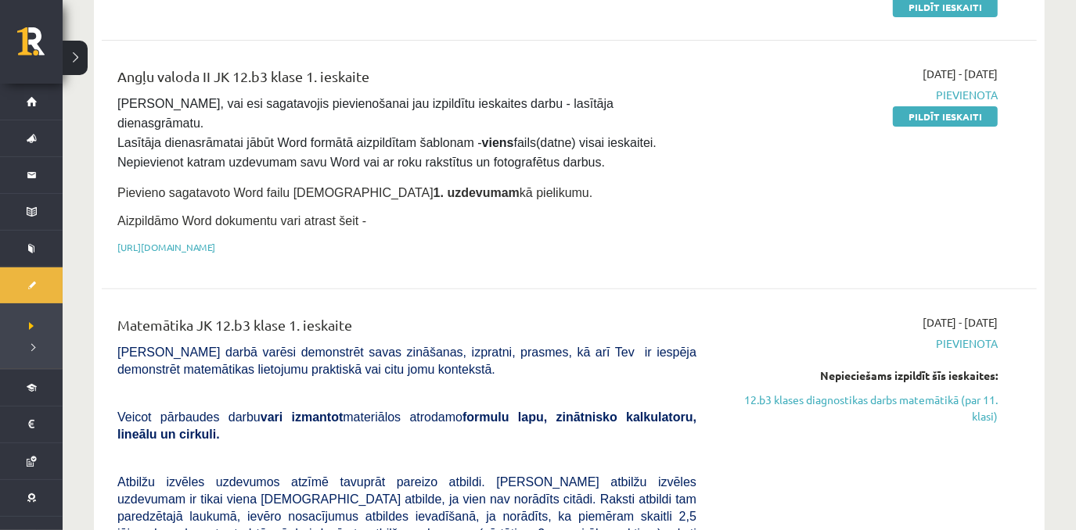
scroll to position [192, 0]
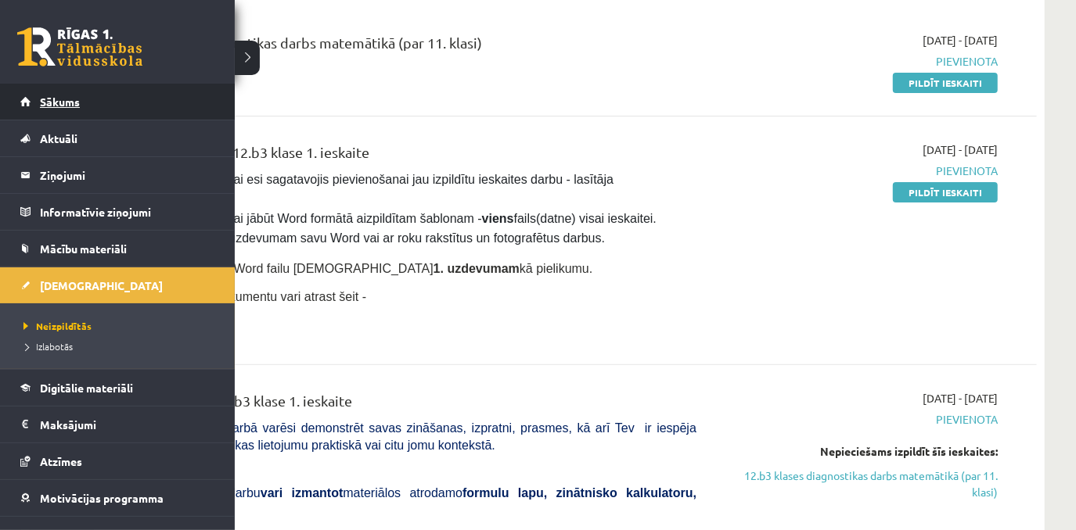
click at [52, 105] on span "Sākums" at bounding box center [60, 102] width 40 height 14
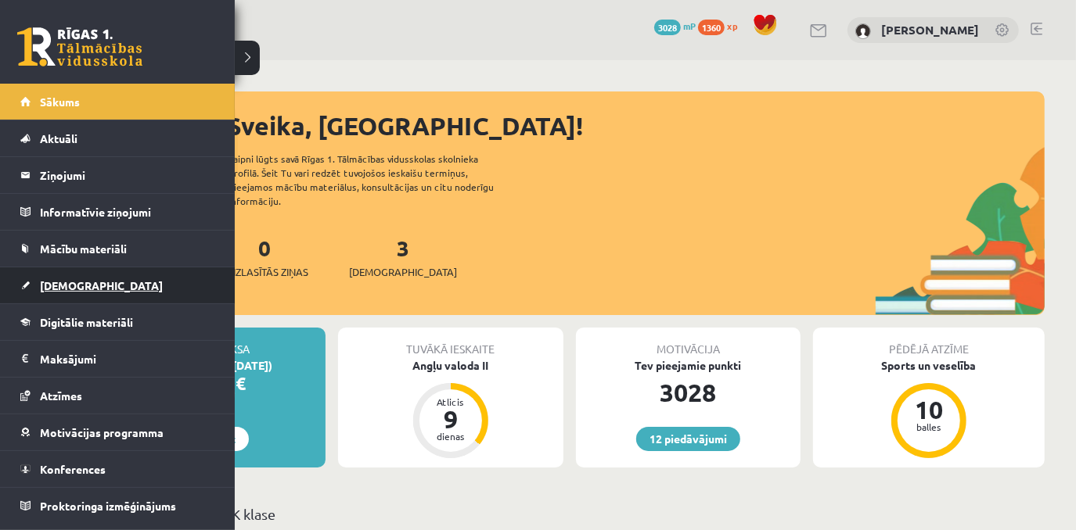
click at [78, 287] on span "[DEMOGRAPHIC_DATA]" at bounding box center [101, 285] width 123 height 14
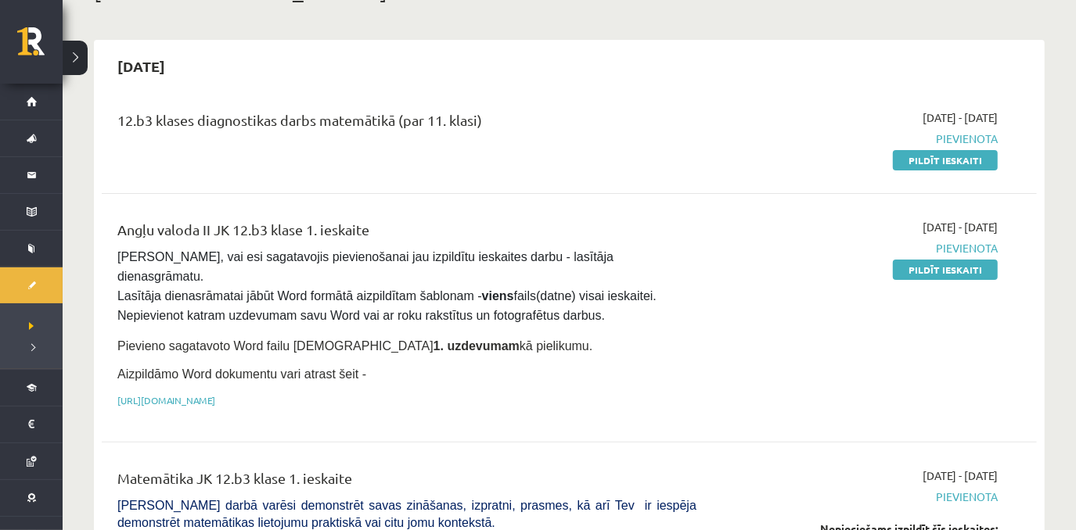
scroll to position [125, 0]
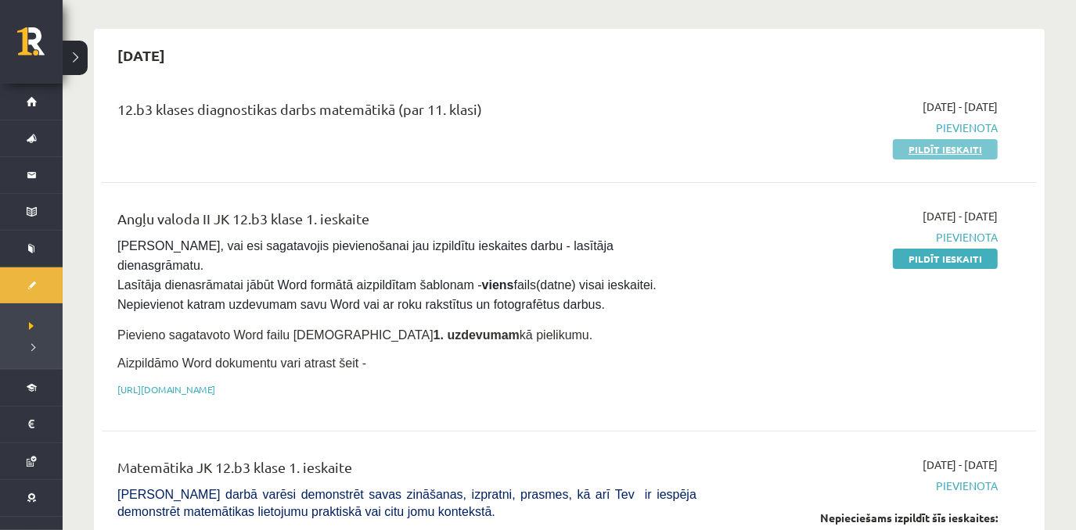
click at [945, 144] on link "Pildīt ieskaiti" at bounding box center [945, 149] width 105 height 20
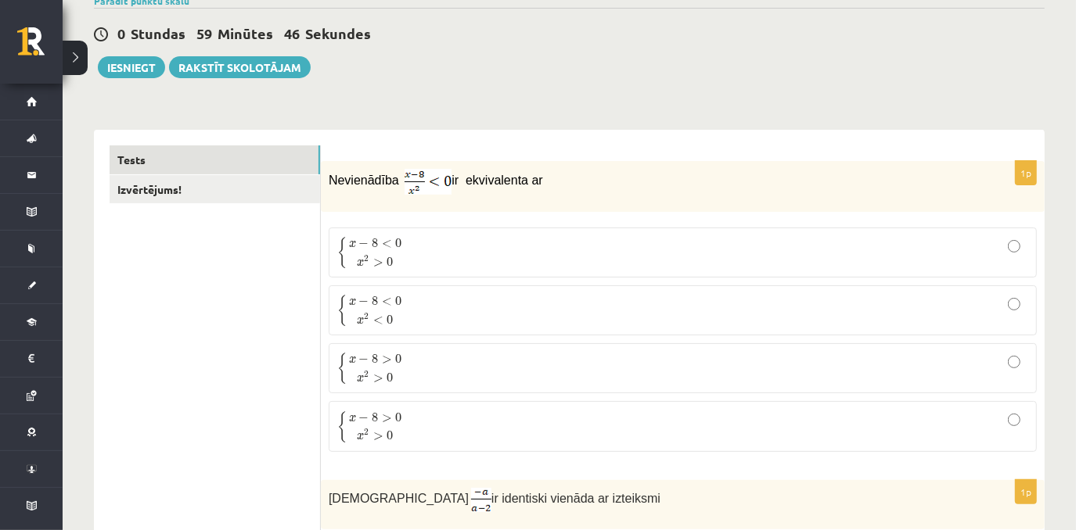
scroll to position [107, 0]
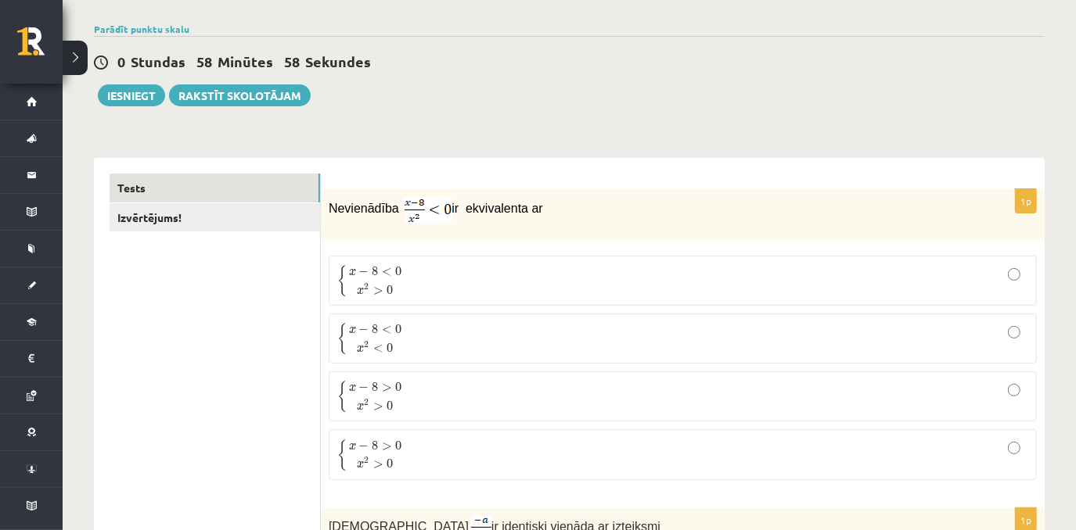
drag, startPoint x: 328, startPoint y: 203, endPoint x: 542, endPoint y: 220, distance: 215.0
click at [542, 220] on p "Nevienādība ir ekvivalenta ar" at bounding box center [644, 210] width 630 height 26
copy p "Nevienādība ir ekvivalenta ar"
click at [414, 211] on img at bounding box center [427, 210] width 47 height 26
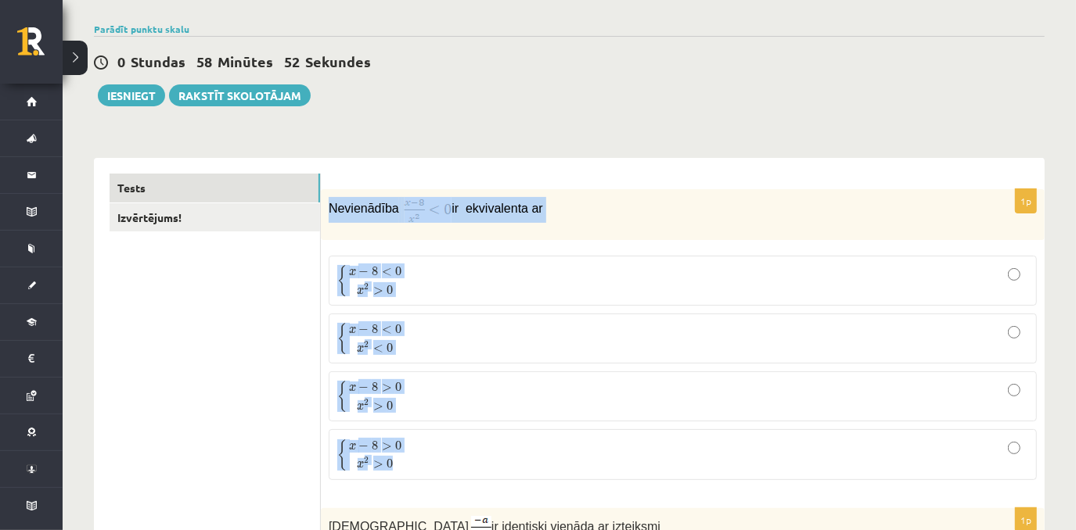
drag, startPoint x: 325, startPoint y: 204, endPoint x: 534, endPoint y: 489, distance: 352.7
click at [534, 489] on div "1p Nevienādība ir ekvivalenta ar { x − 8 < 0 x 2 > 0 { x − 8 < 0 x 2 > 0 { x − …" at bounding box center [683, 341] width 724 height 304
copy div "Nevienādība ir ekvivalenta ar { x − 8 < 0 x 2 > 0 { x − 8 < 0 x 2 > 0 { x − 8 <…"
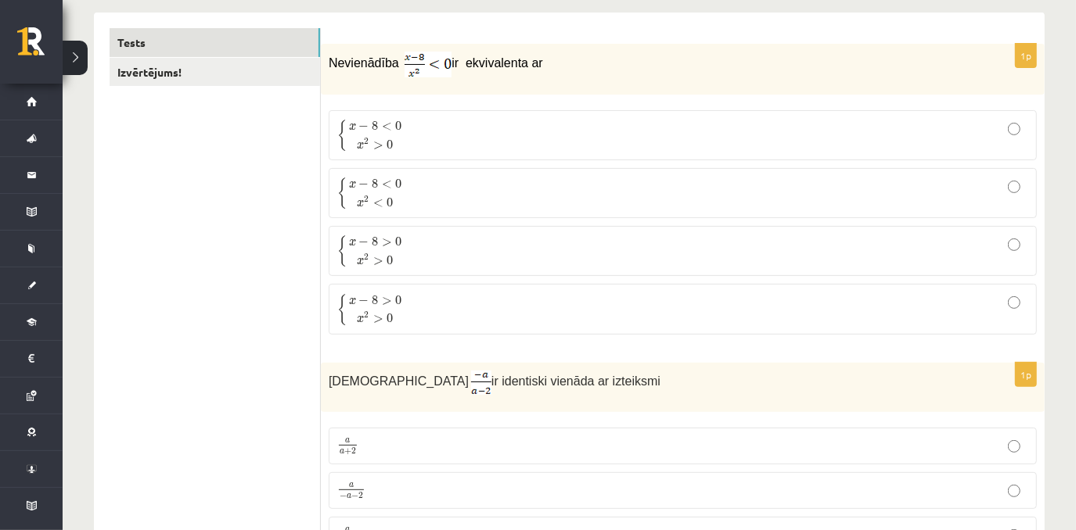
scroll to position [188, 0]
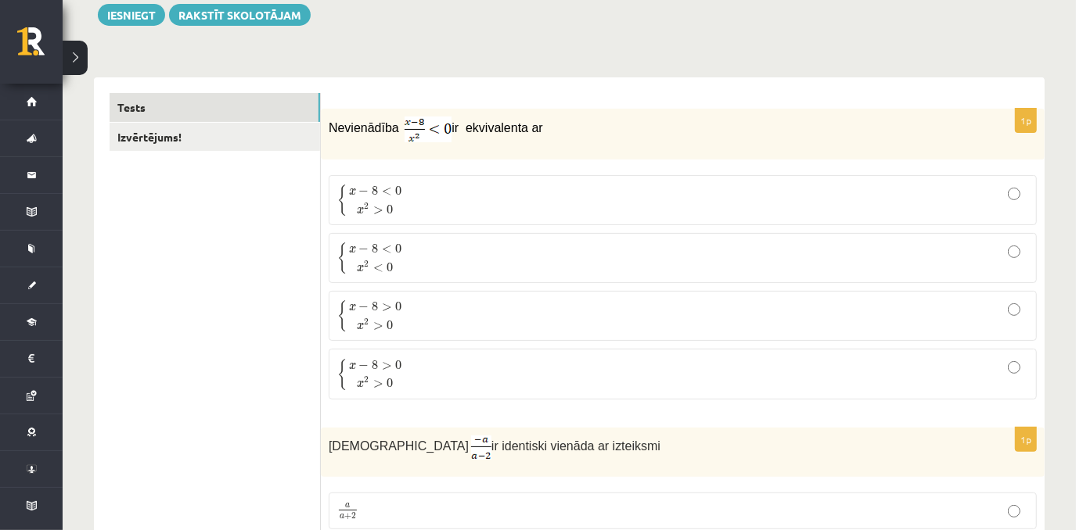
click at [433, 214] on p "{ x − 8 < 0 x 2 > 0 { x − 8 < 0 x 2 > 0" at bounding box center [682, 200] width 691 height 33
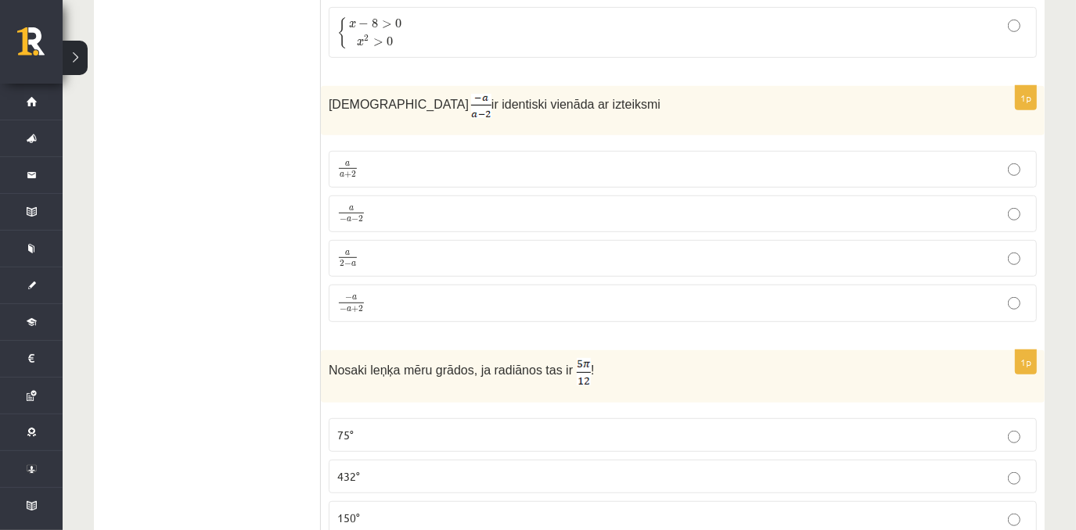
scroll to position [501, 0]
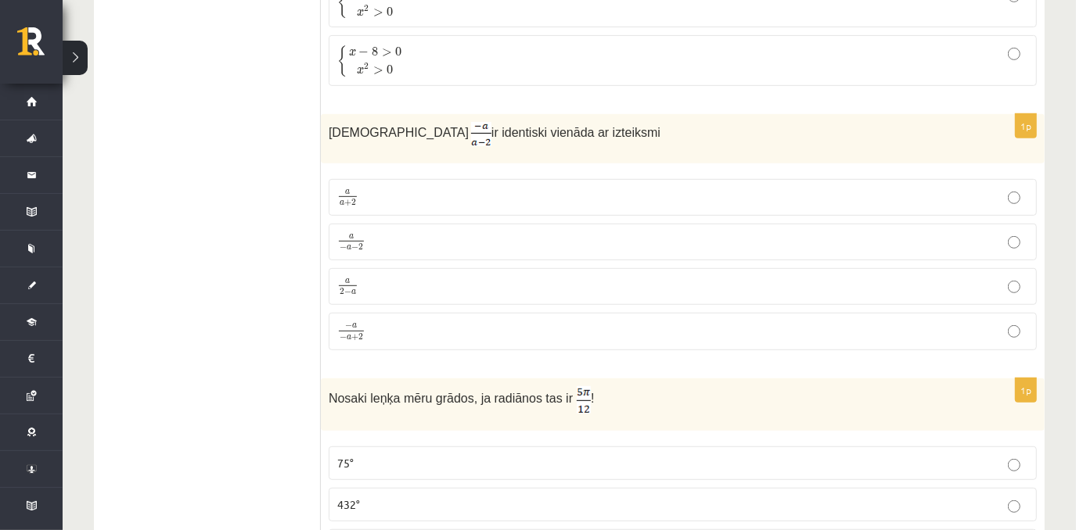
click at [377, 289] on p "a 2 − a a 2 − a" at bounding box center [682, 287] width 691 height 20
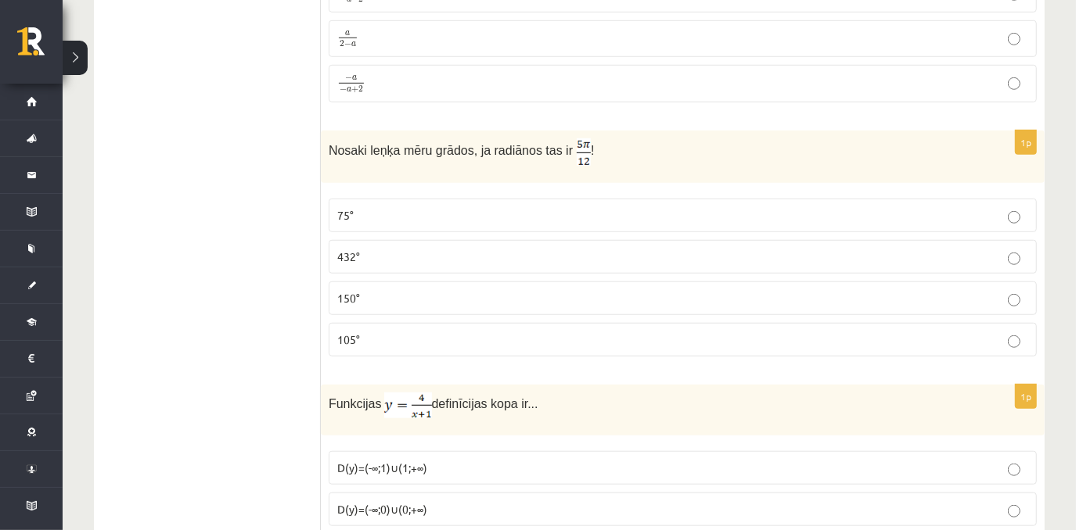
scroll to position [731, 0]
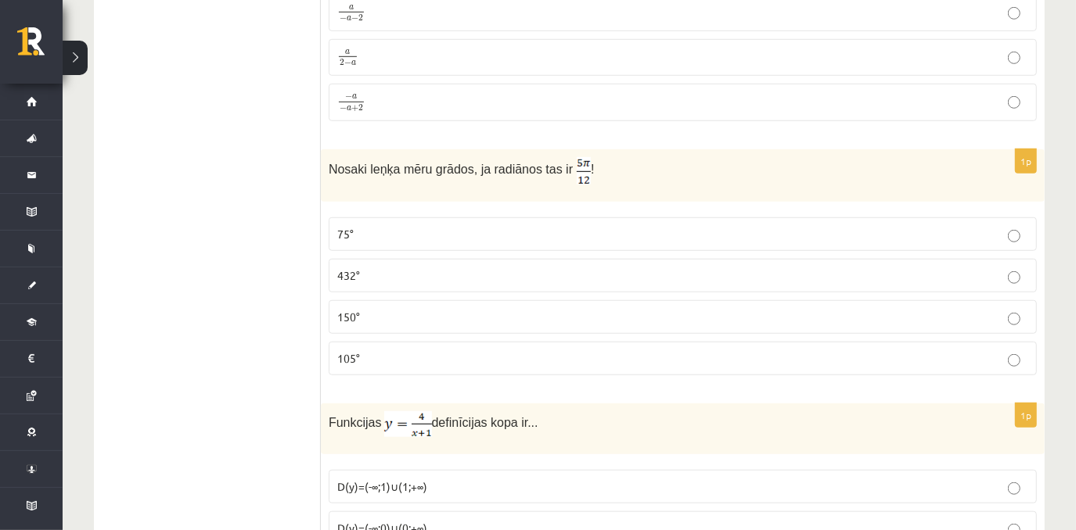
click at [488, 239] on label "75°" at bounding box center [683, 234] width 708 height 34
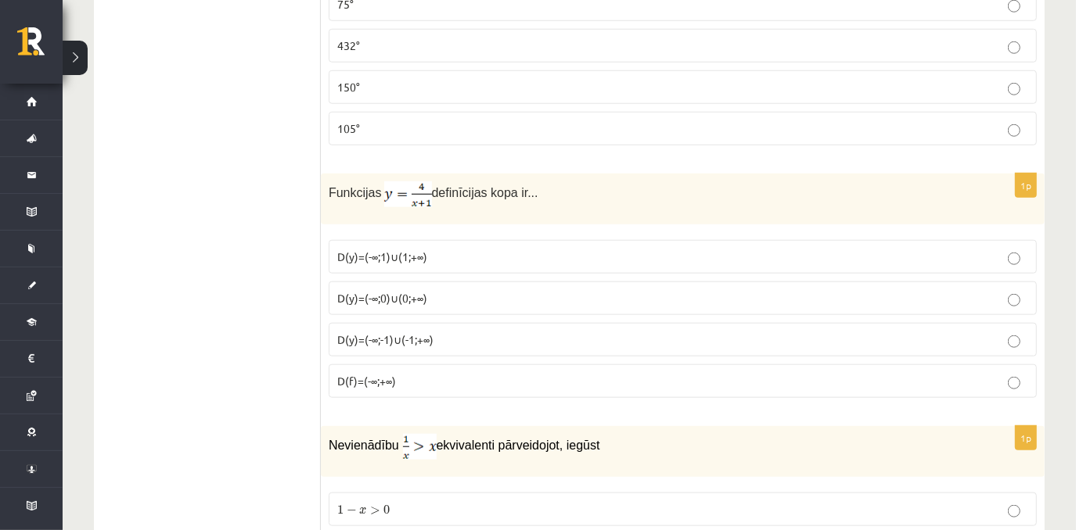
scroll to position [951, 0]
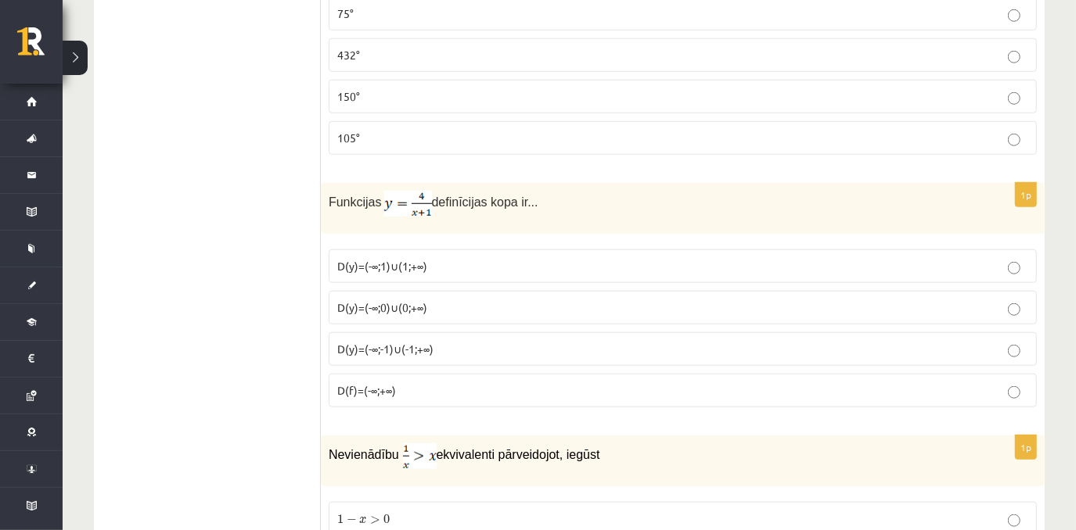
click at [455, 343] on p "D(y)=(-∞;-1)∪(-1;+∞)" at bounding box center [682, 349] width 691 height 16
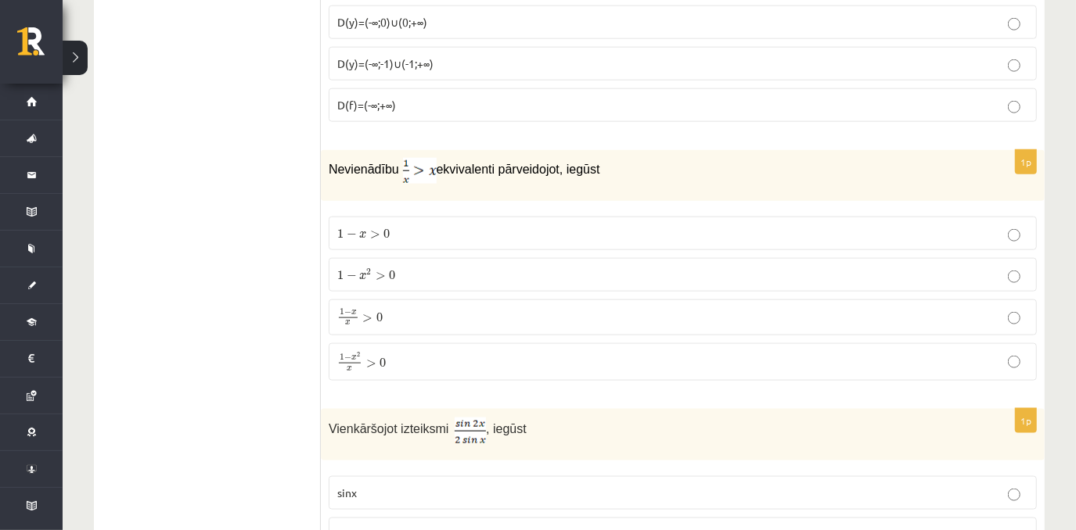
scroll to position [1247, 0]
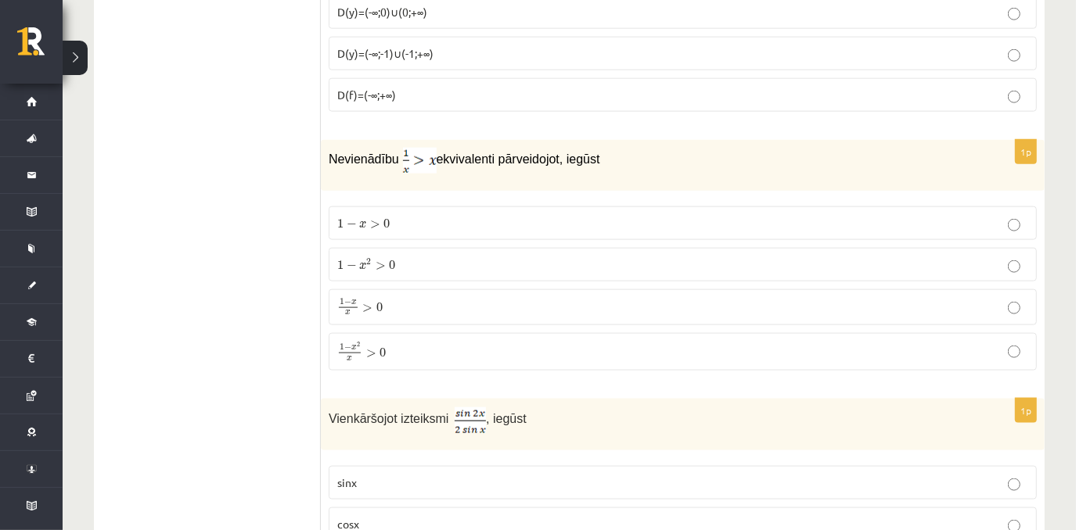
click at [469, 342] on p "1 − x 2 x > 0 1 − x 2 x > 0" at bounding box center [682, 352] width 691 height 20
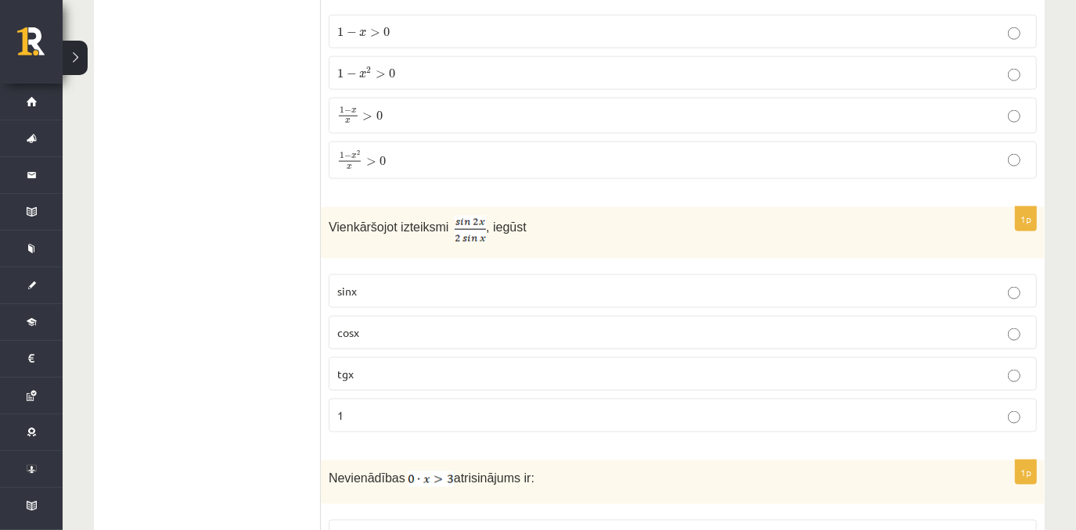
scroll to position [1523, 0]
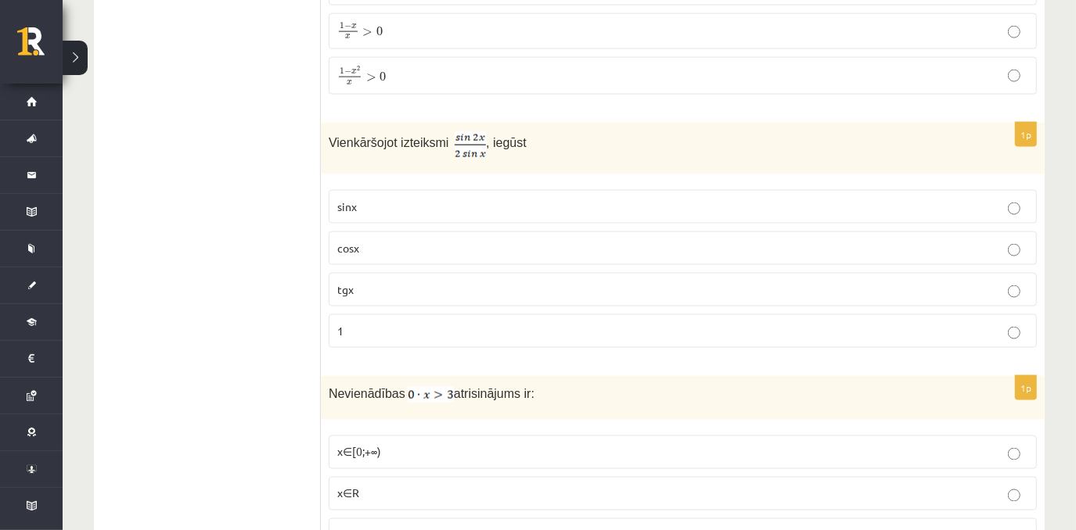
click at [404, 241] on p "cosx" at bounding box center [682, 248] width 691 height 16
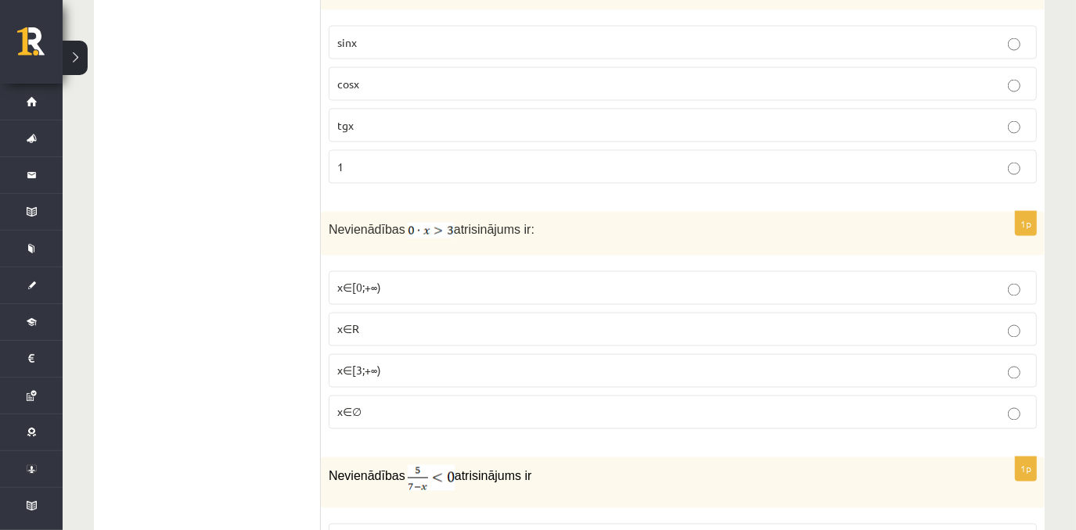
scroll to position [1725, 0]
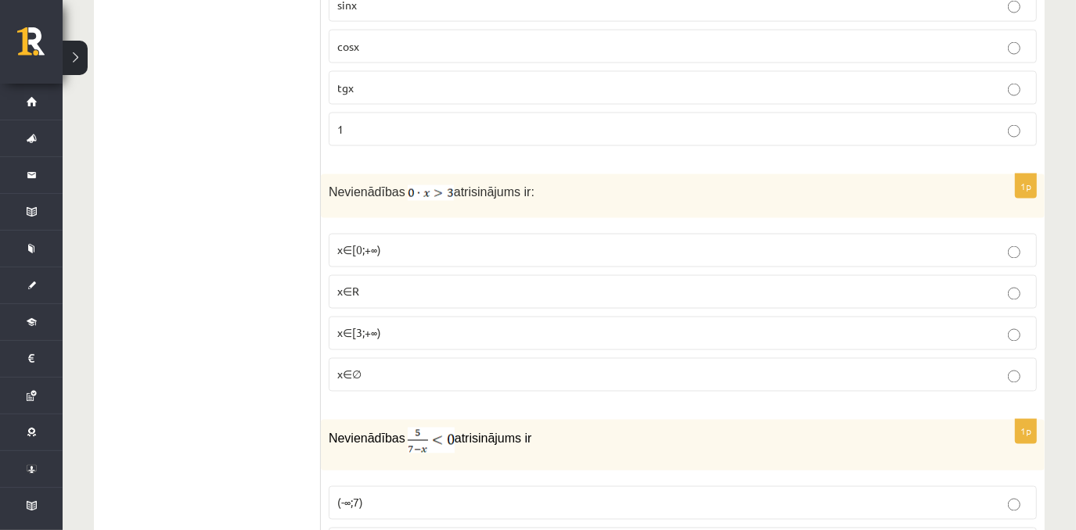
click at [406, 358] on label "x∈∅" at bounding box center [683, 375] width 708 height 34
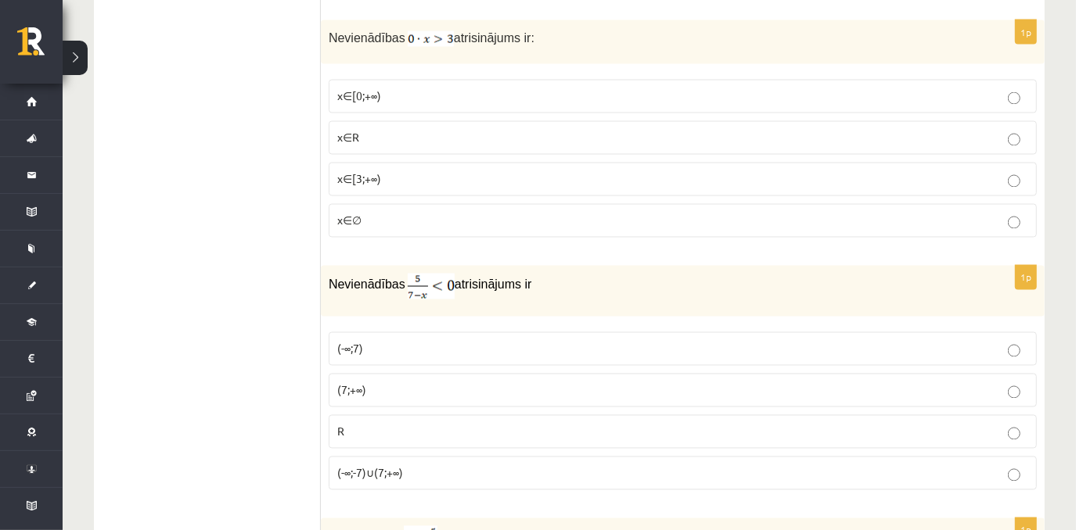
scroll to position [1982, 0]
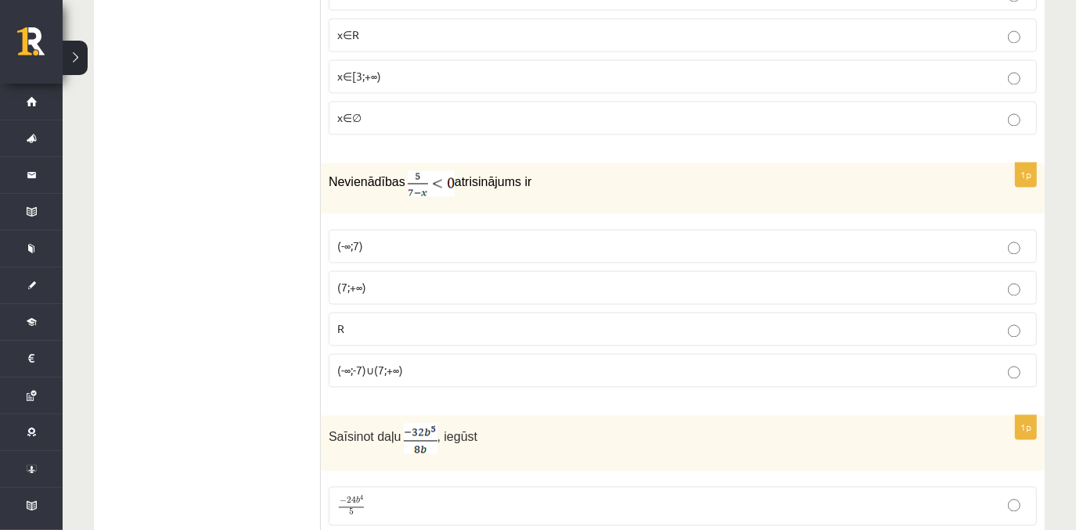
click at [422, 279] on p "(7;+∞)" at bounding box center [682, 287] width 691 height 16
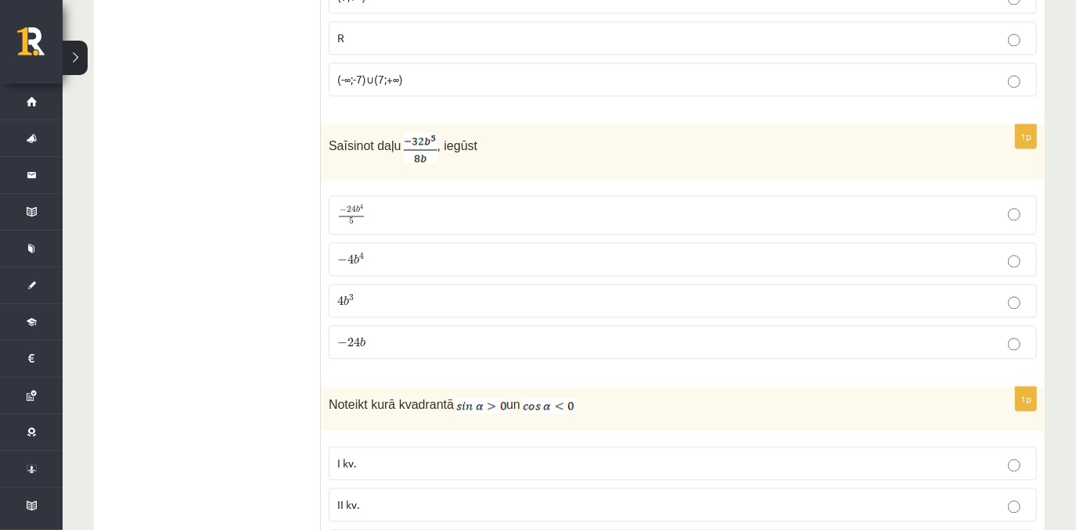
scroll to position [2319, 0]
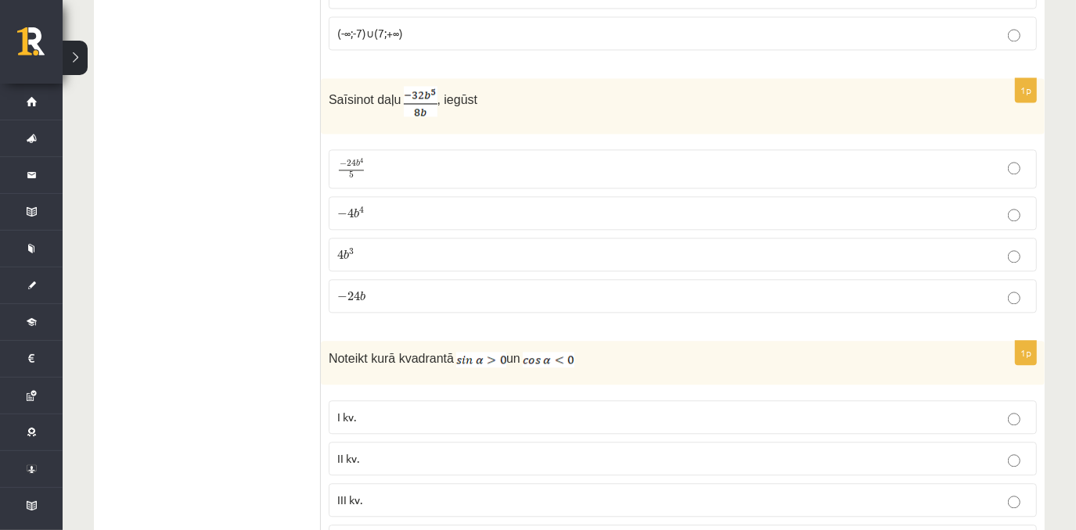
click at [402, 205] on p "− 4 b 4 − 4 b 4" at bounding box center [682, 213] width 691 height 16
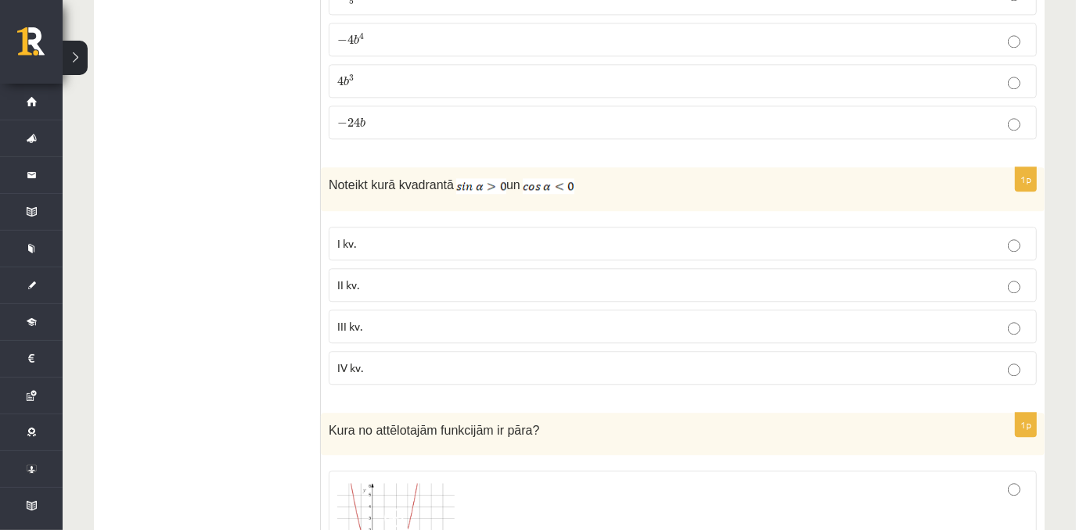
scroll to position [2606, 0]
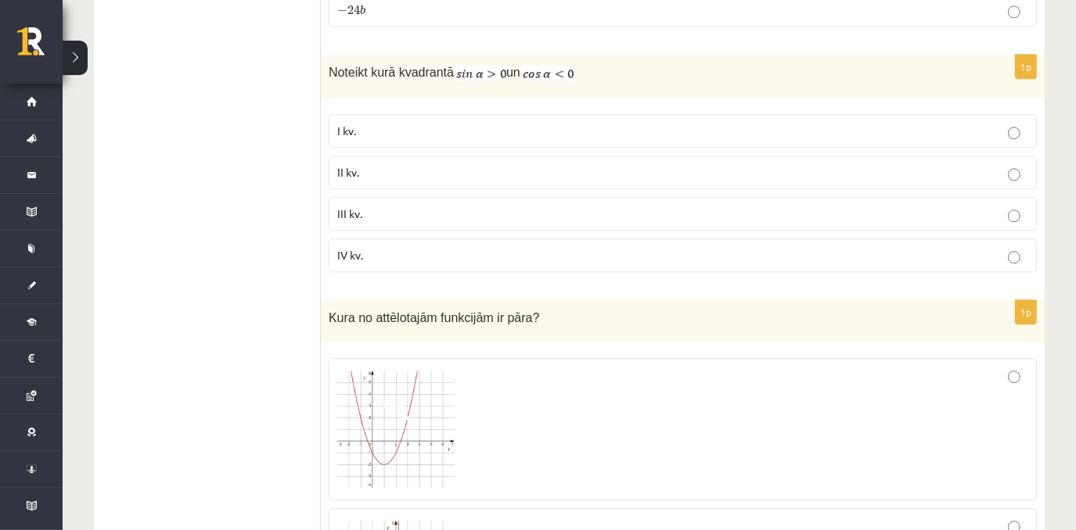
click at [398, 164] on p "II kv." at bounding box center [682, 172] width 691 height 16
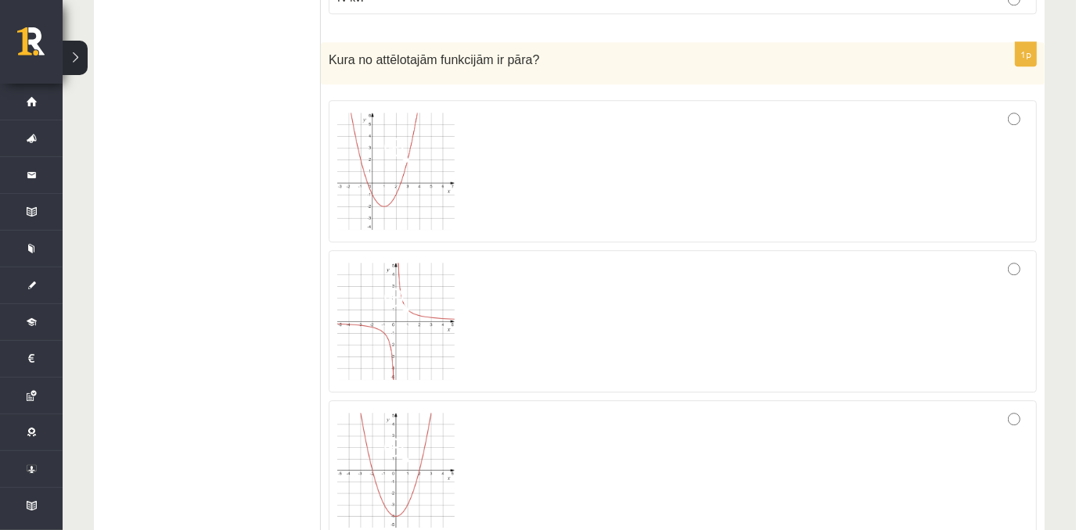
scroll to position [2855, 0]
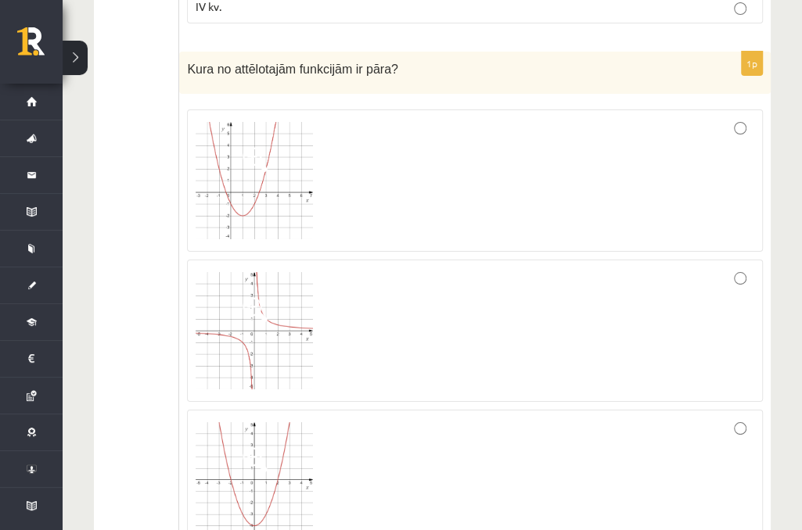
drag, startPoint x: 377, startPoint y: 324, endPoint x: 283, endPoint y: 311, distance: 94.7
click at [283, 311] on img at bounding box center [254, 330] width 117 height 117
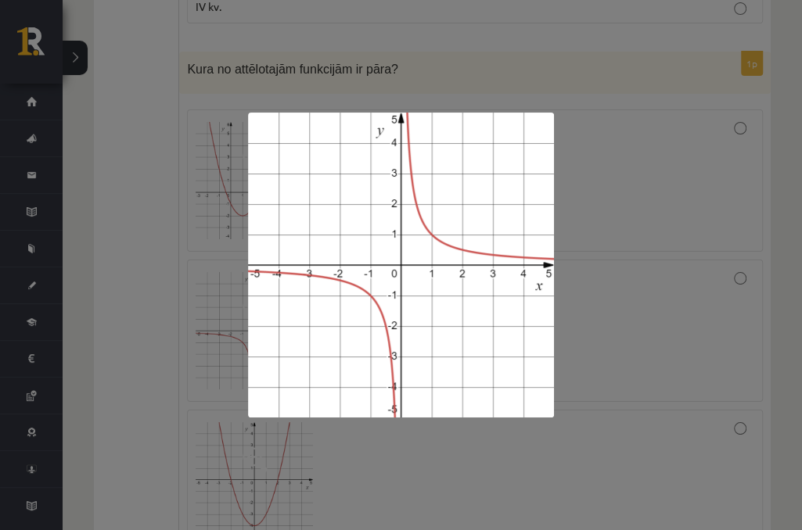
click at [592, 277] on div at bounding box center [401, 265] width 802 height 530
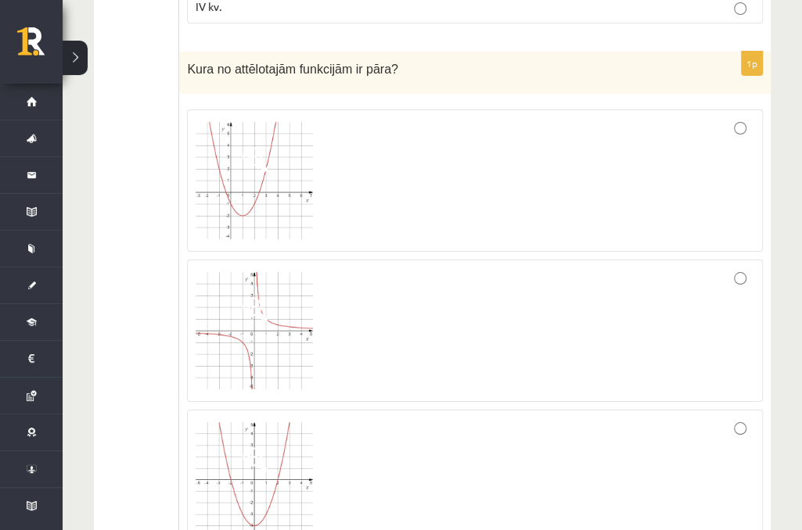
drag, startPoint x: 261, startPoint y: 315, endPoint x: 268, endPoint y: 316, distance: 7.9
click at [215, 447] on img at bounding box center [254, 480] width 117 height 116
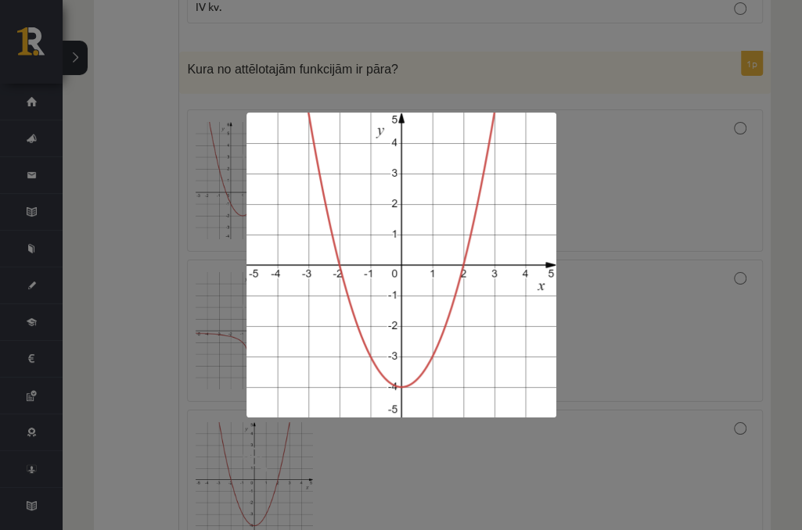
click at [133, 385] on div at bounding box center [401, 265] width 802 height 530
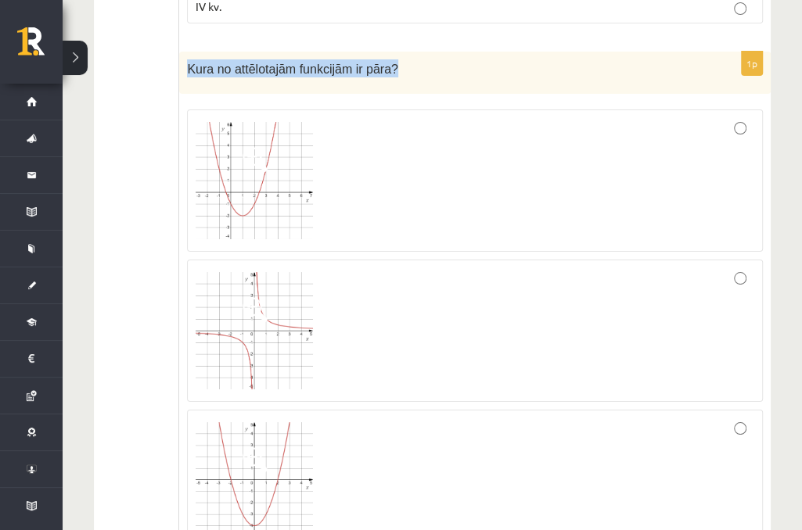
drag, startPoint x: 185, startPoint y: 49, endPoint x: 439, endPoint y: 61, distance: 253.8
click at [439, 61] on div "Kura no attēlotajām funkcijām ir pāra?" at bounding box center [474, 73] width 591 height 43
copy span "Kura no attēlotajām funkcijām ir pāra?"
click at [540, 145] on div at bounding box center [475, 180] width 559 height 125
click at [552, 310] on div at bounding box center [475, 330] width 559 height 125
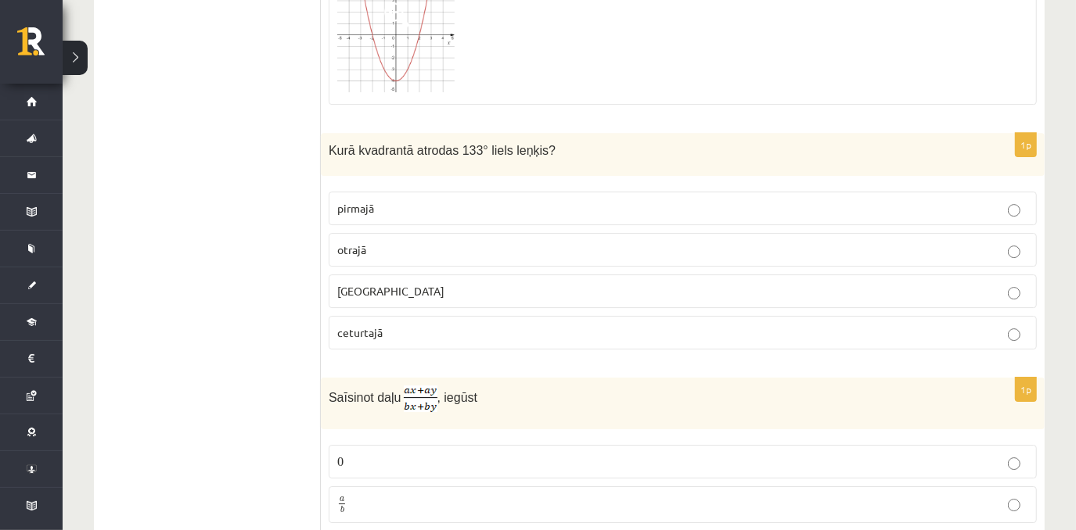
scroll to position [3262, 0]
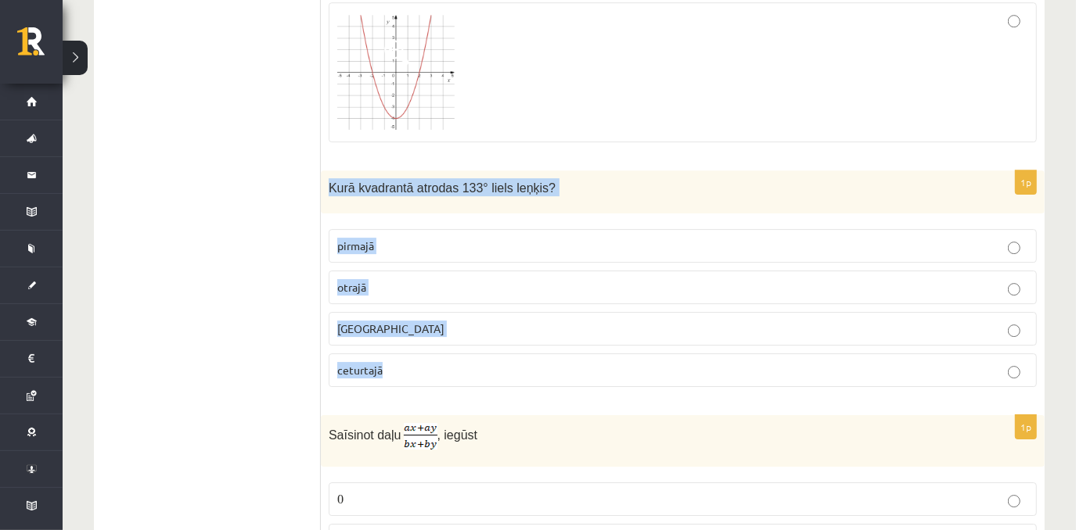
drag, startPoint x: 329, startPoint y: 161, endPoint x: 446, endPoint y: 343, distance: 216.1
click at [446, 343] on div "1p Kurā kvadrantā atrodas 133° liels leņķis? pirmajā otrajā trešajā ceturtajā" at bounding box center [683, 285] width 724 height 229
copy div "Kurā kvadrantā atrodas 133° liels leņķis? pirmajā otrajā trešajā ceturtajā"
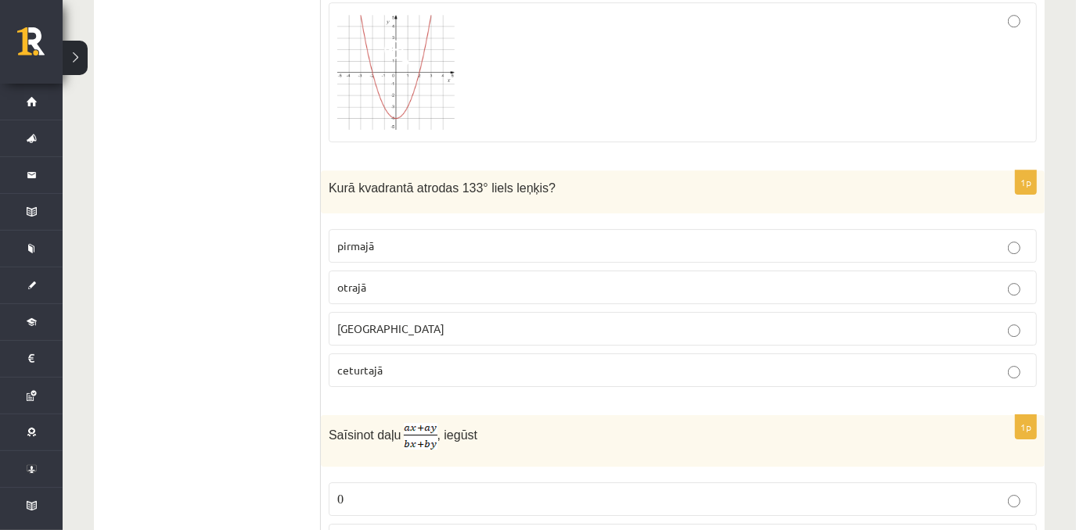
click at [429, 279] on p "otrajā" at bounding box center [682, 287] width 691 height 16
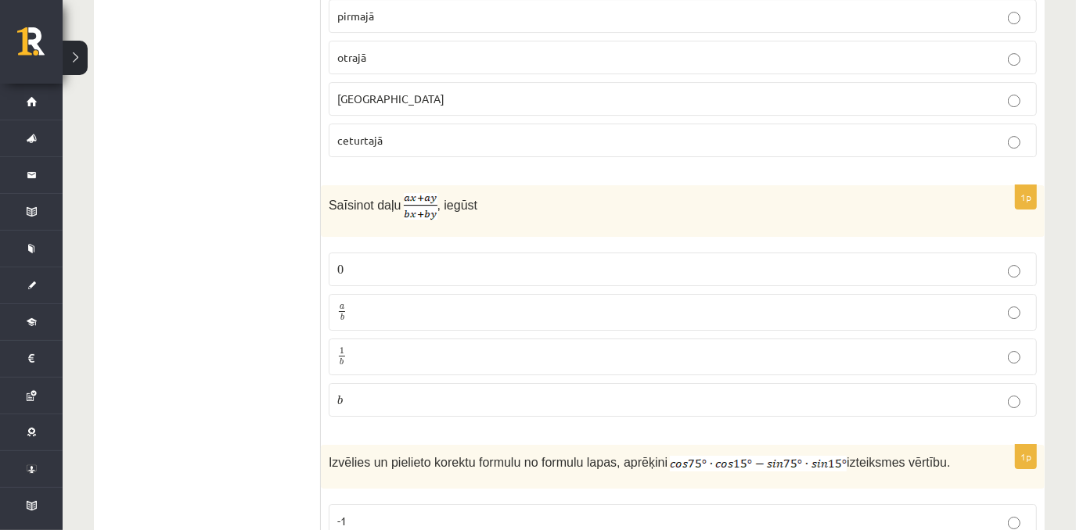
scroll to position [3520, 0]
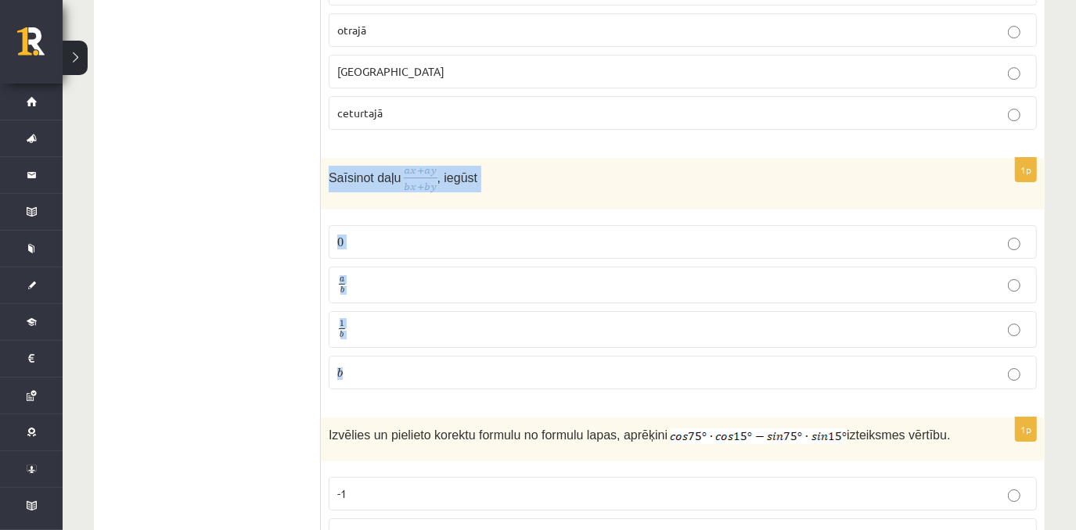
drag, startPoint x: 336, startPoint y: 159, endPoint x: 470, endPoint y: 332, distance: 219.1
click at [470, 332] on div "1p Saīsinot daļu , iegūst 0 0 a b a b 1 b 1 b b b" at bounding box center [683, 280] width 724 height 244
copy div "Saīsinot daļu , iegūst 0 0 a b a b 1 b 1 b b"
click at [422, 166] on img at bounding box center [421, 179] width 34 height 27
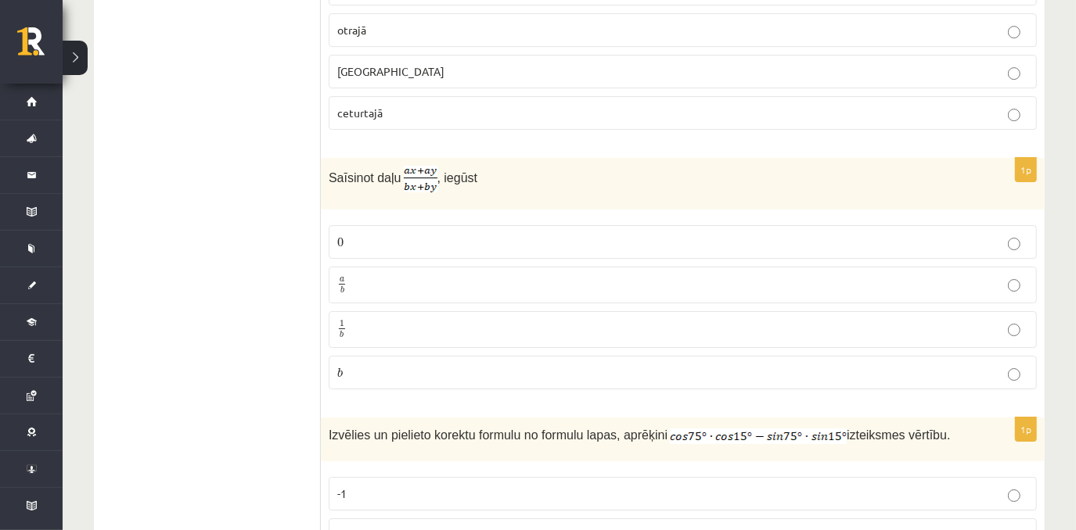
click at [369, 271] on label "a b a b" at bounding box center [683, 285] width 708 height 37
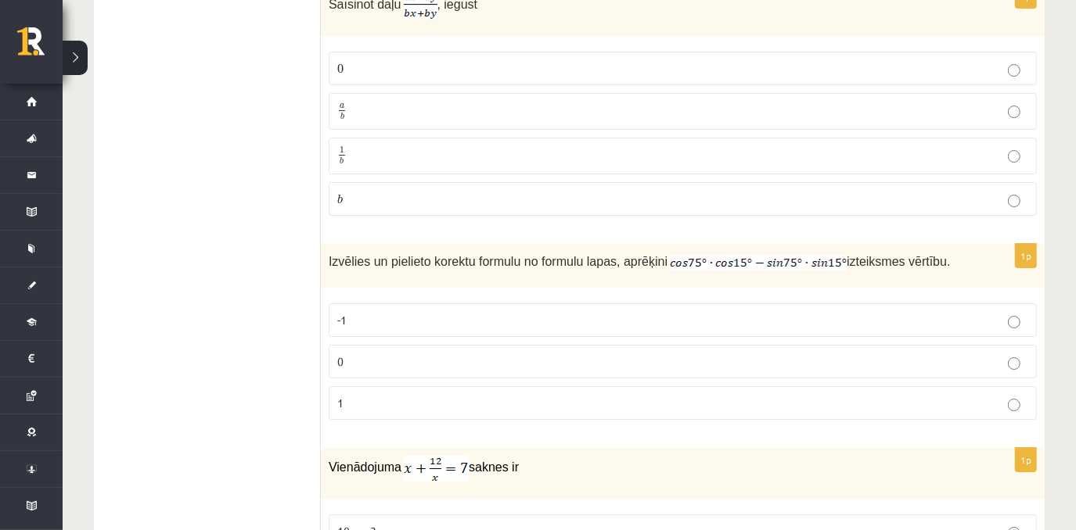
scroll to position [3825, 0]
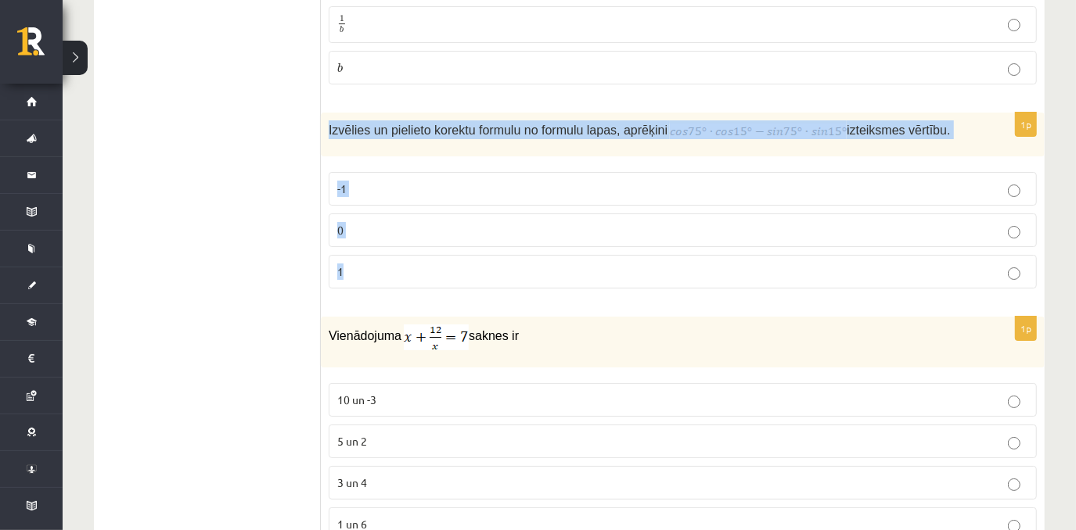
drag, startPoint x: 324, startPoint y: 109, endPoint x: 420, endPoint y: 239, distance: 161.6
click at [420, 239] on div "1p Izvēlies un pielieto korektu formulu no formulu lapas, aprēķini izteiksmes v…" at bounding box center [683, 207] width 724 height 189
copy div "Izvēlies un pielieto korektu formulu no formulu lapas, aprēķini izteiksmes vērt…"
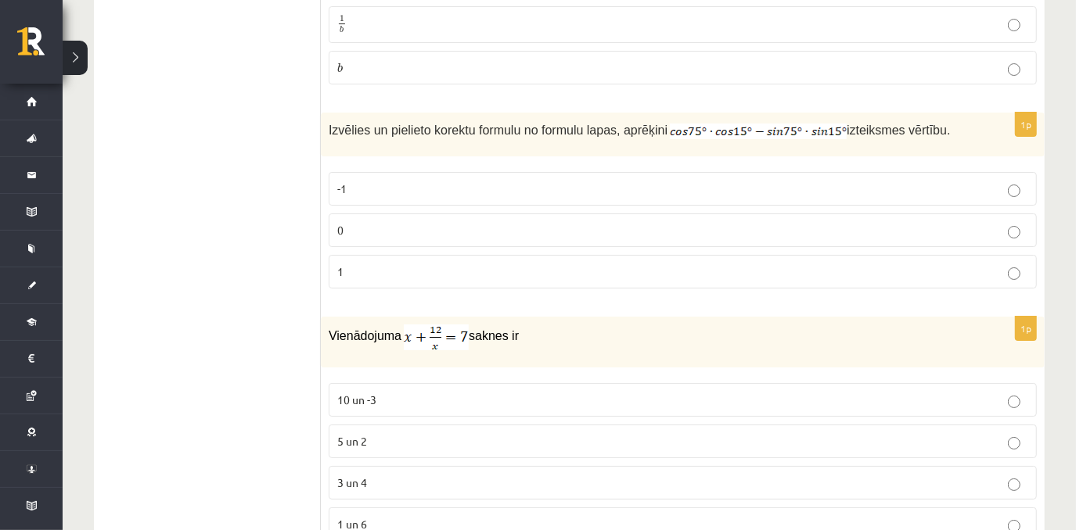
click at [261, 173] on ul "Tests Izvērtējums!" at bounding box center [215, 416] width 211 height 7920
click at [727, 124] on img at bounding box center [758, 132] width 177 height 16
click at [383, 222] on p "0" at bounding box center [682, 230] width 691 height 16
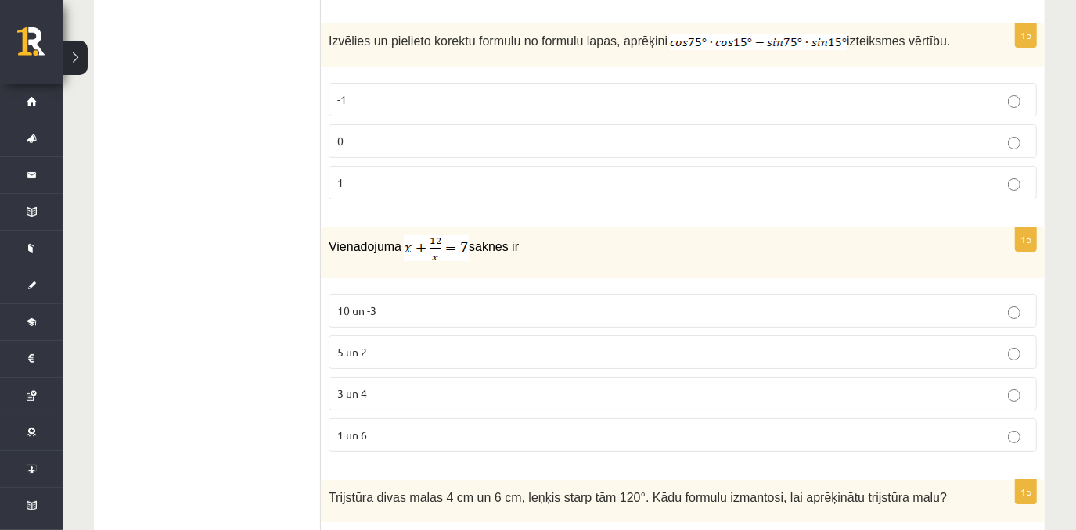
scroll to position [3933, 0]
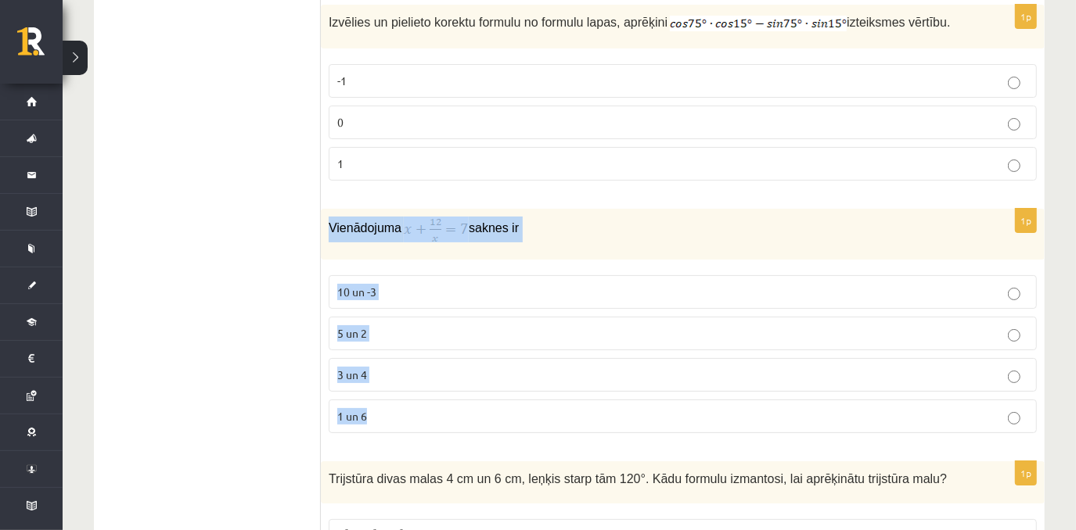
drag, startPoint x: 325, startPoint y: 198, endPoint x: 471, endPoint y: 399, distance: 248.2
click at [471, 399] on div "1p Vienādojuma saknes ir 10 un -3 5 un 2 3 un 4 1 un 6" at bounding box center [683, 327] width 724 height 237
copy div "Vienādojuma saknes ir 10 un -3 5 un 2 3 un 4 1 un 6"
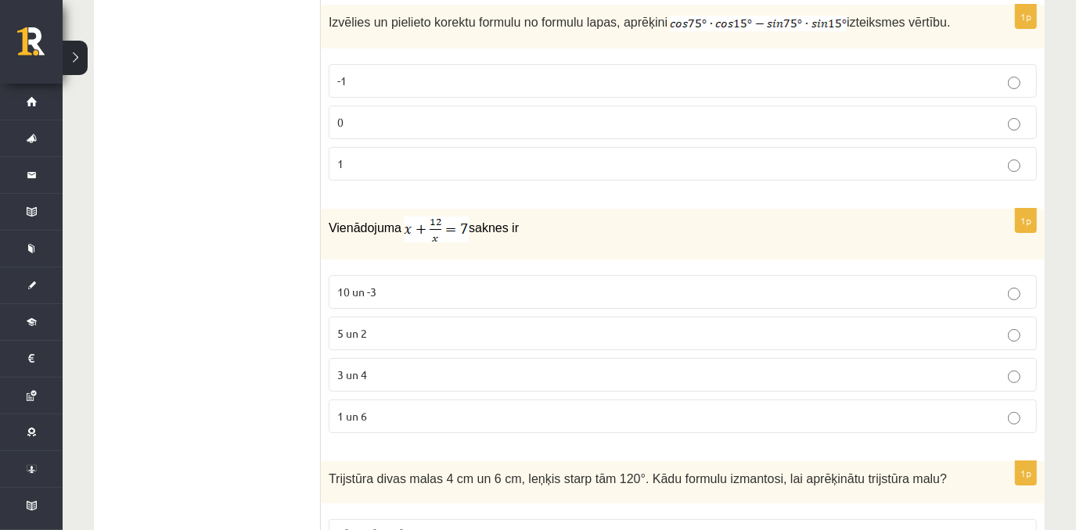
click at [269, 207] on ul "Tests Izvērtējums!" at bounding box center [215, 308] width 211 height 7920
click at [419, 217] on img at bounding box center [436, 230] width 65 height 26
drag, startPoint x: 417, startPoint y: 345, endPoint x: 428, endPoint y: 354, distance: 14.4
click at [419, 367] on p "3 un 4" at bounding box center [682, 375] width 691 height 16
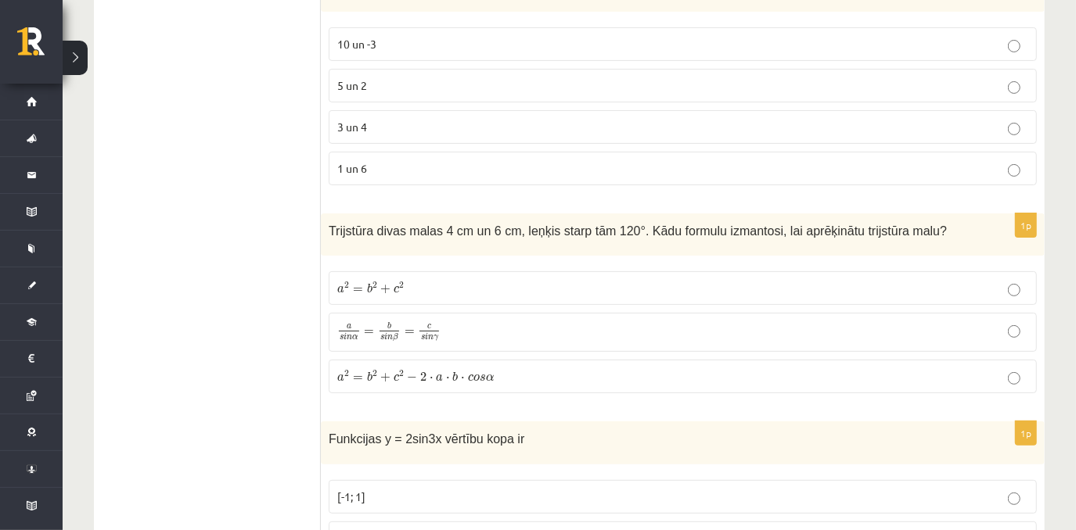
scroll to position [4210, 0]
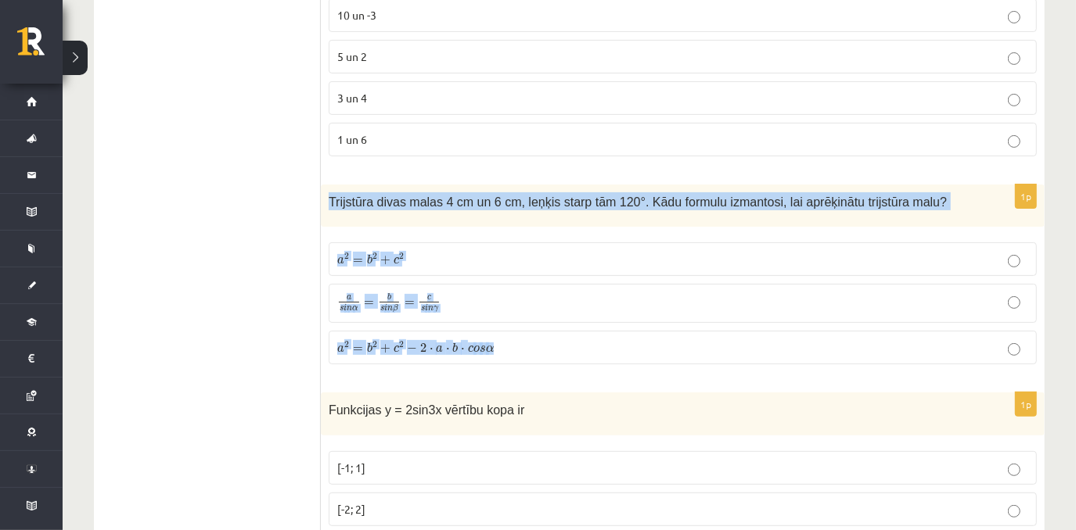
drag, startPoint x: 323, startPoint y: 164, endPoint x: 524, endPoint y: 321, distance: 254.8
click at [524, 321] on div "1p Trijstūra divas malas 4 cm un 6 cm, leņķis starp tām 120°. Kādu formulu izma…" at bounding box center [683, 281] width 724 height 192
copy div "Trijstūra divas malas 4 cm un 6 cm, leņķis starp tām 120°. Kādu formulu izmanto…"
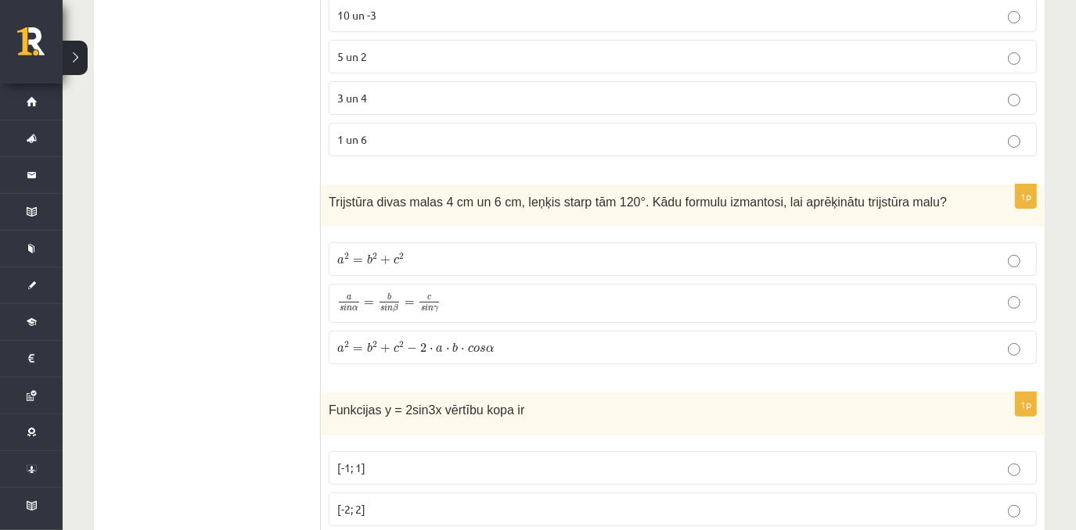
click at [270, 277] on ul "Tests Izvērtējums!" at bounding box center [215, 31] width 211 height 7920
click at [440, 251] on p "a 2 = b 2 + c 2 a 2 = b 2 + c 2" at bounding box center [682, 259] width 691 height 16
click at [571, 340] on p "a 2 = b 2 + c 2 − 2 ⋅ a ⋅ b ⋅ c o s α a 2 = b 2 + c 2 − 2 ⋅ a ⋅ b ⋅ c o s α" at bounding box center [682, 348] width 691 height 16
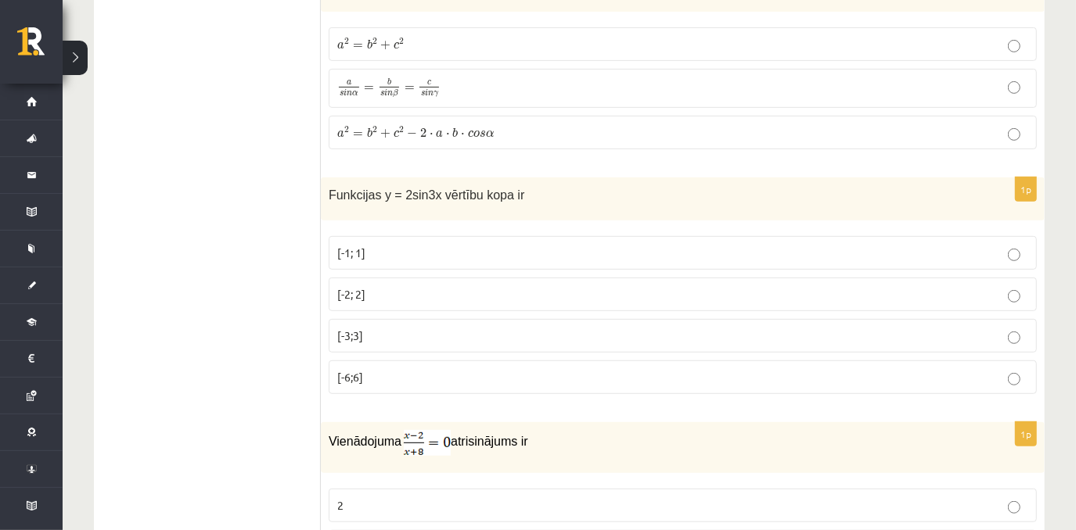
scroll to position [4434, 0]
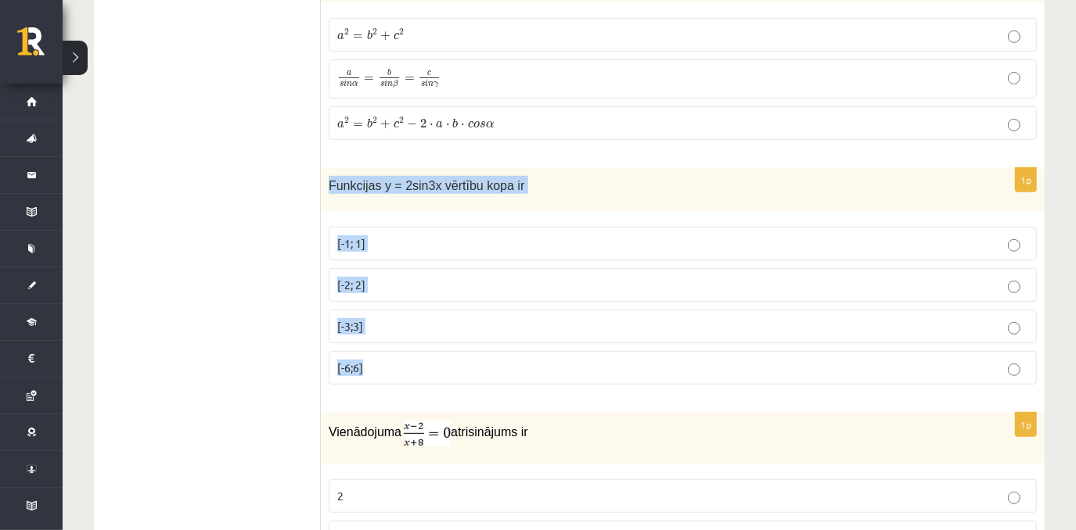
drag, startPoint x: 323, startPoint y: 148, endPoint x: 440, endPoint y: 318, distance: 205.9
click at [440, 318] on div "1p Funkcijas y = 2sin3x vērtību kopa ir [-1; 1] [-2; 2] [-3;3] [-6;6]" at bounding box center [683, 282] width 724 height 229
copy div "Funkcijas y = 2sin3x vērtību kopa ir [-1; 1] [-2; 2] [-3;3] [-6;6]"
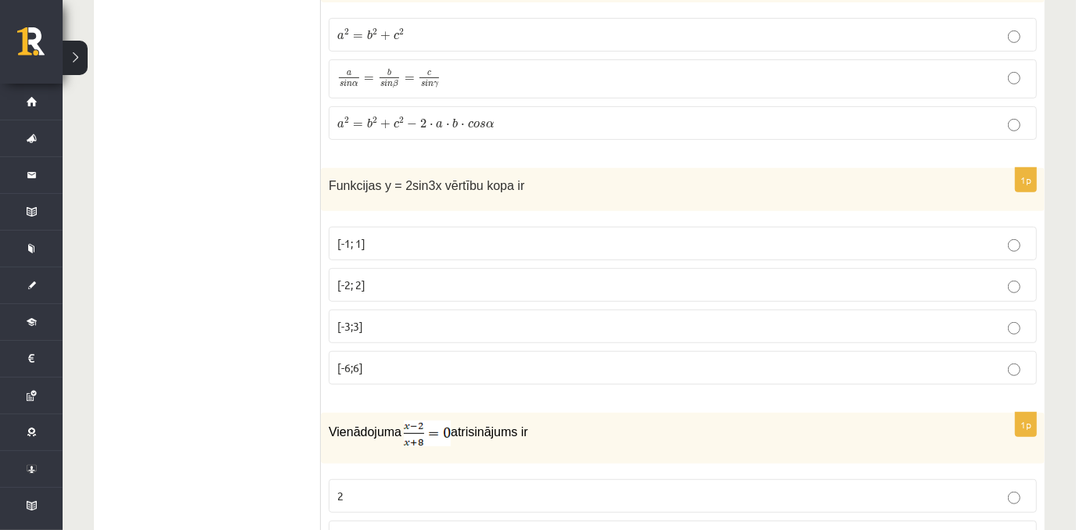
drag, startPoint x: 262, startPoint y: 298, endPoint x: 279, endPoint y: 294, distance: 17.6
click at [397, 277] on p "[-2; 2]" at bounding box center [682, 285] width 691 height 16
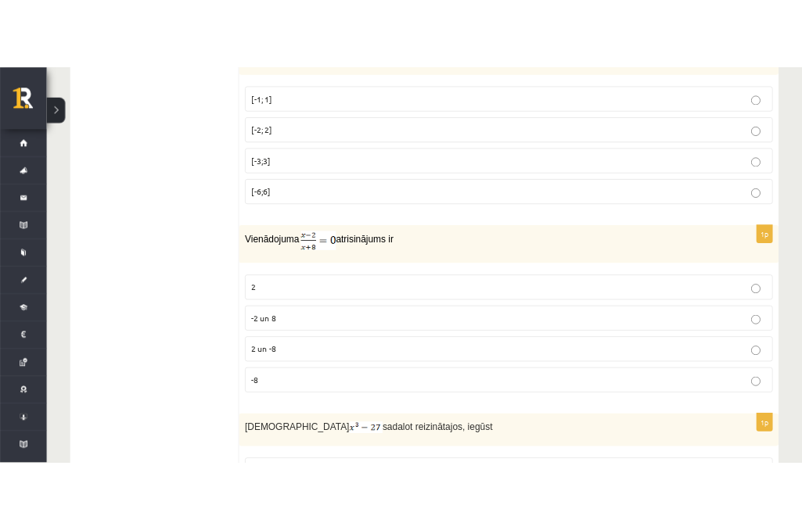
scroll to position [4654, 0]
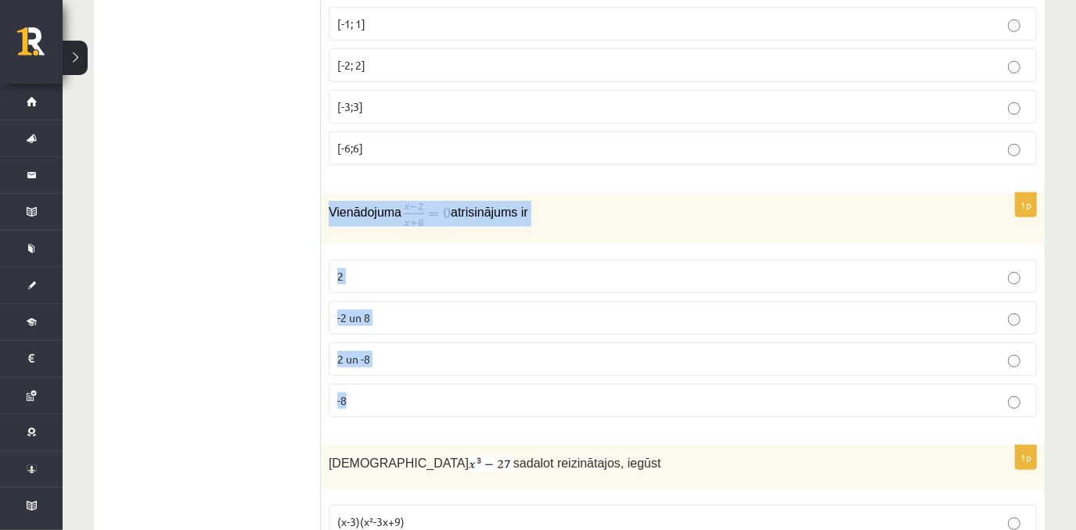
drag, startPoint x: 330, startPoint y: 178, endPoint x: 436, endPoint y: 357, distance: 207.3
click at [436, 357] on div "1p Vienādojuma atrisinājums ir 2 -2 un 8 2 un -8 -8" at bounding box center [683, 311] width 724 height 237
copy div "Vienādojuma atrisinājums ir 2 -2 un 8 2 un -8 -8"
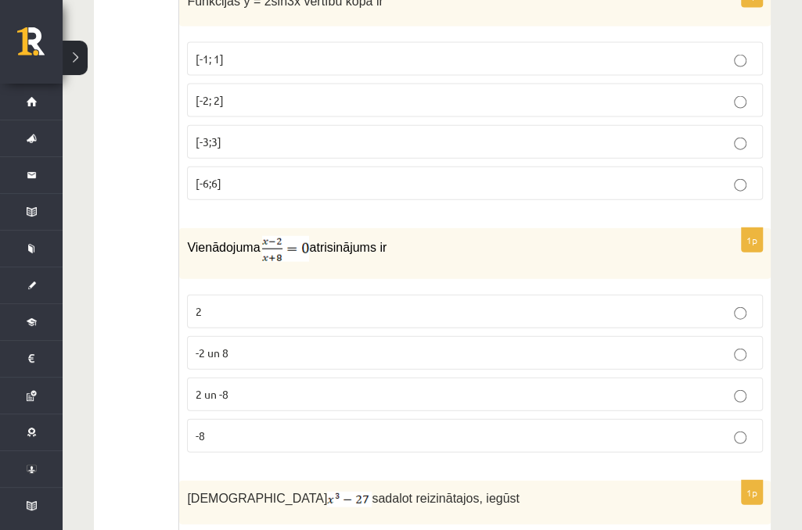
click at [289, 304] on p "2" at bounding box center [475, 312] width 559 height 16
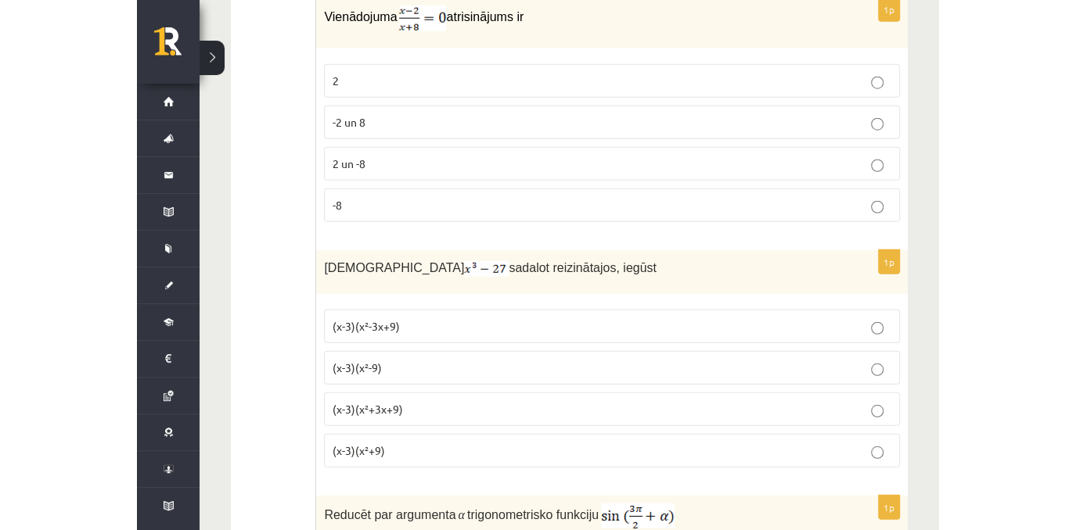
scroll to position [4988, 0]
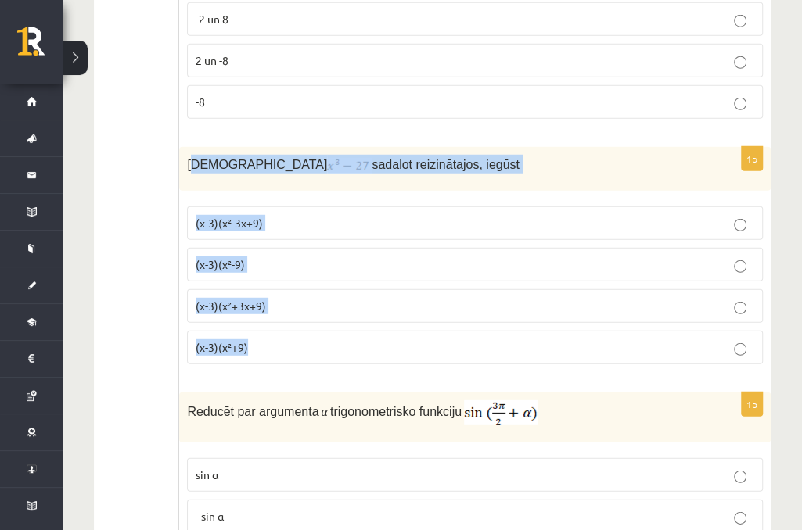
drag, startPoint x: 189, startPoint y: 128, endPoint x: 283, endPoint y: 282, distance: 179.8
click at [286, 286] on div "1p Izteiksmi sadalot reizinātajos, iegūst (x-3)(x²-3x+9) (x-3)(x²-9) (x-3)(x²+3…" at bounding box center [474, 262] width 591 height 230
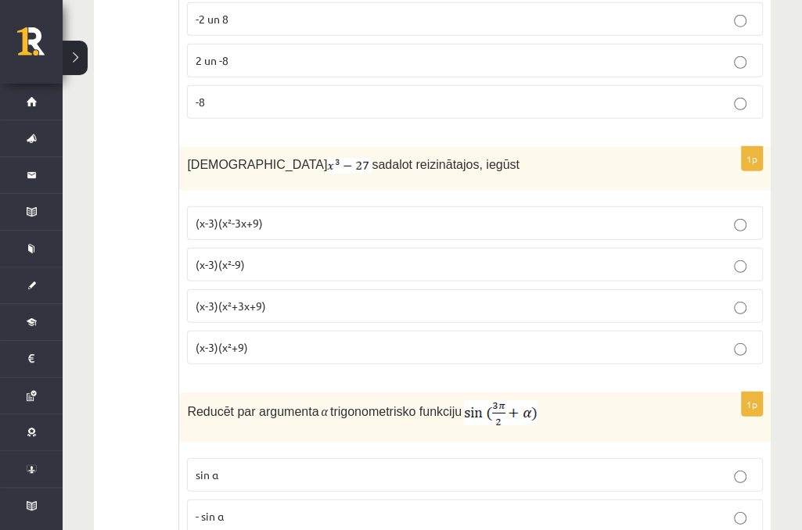
drag, startPoint x: 283, startPoint y: 282, endPoint x: 182, endPoint y: 124, distance: 187.5
click at [182, 147] on div "Izteiksmi sadalot reizinātajos, iegūst" at bounding box center [474, 169] width 591 height 44
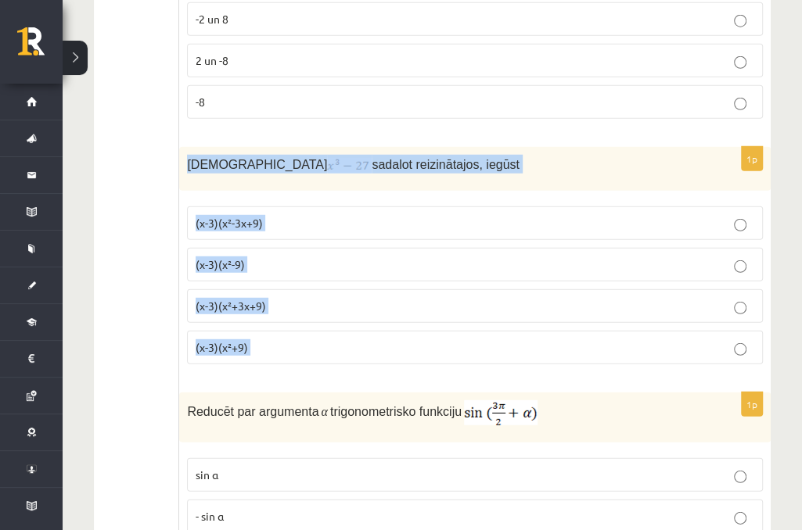
drag, startPoint x: 182, startPoint y: 124, endPoint x: 313, endPoint y: 302, distance: 221.1
click at [313, 302] on div "1p Izteiksmi sadalot reizinātajos, iegūst (x-3)(x²-3x+9) (x-3)(x²-9) (x-3)(x²+3…" at bounding box center [474, 262] width 591 height 230
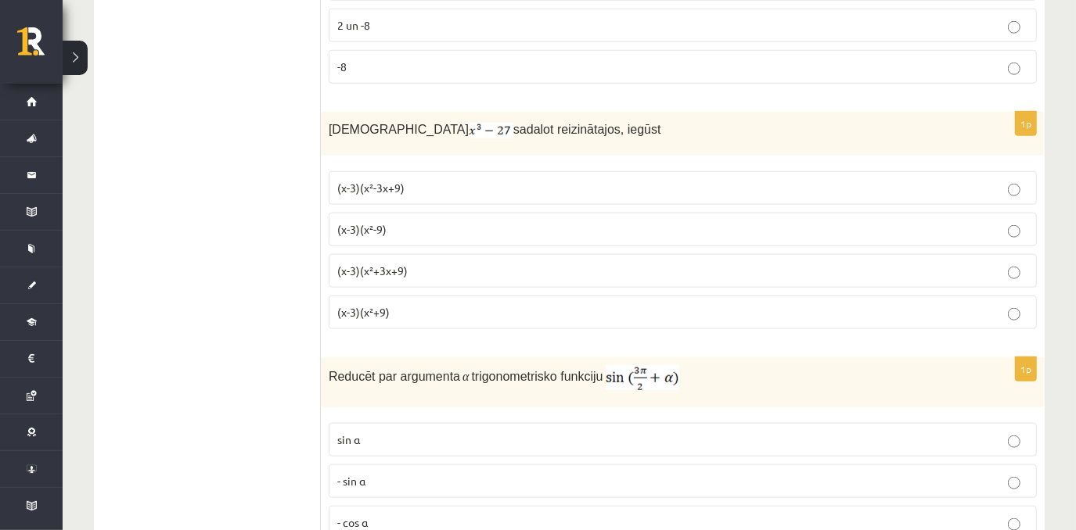
click at [451, 171] on label "(x-3)(x²-3x+9)" at bounding box center [683, 188] width 708 height 34
click at [442, 254] on label "(x-3)(x²+3x+9)" at bounding box center [683, 271] width 708 height 34
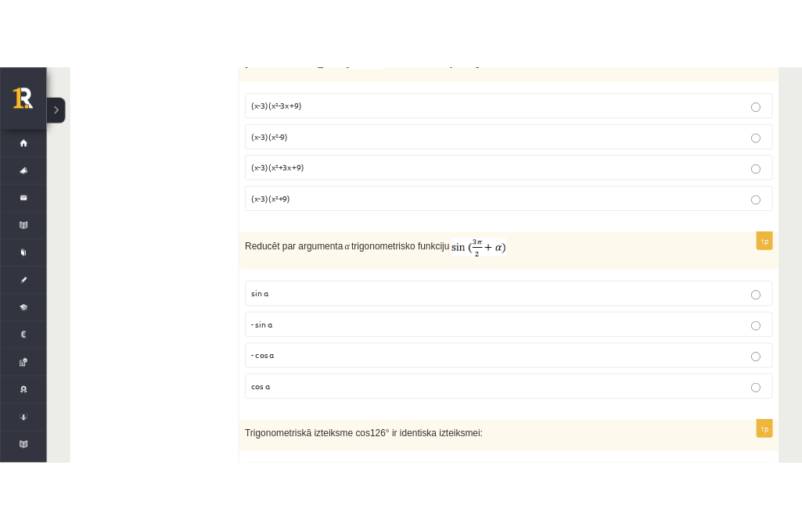
scroll to position [5143, 0]
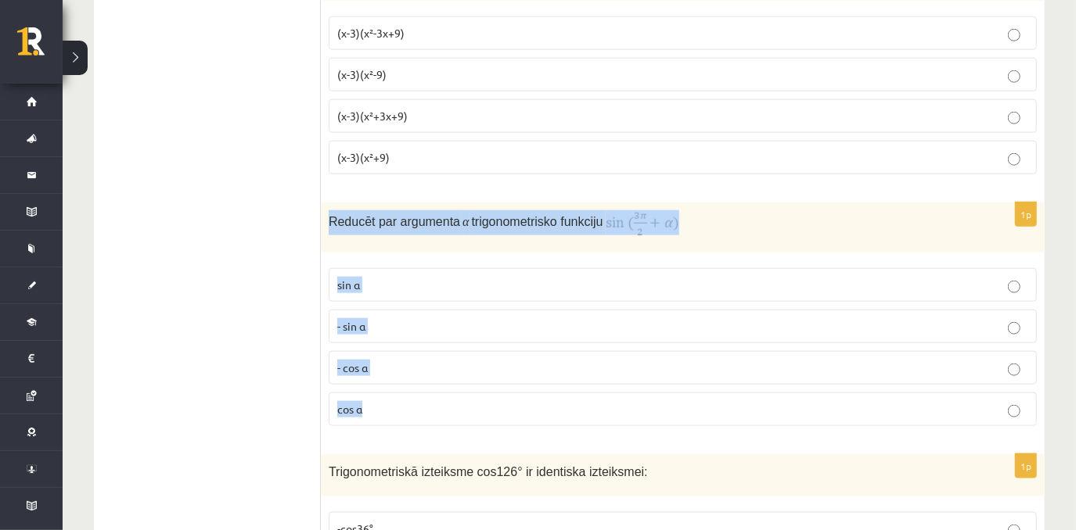
drag, startPoint x: 330, startPoint y: 185, endPoint x: 501, endPoint y: 368, distance: 251.3
click at [501, 368] on div "1p Reducēt par argumenta α trigonometrisko funkciju sin⁡ α - sin ⁡α - cos ⁡α co…" at bounding box center [683, 321] width 724 height 236
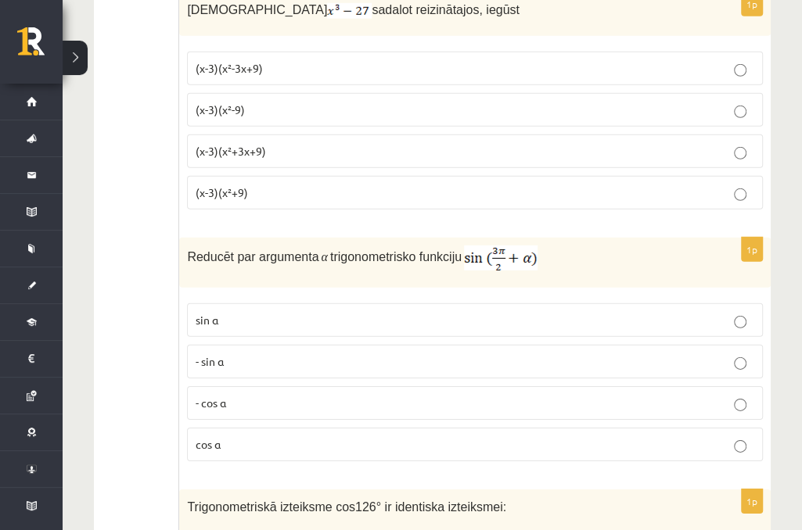
click at [246, 395] on p "- cos ⁡α" at bounding box center [475, 403] width 559 height 16
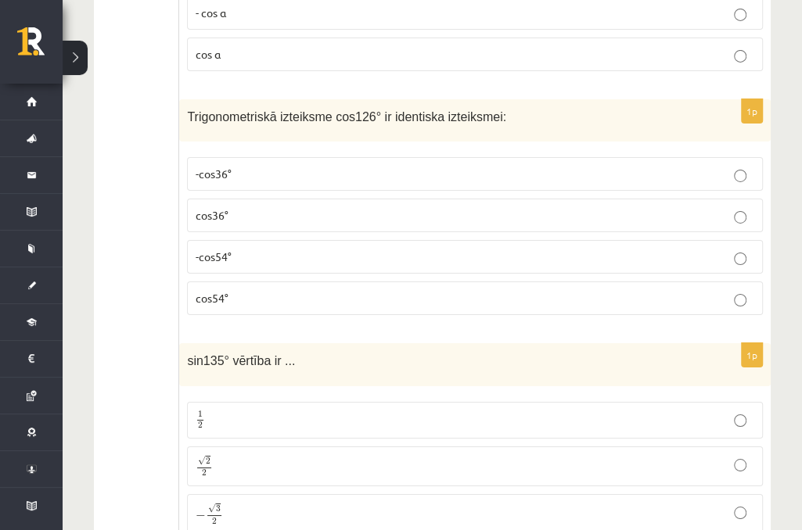
scroll to position [5543, 0]
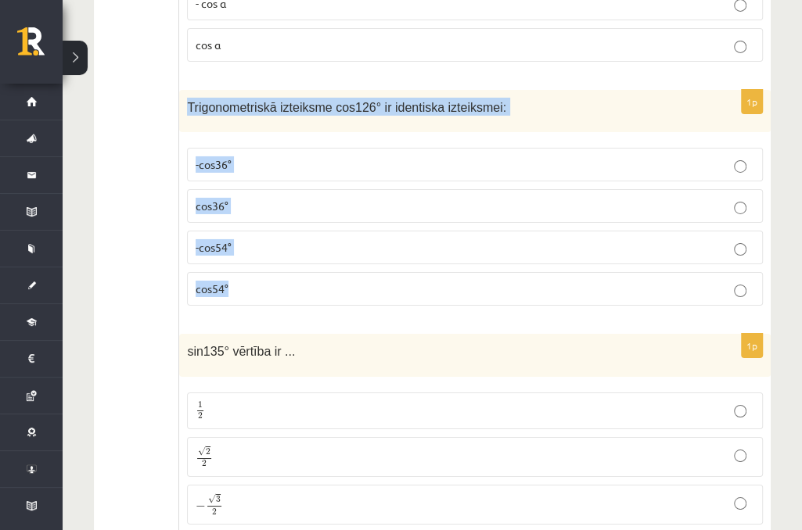
drag, startPoint x: 189, startPoint y: 64, endPoint x: 301, endPoint y: 247, distance: 214.5
click at [301, 247] on div "1p Trigonometriskā izteiksme cos126° ir identiska izteiksmei: -cos36° cos36° -c…" at bounding box center [474, 204] width 591 height 229
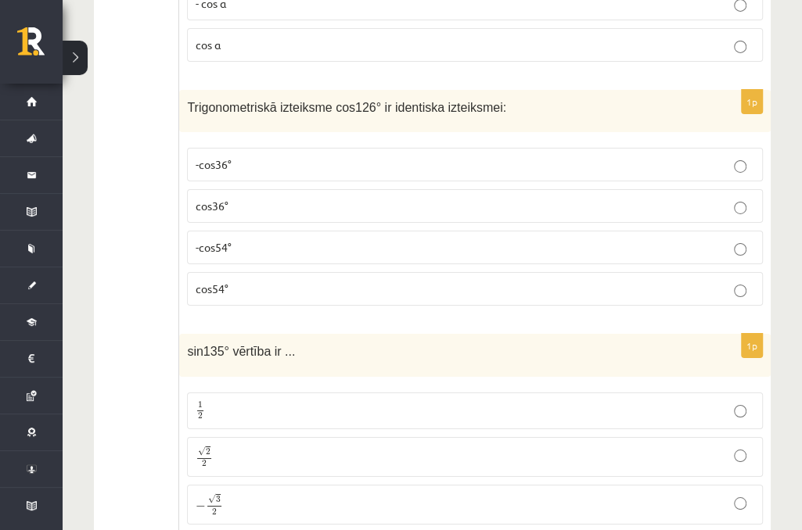
click at [247, 239] on p "-cos54°" at bounding box center [475, 247] width 559 height 16
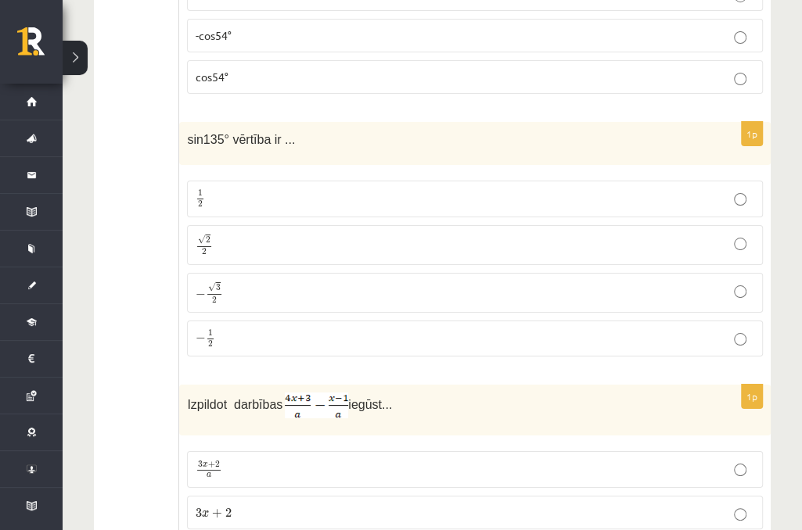
scroll to position [5764, 0]
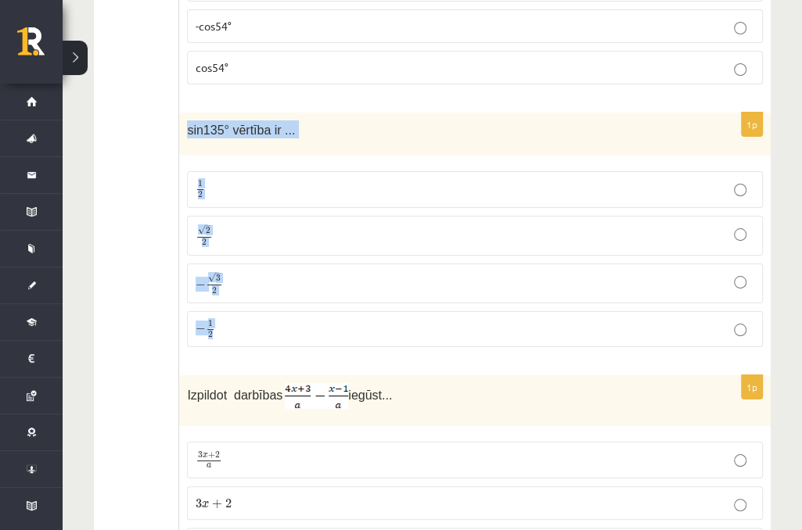
drag, startPoint x: 188, startPoint y: 82, endPoint x: 306, endPoint y: 290, distance: 239.3
click at [306, 290] on div "1p sin135° vērtība ir ... 1 2 1 2 √ 2 2 2 2 − √ 3 2 − 3 2 − 1 2 − 1 2" at bounding box center [474, 236] width 591 height 247
click at [283, 225] on p "√ 2 2 2 2" at bounding box center [475, 236] width 559 height 23
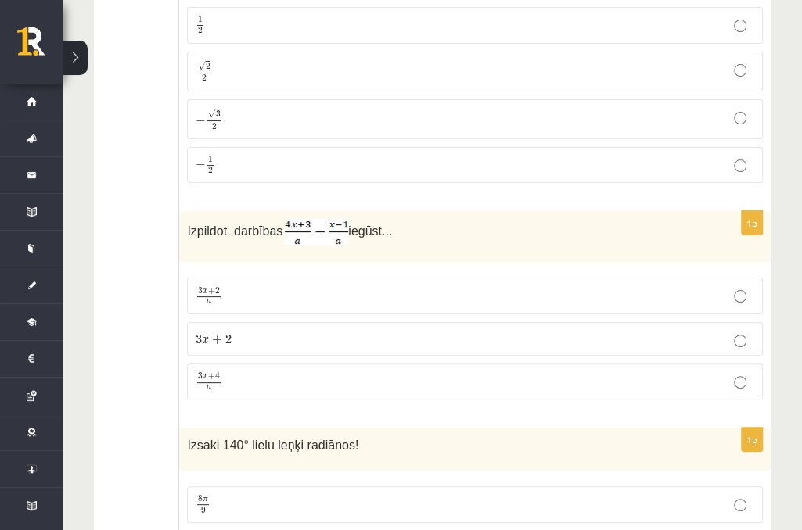
scroll to position [6013, 0]
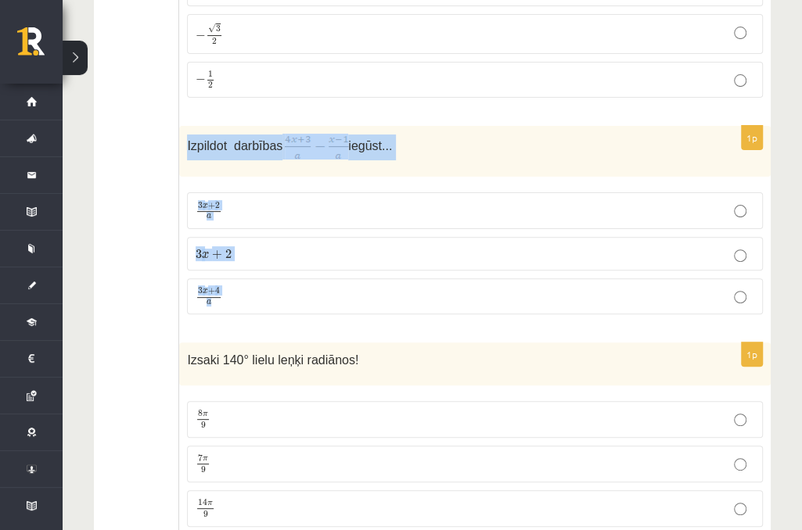
drag, startPoint x: 185, startPoint y: 103, endPoint x: 250, endPoint y: 240, distance: 151.5
click at [250, 240] on div "1p Izpildot darbības iegūst... 3 x + 2 a 3 x + 2 a 3 x + 2 3 x + 2 3 x + 4 a 3 …" at bounding box center [474, 226] width 591 height 201
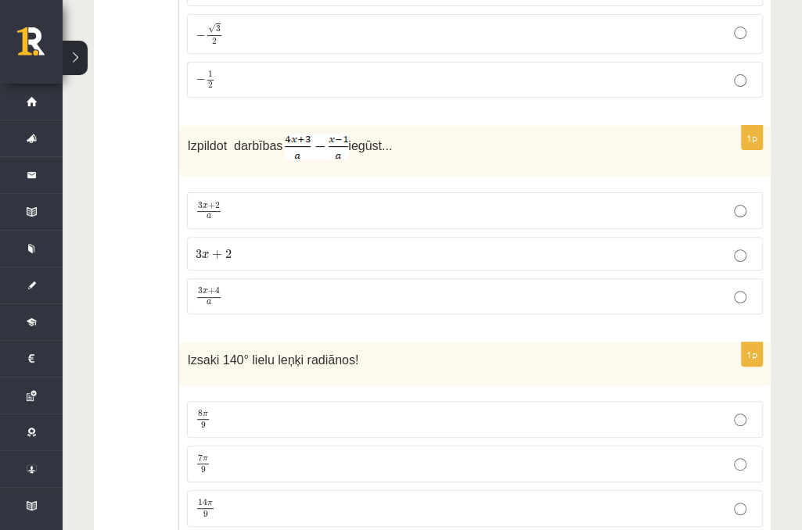
click at [309, 134] on img at bounding box center [316, 147] width 63 height 26
click at [277, 201] on p "3 x + 2 a 3 x + 2 a" at bounding box center [475, 210] width 559 height 19
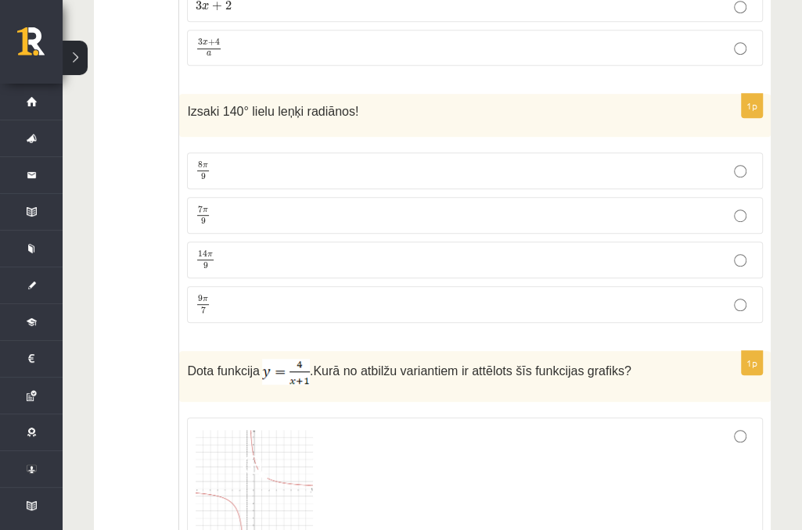
scroll to position [6272, 0]
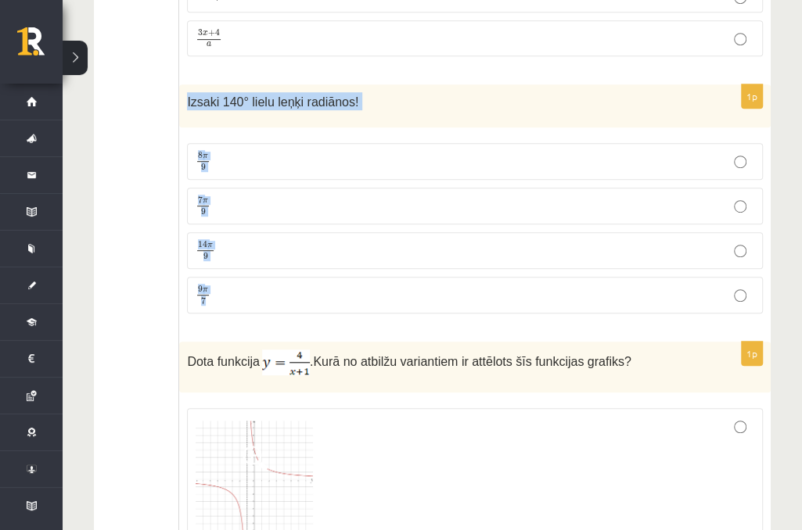
drag, startPoint x: 188, startPoint y: 51, endPoint x: 307, endPoint y: 241, distance: 224.6
click at [307, 241] on div "1p Izsaki 140° lielu leņķi radiānos! 8 π 9 8 π 9 7 π 9 7 π 9 14 π 9 14 π 9 9 π …" at bounding box center [474, 205] width 591 height 242
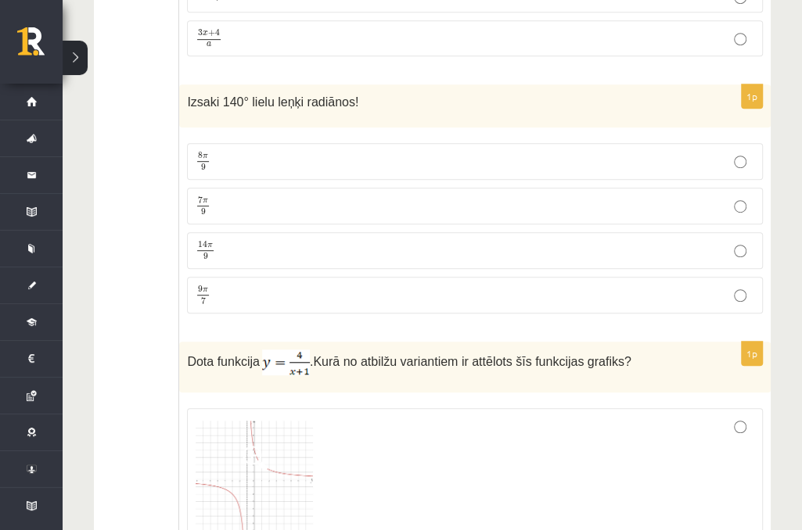
click at [272, 196] on p "7 π 9 7 π 9" at bounding box center [475, 206] width 559 height 20
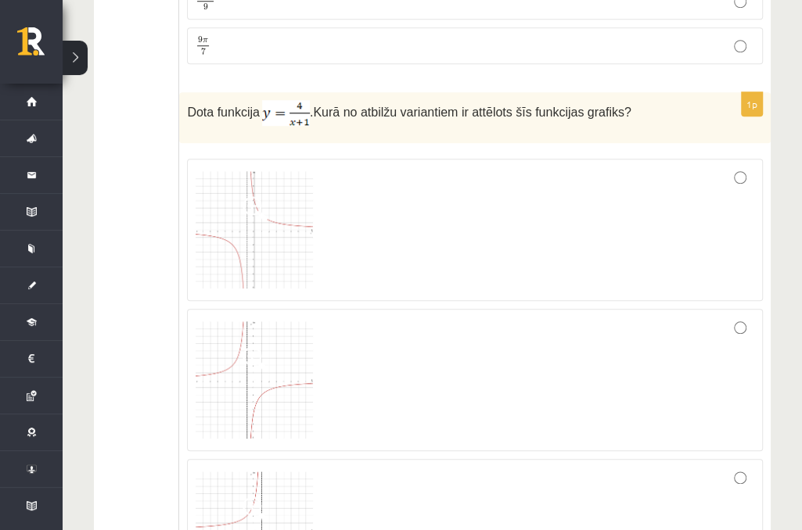
scroll to position [6540, 0]
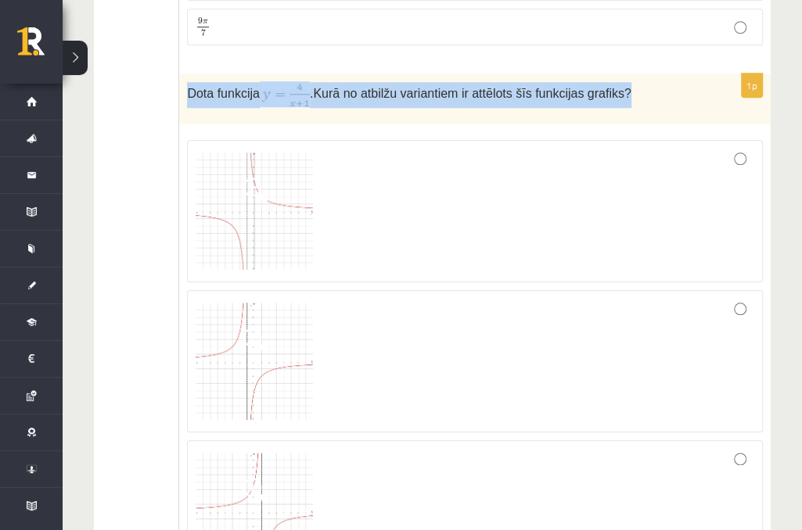
drag, startPoint x: 185, startPoint y: 43, endPoint x: 695, endPoint y: 30, distance: 510.2
click at [695, 74] on div "Dota funkcija . Kurā no atbilžu variantiem ir attēlots šīs funkcijas grafiks?" at bounding box center [474, 99] width 591 height 51
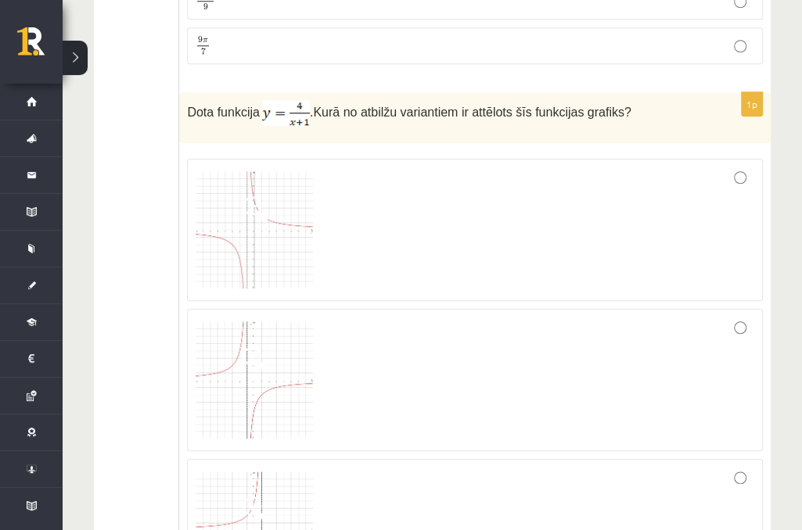
click at [242, 196] on img at bounding box center [254, 229] width 117 height 117
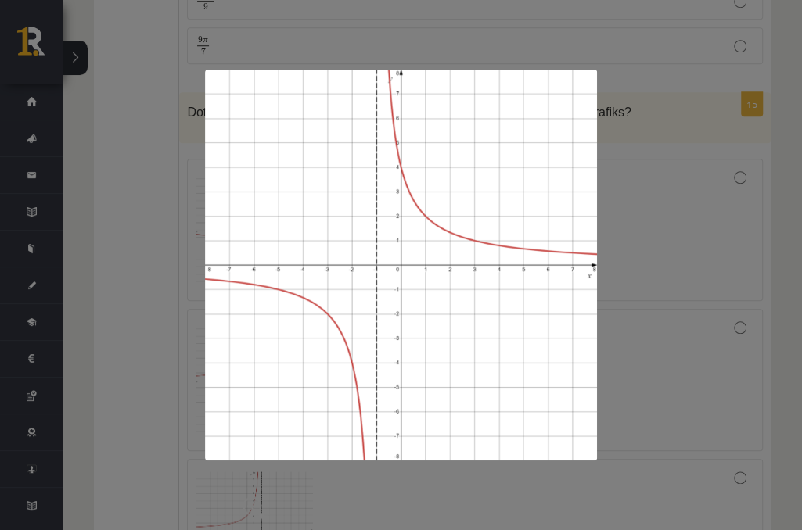
drag, startPoint x: 137, startPoint y: 252, endPoint x: 164, endPoint y: 263, distance: 29.5
click at [136, 252] on div at bounding box center [401, 265] width 802 height 530
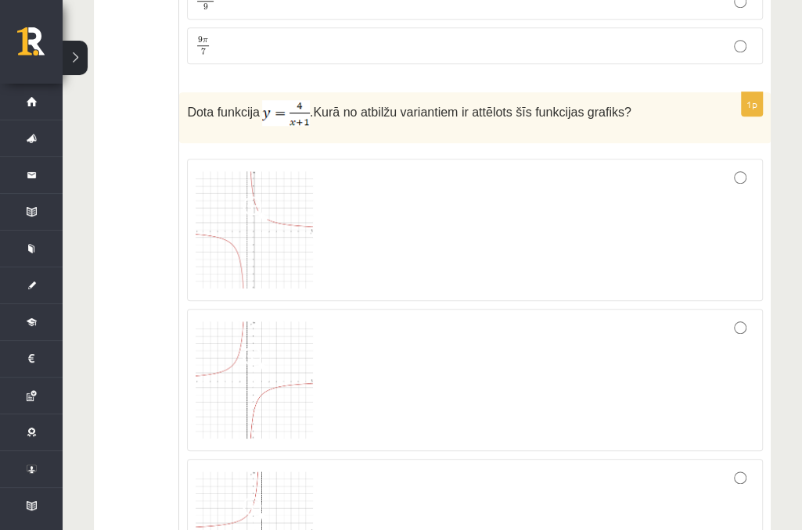
click at [263, 497] on span at bounding box center [255, 509] width 25 height 25
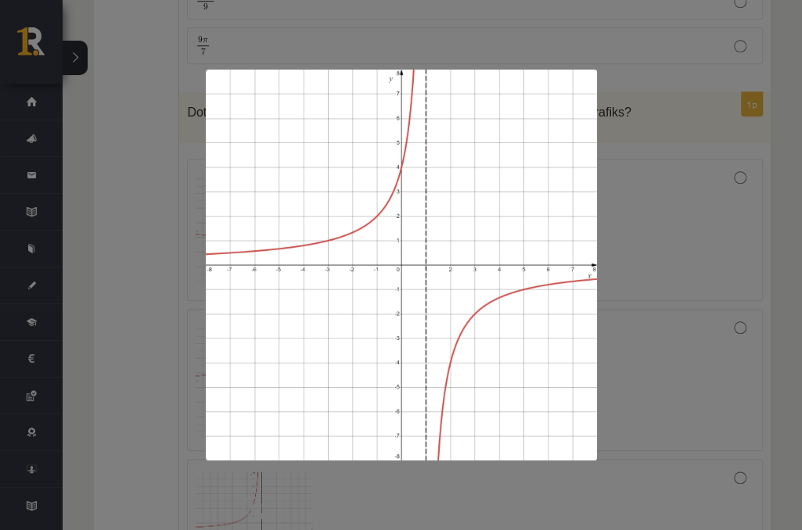
drag, startPoint x: 74, startPoint y: 314, endPoint x: 83, endPoint y: 325, distance: 14.4
click at [75, 316] on div at bounding box center [401, 265] width 802 height 530
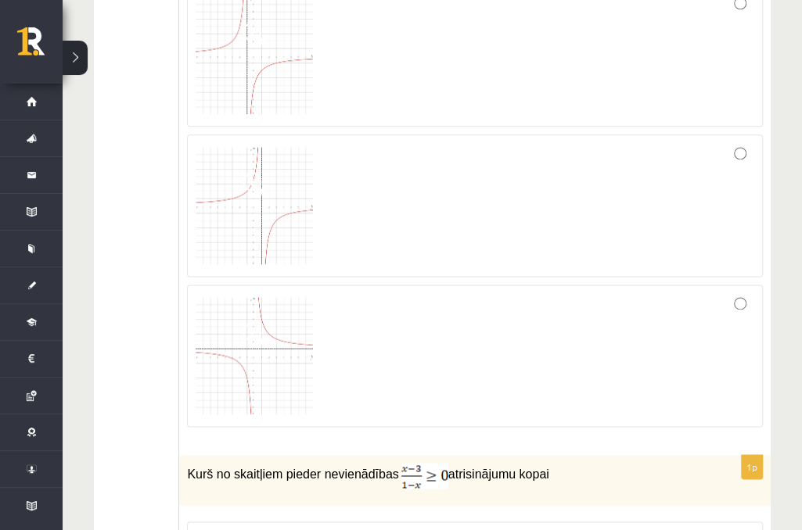
scroll to position [6854, 0]
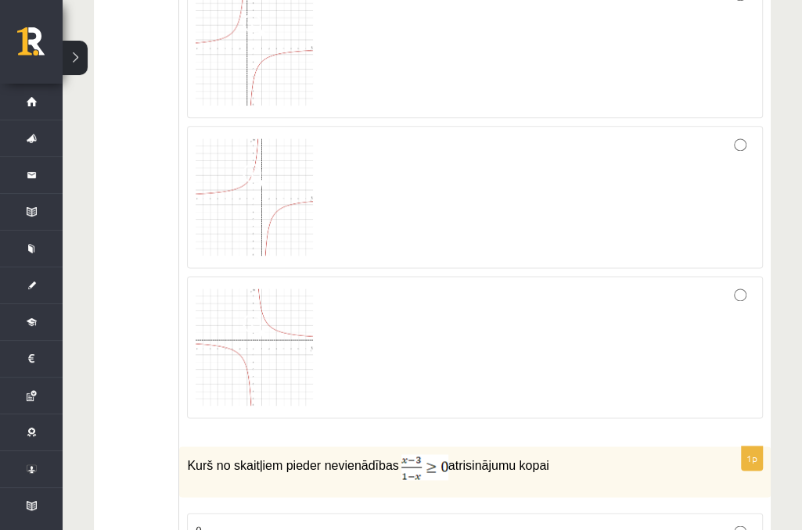
click at [265, 297] on img at bounding box center [254, 347] width 117 height 117
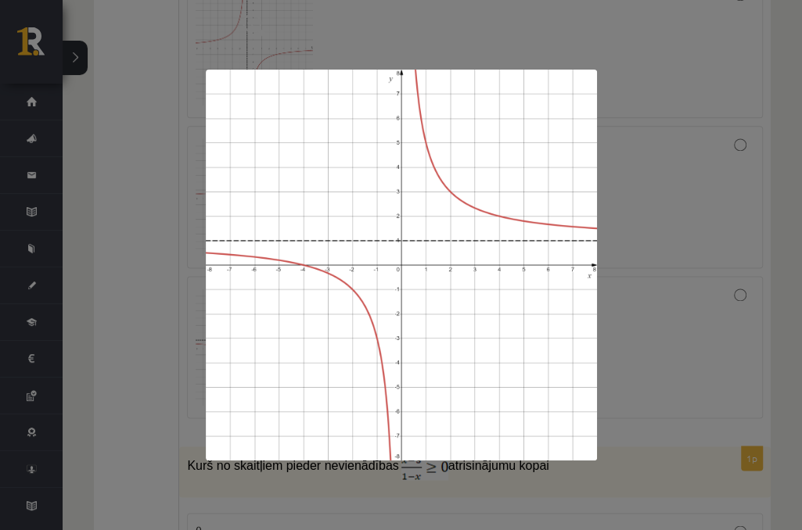
click at [135, 270] on div at bounding box center [401, 265] width 802 height 530
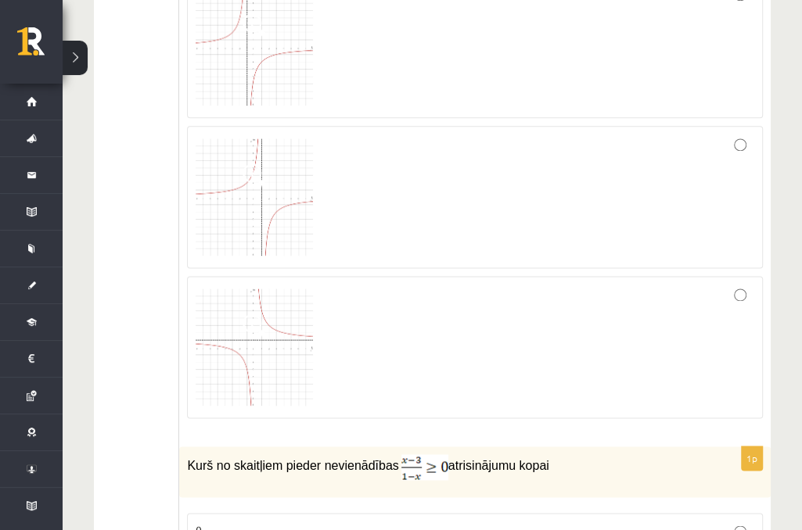
scroll to position [6851, 0]
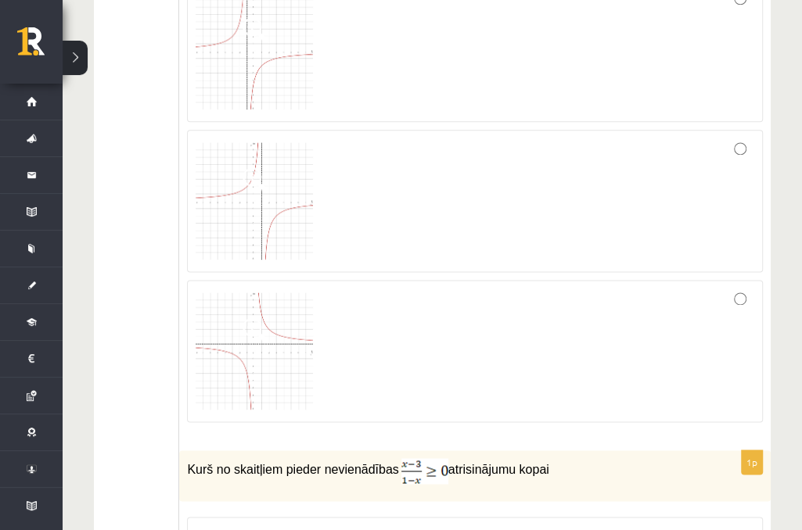
click at [269, 318] on img at bounding box center [254, 351] width 117 height 117
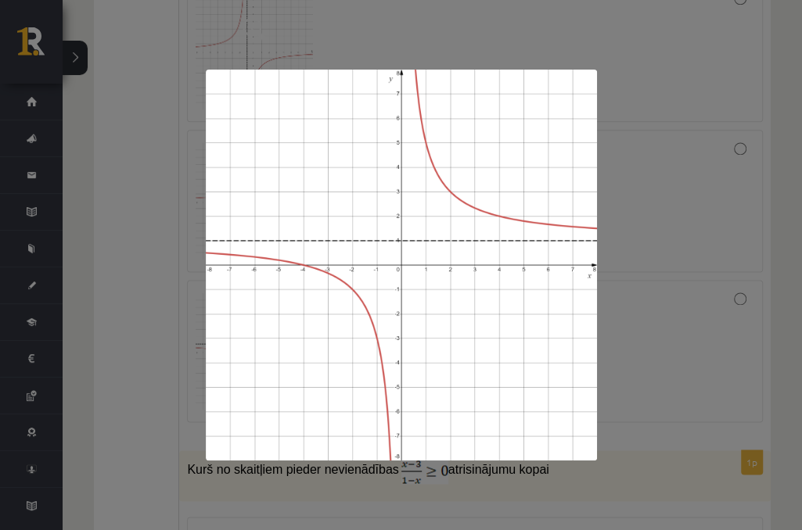
click at [146, 264] on div at bounding box center [401, 265] width 802 height 530
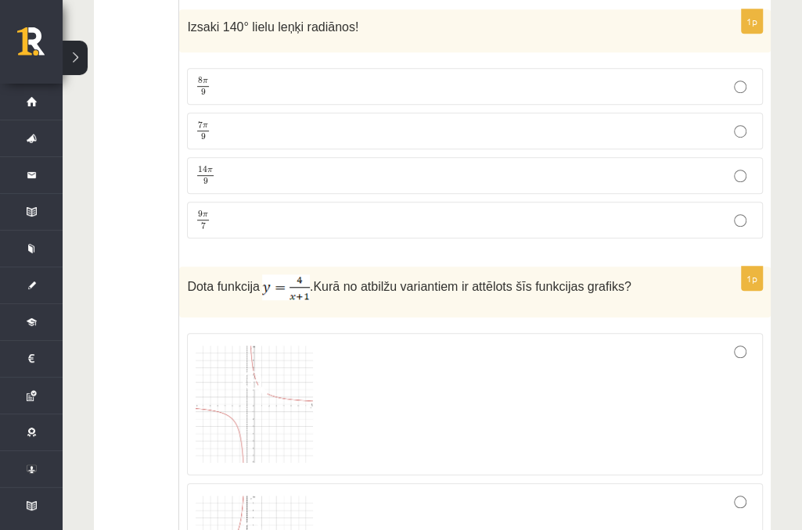
scroll to position [6337, 0]
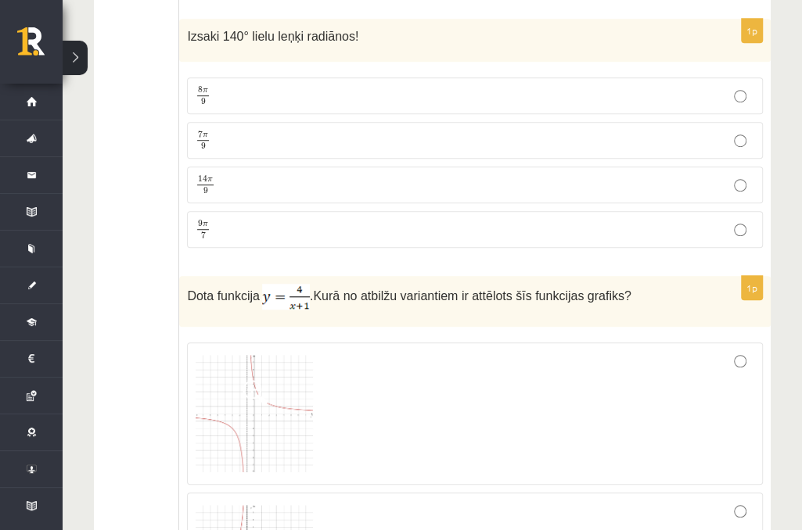
click at [238, 384] on img at bounding box center [254, 413] width 117 height 117
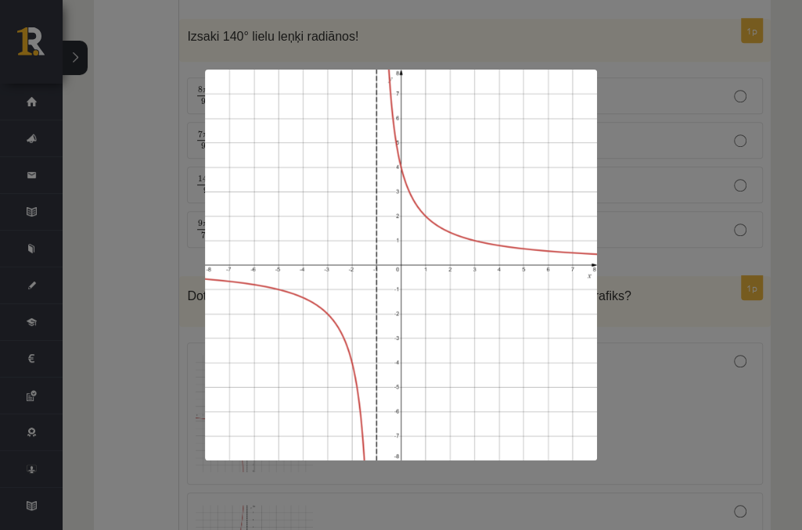
click at [130, 336] on div at bounding box center [401, 265] width 802 height 530
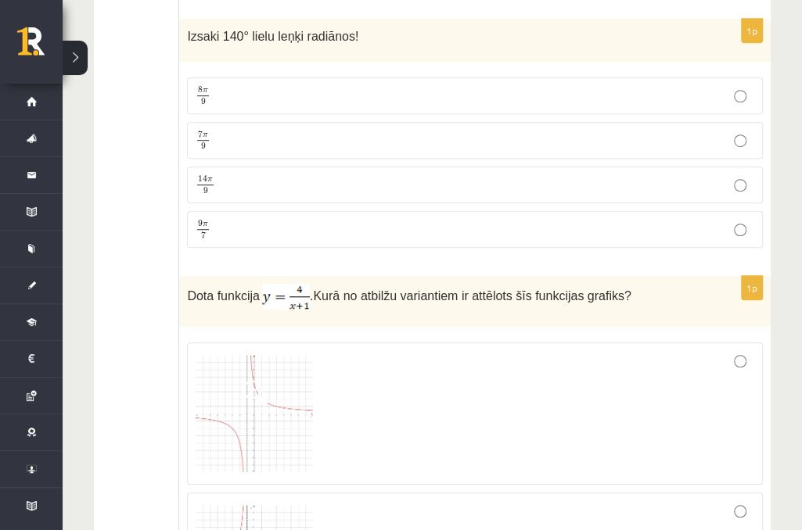
click at [746, 351] on div at bounding box center [475, 413] width 559 height 125
click at [273, 366] on img at bounding box center [254, 413] width 117 height 117
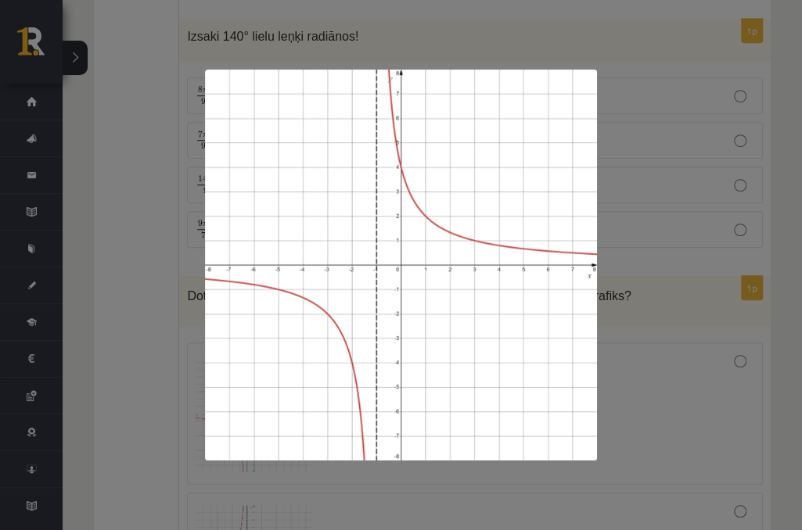
click at [766, 295] on div at bounding box center [401, 265] width 802 height 530
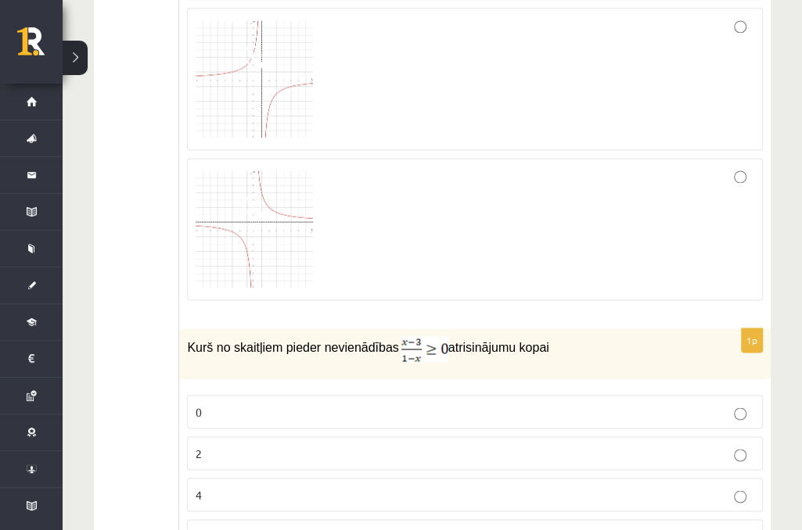
scroll to position [7104, 0]
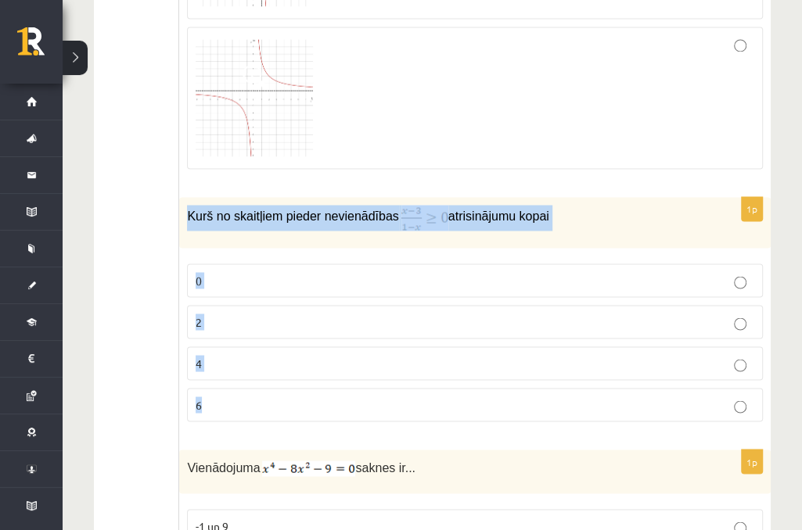
drag, startPoint x: 189, startPoint y: 167, endPoint x: 241, endPoint y: 349, distance: 189.7
click at [241, 349] on div "1p Kurš no skaitļiem pieder nevienādības atrisinājumu kopai 0 2 4 6" at bounding box center [474, 315] width 591 height 237
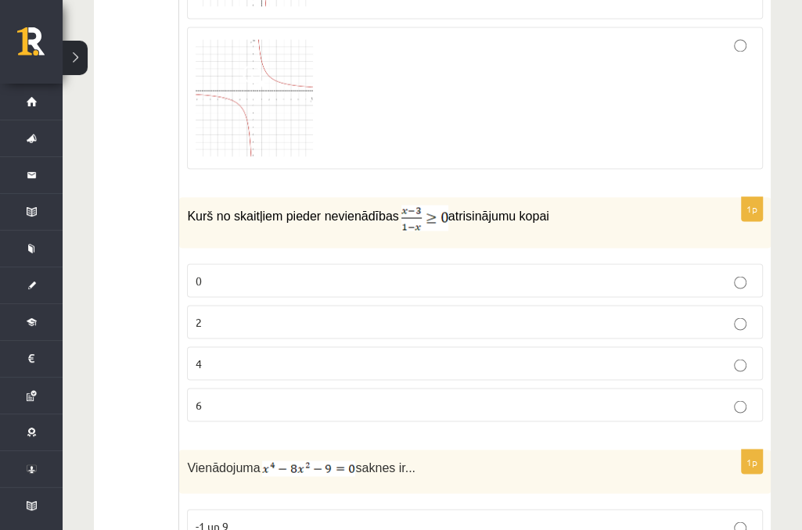
click at [250, 314] on p "2" at bounding box center [475, 322] width 559 height 16
drag, startPoint x: 350, startPoint y: 293, endPoint x: 363, endPoint y: 284, distance: 15.6
click at [359, 288] on fieldset "0 2 4 6" at bounding box center [475, 341] width 576 height 171
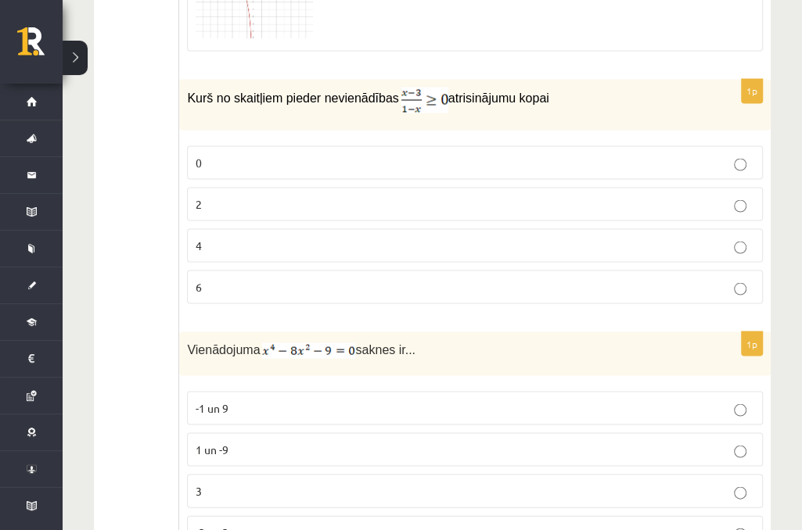
scroll to position [7232, 0]
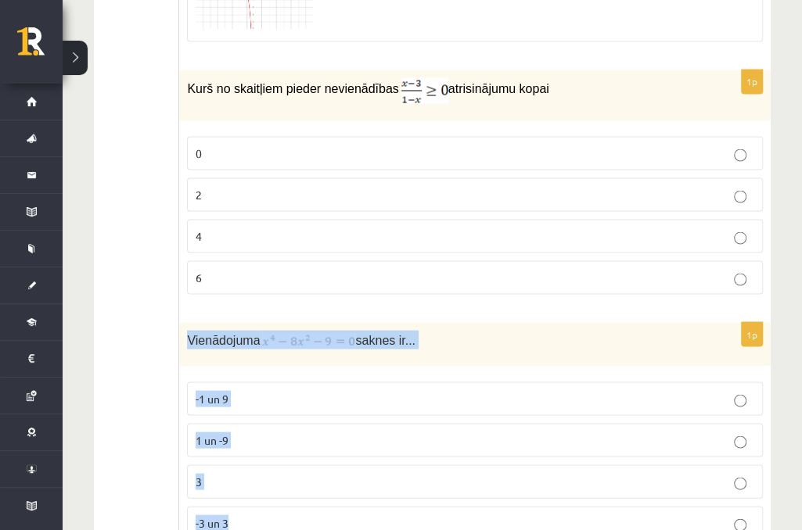
drag, startPoint x: 186, startPoint y: 285, endPoint x: 251, endPoint y: 474, distance: 200.1
click at [251, 474] on div "1p Vienādojuma saknes ir... -1 un 9 1 un -9 3 -3 un 3" at bounding box center [474, 437] width 591 height 230
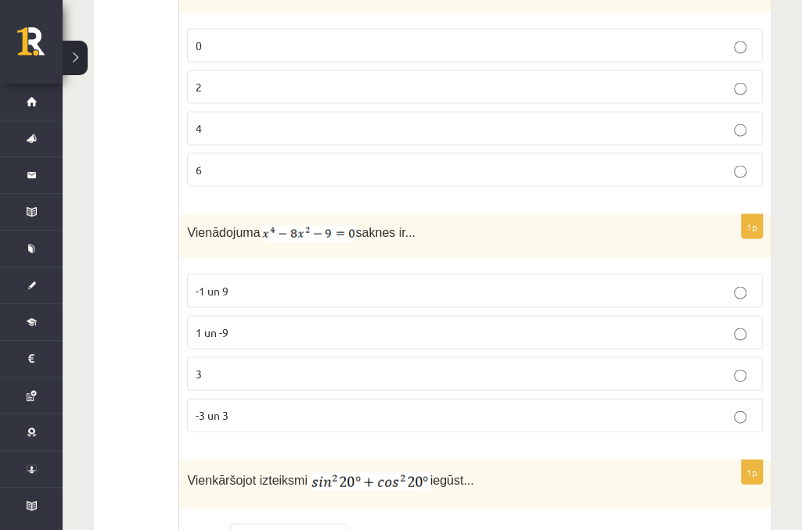
scroll to position [7368, 0]
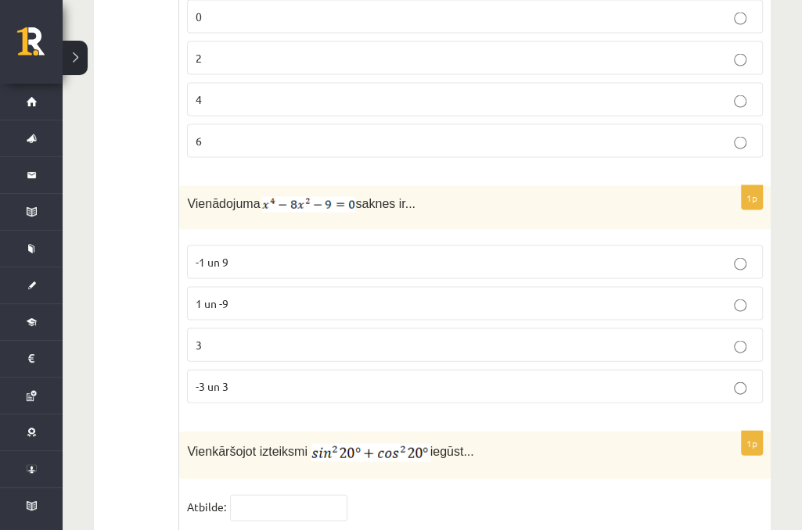
click at [432, 379] on p "-3 un 3" at bounding box center [475, 387] width 559 height 16
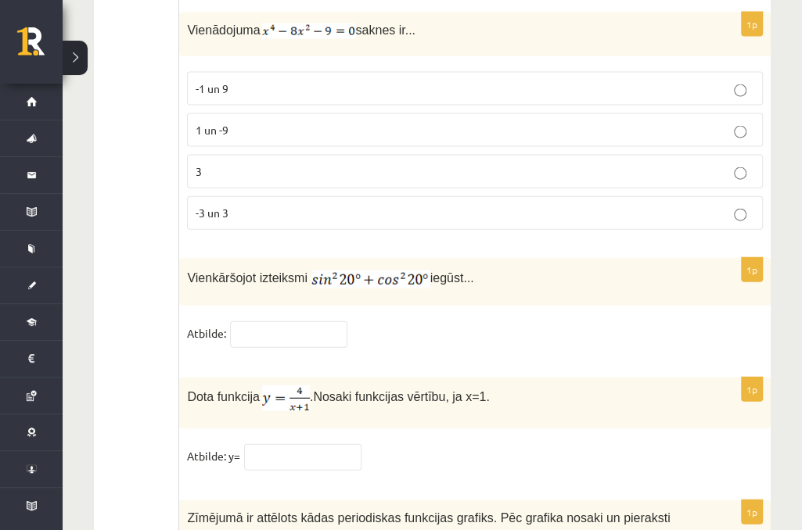
scroll to position [7570, 0]
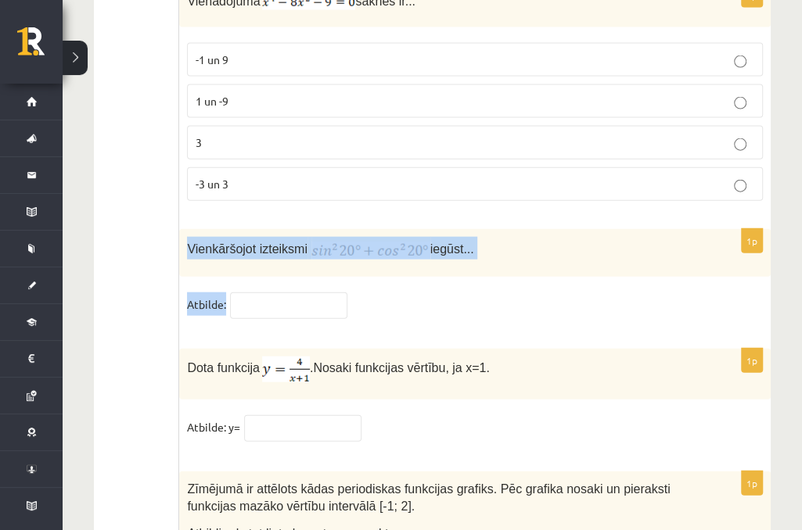
drag, startPoint x: 180, startPoint y: 195, endPoint x: 239, endPoint y: 251, distance: 81.9
click at [239, 251] on div "1p Vienkāršojot izteiksmi iegūst... Atbilde:" at bounding box center [474, 281] width 591 height 104
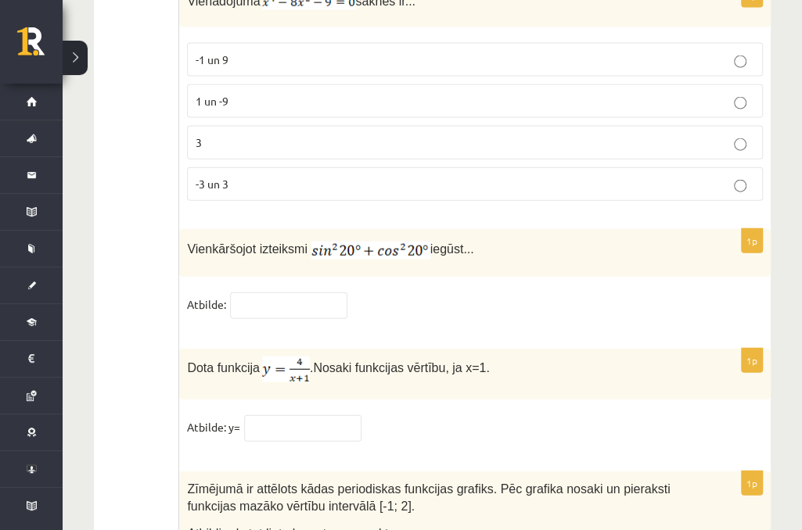
click at [347, 242] on img at bounding box center [370, 251] width 119 height 18
click at [371, 242] on img at bounding box center [370, 251] width 119 height 18
click at [309, 293] on input "text" at bounding box center [288, 306] width 117 height 27
type input "*"
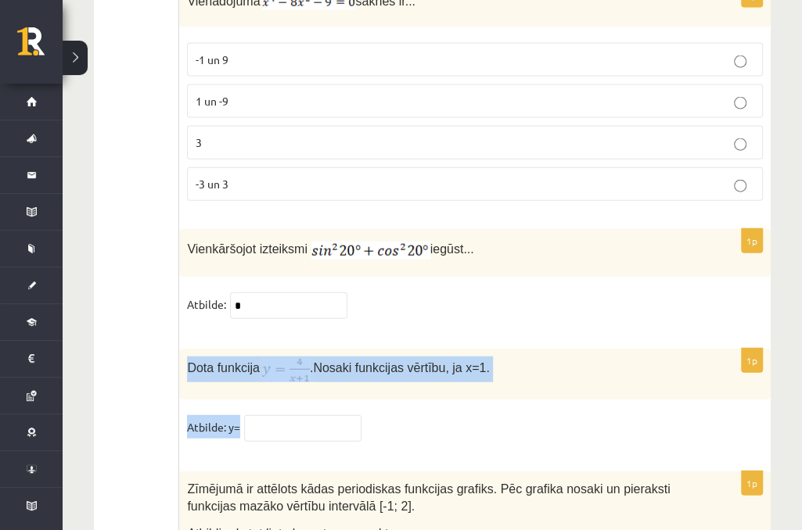
drag, startPoint x: 189, startPoint y: 318, endPoint x: 252, endPoint y: 392, distance: 97.7
click at [252, 392] on div "1p Dota funkcija . Nosaki funkcijas vērtību, ja x=1. Atbilde: y=" at bounding box center [474, 402] width 591 height 107
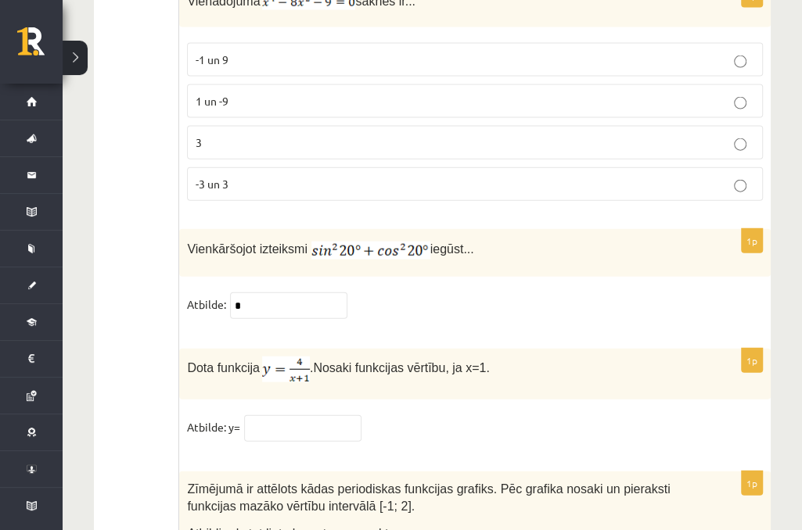
click at [261, 415] on input "text" at bounding box center [302, 428] width 117 height 27
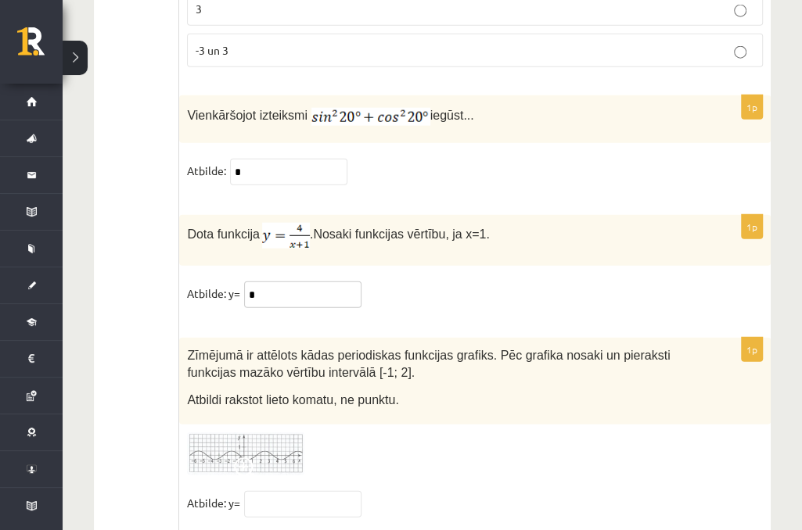
type input "*"
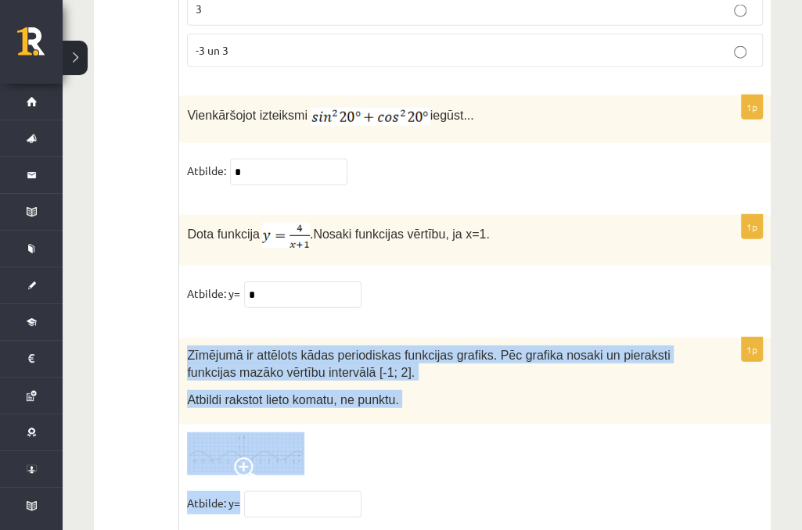
drag, startPoint x: 187, startPoint y: 304, endPoint x: 243, endPoint y: 458, distance: 163.8
click at [243, 458] on div "1p Zīmējumā ir attēlots kādas periodiskas funkcijas grafiks. Pēc grafika nosaki…" at bounding box center [474, 435] width 591 height 194
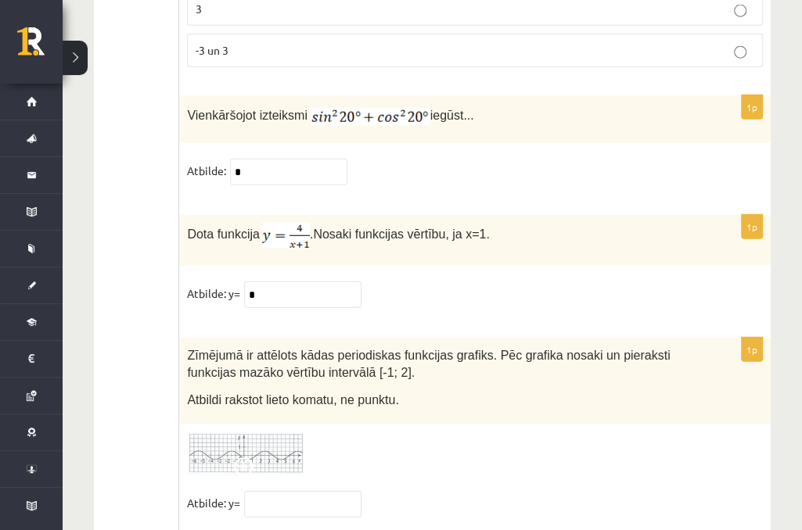
drag, startPoint x: 146, startPoint y: 398, endPoint x: 263, endPoint y: 404, distance: 116.7
click at [292, 491] on input "text" at bounding box center [302, 504] width 117 height 27
type input "****"
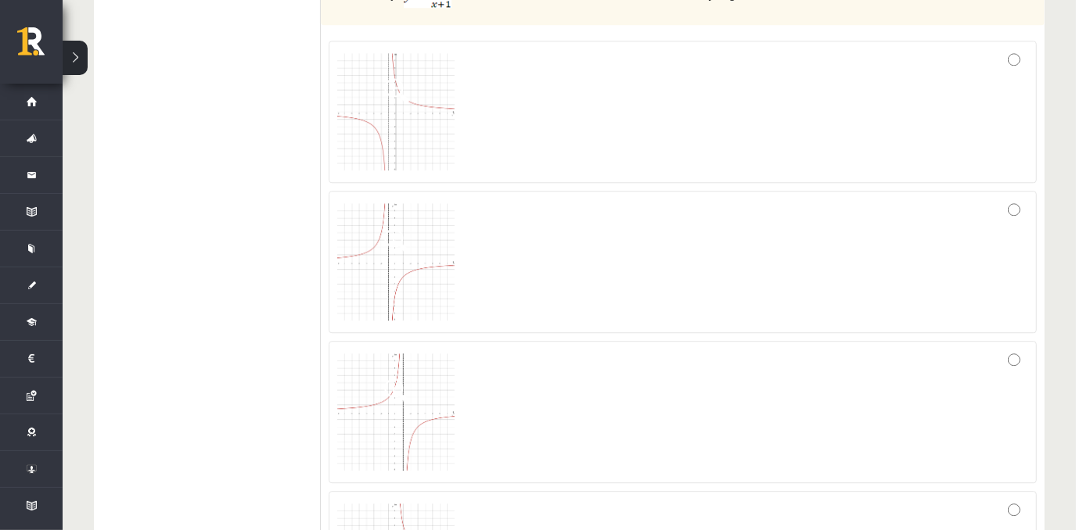
scroll to position [7668, 0]
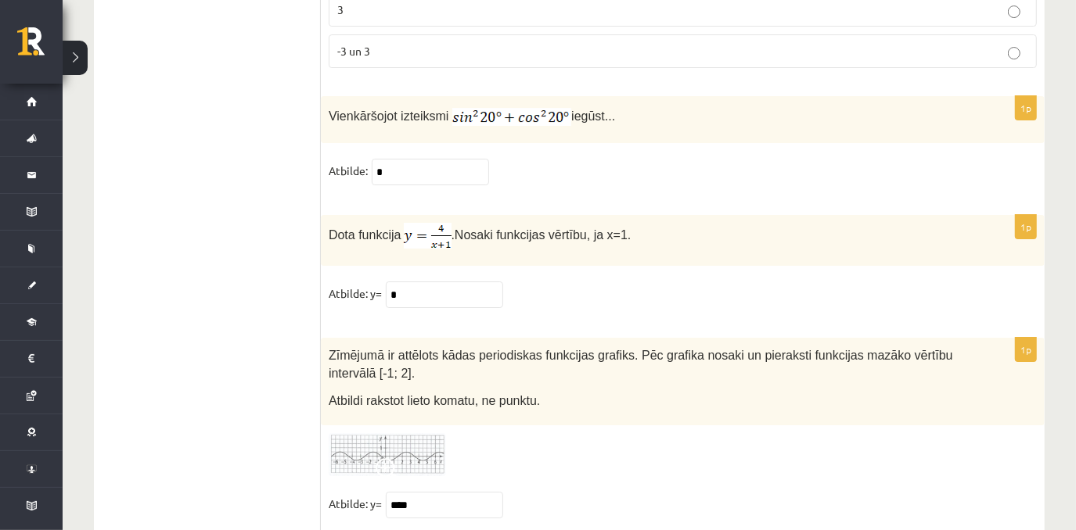
click at [382, 433] on img at bounding box center [387, 454] width 117 height 43
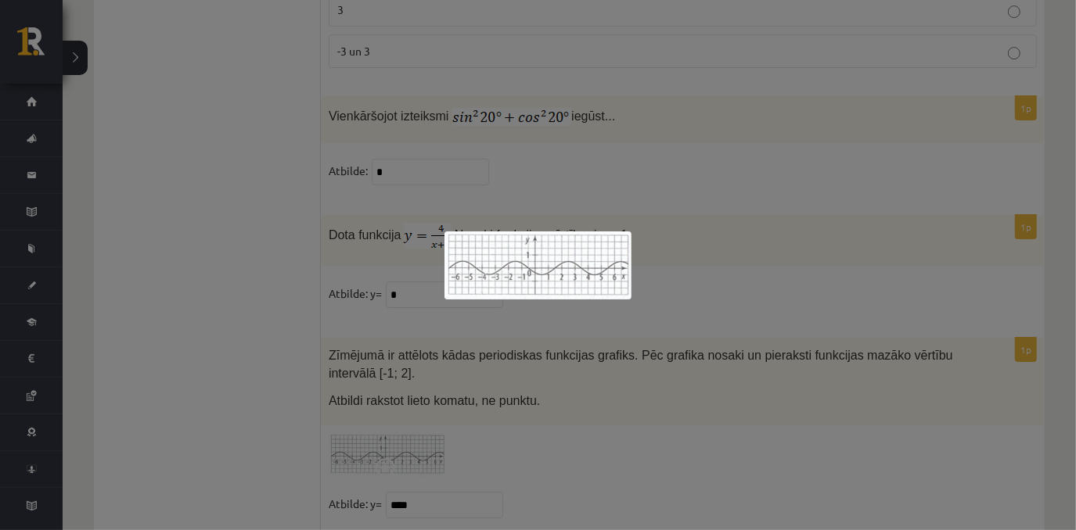
click at [199, 207] on div at bounding box center [538, 265] width 1076 height 530
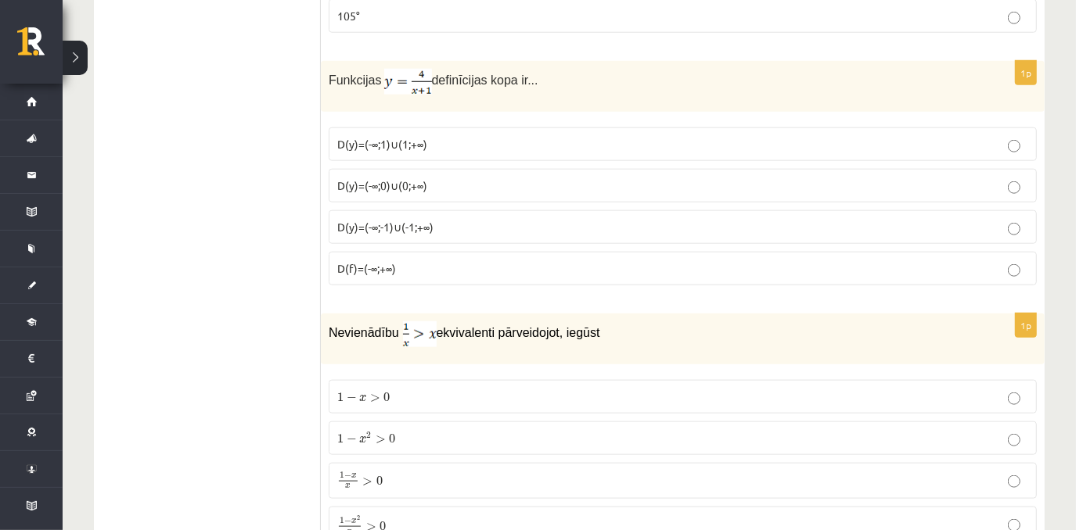
scroll to position [0, 0]
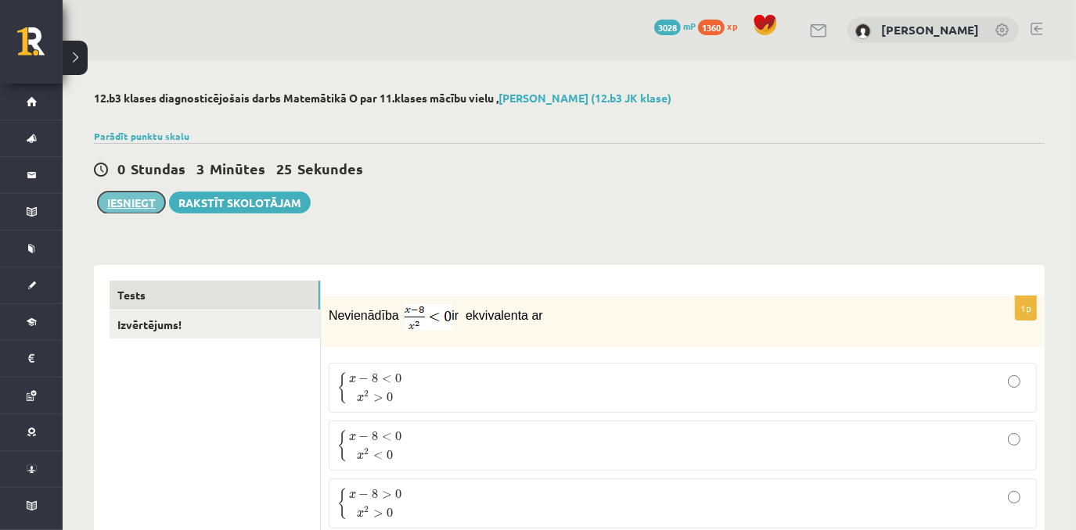
click at [135, 199] on button "Iesniegt" at bounding box center [131, 203] width 67 height 22
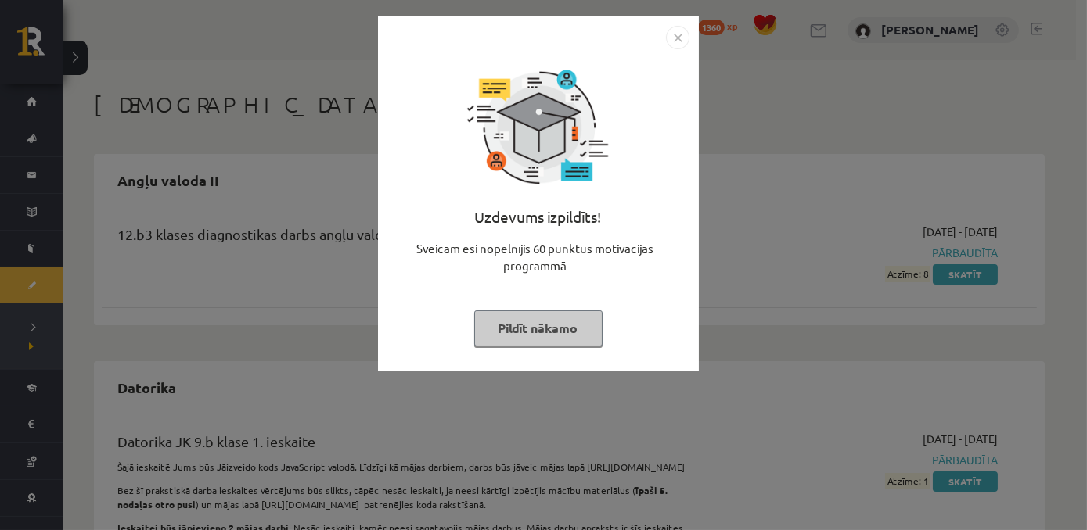
click at [548, 328] on button "Pildīt nākamo" at bounding box center [538, 329] width 128 height 36
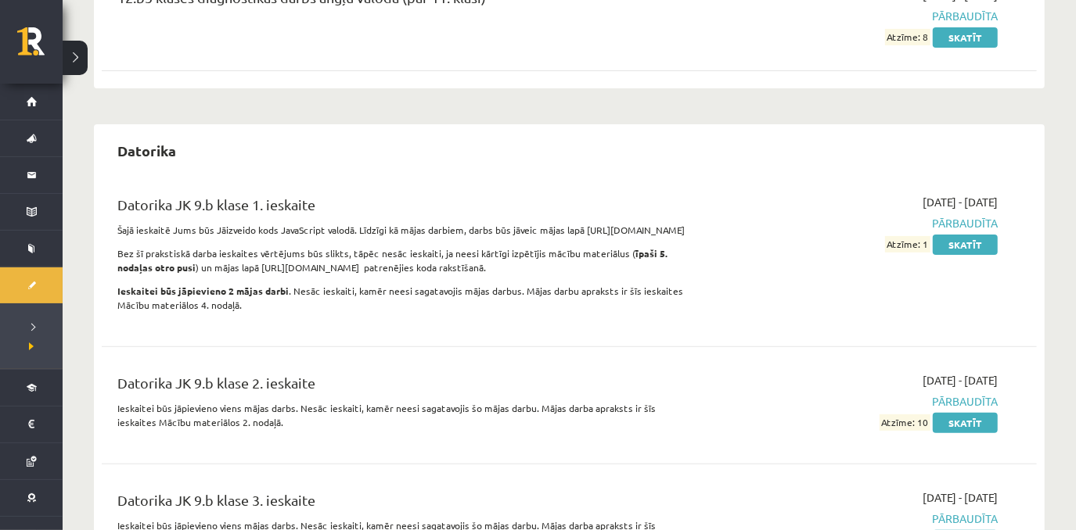
scroll to position [250, 0]
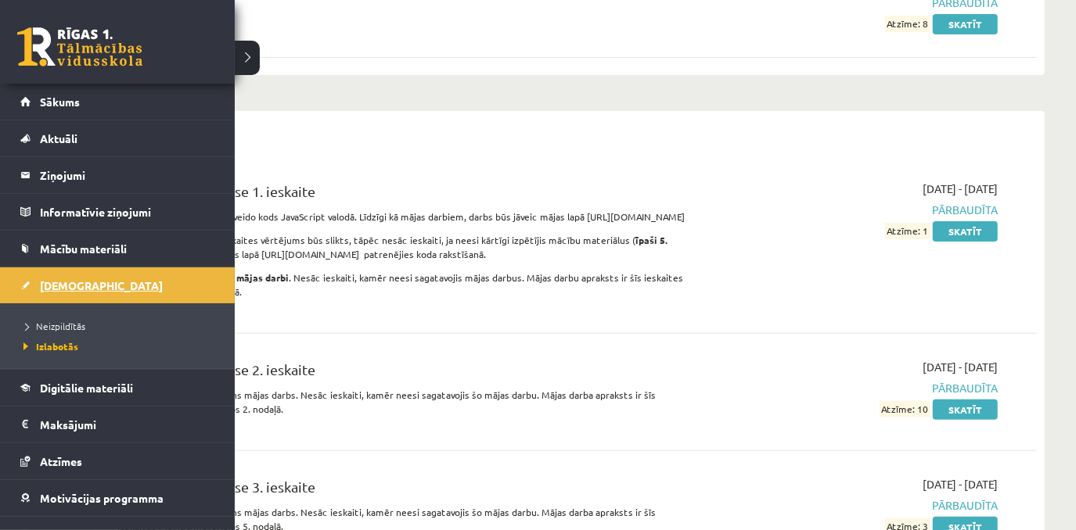
click at [110, 297] on link "[DEMOGRAPHIC_DATA]" at bounding box center [117, 286] width 195 height 36
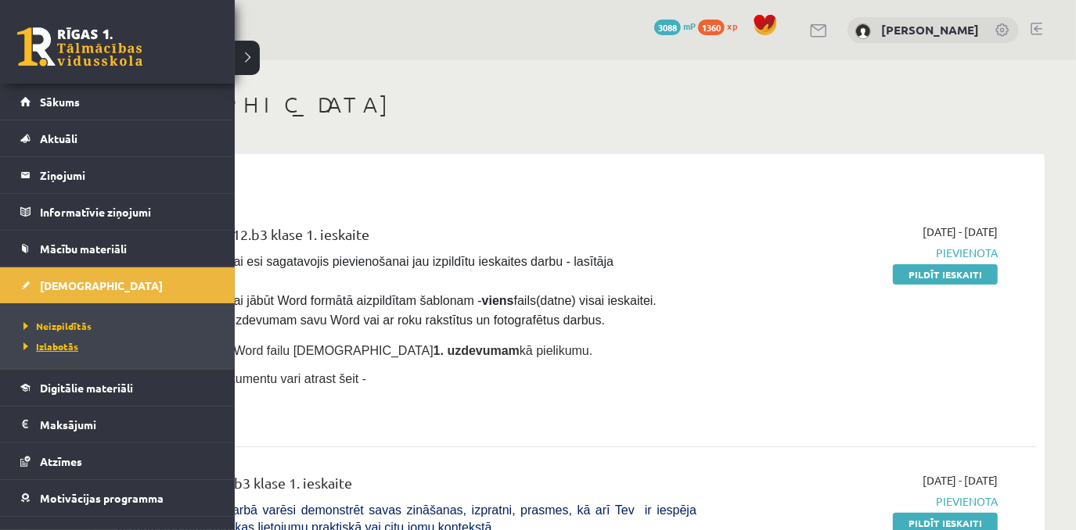
click at [63, 344] on span "Izlabotās" at bounding box center [49, 346] width 59 height 13
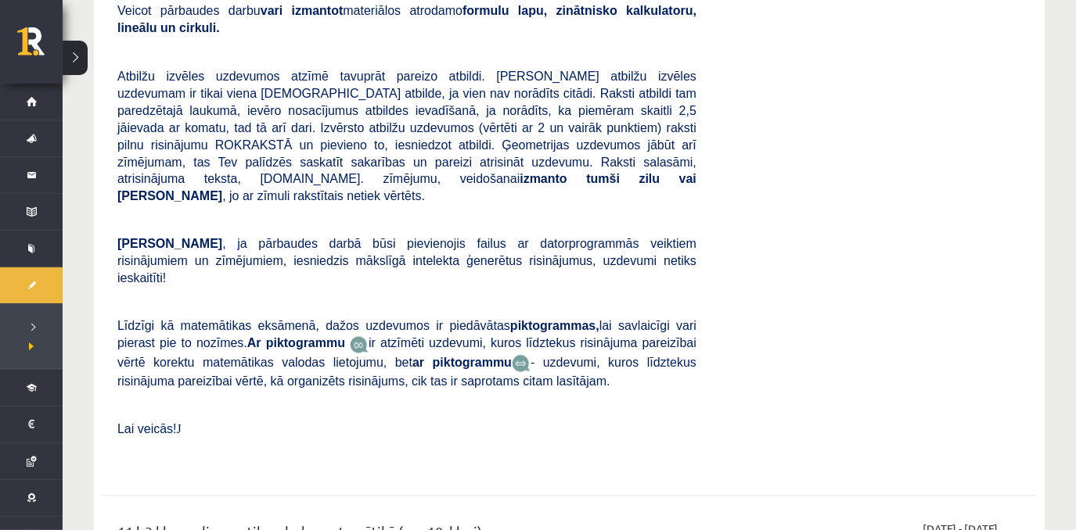
scroll to position [9753, 0]
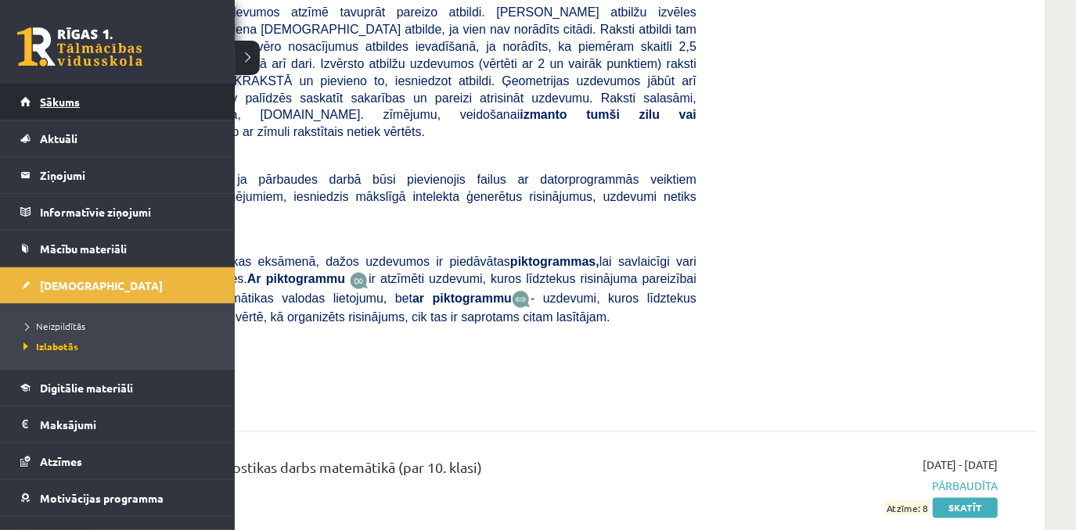
click at [59, 97] on span "Sākums" at bounding box center [60, 102] width 40 height 14
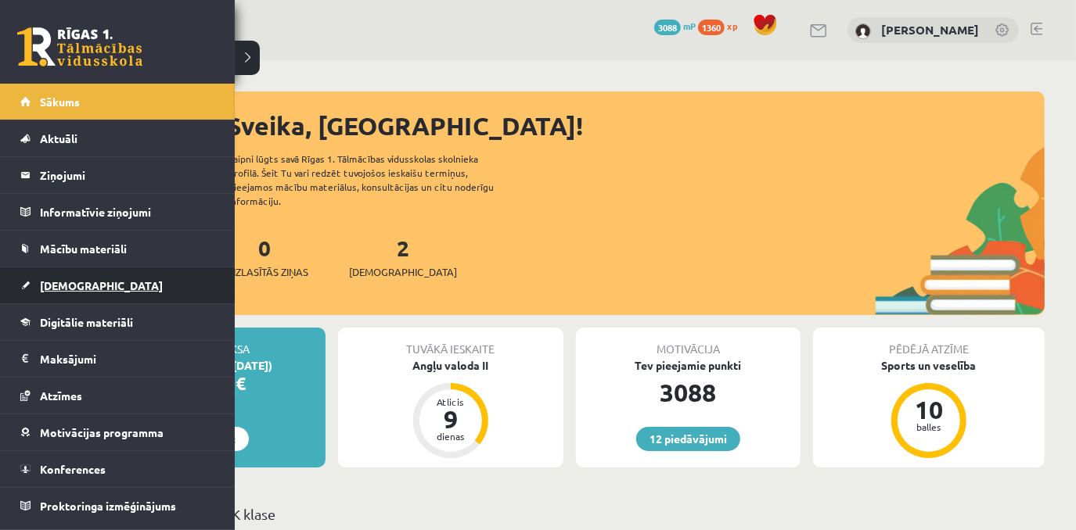
click at [102, 281] on link "[DEMOGRAPHIC_DATA]" at bounding box center [117, 286] width 195 height 36
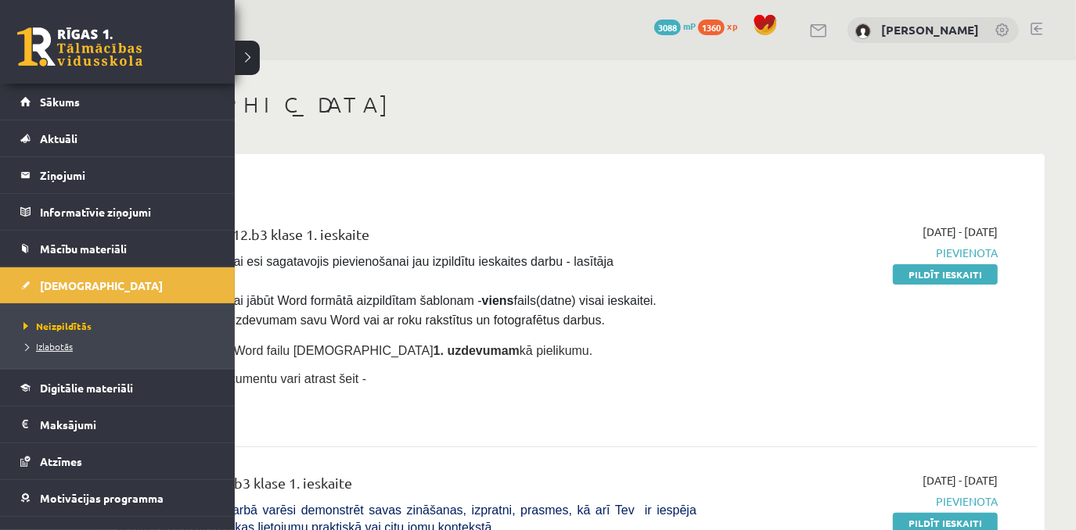
click at [52, 349] on span "Izlabotās" at bounding box center [46, 346] width 53 height 13
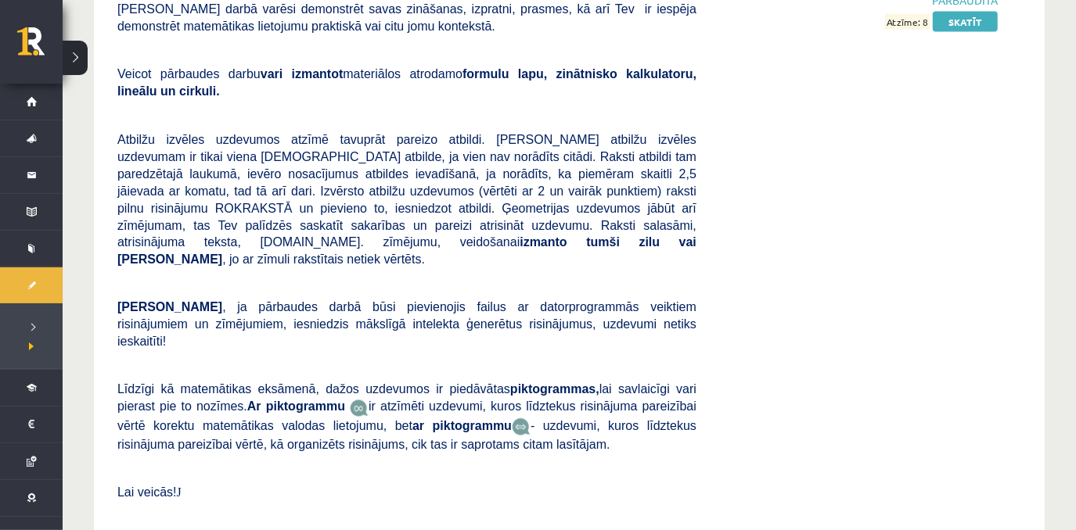
scroll to position [9638, 0]
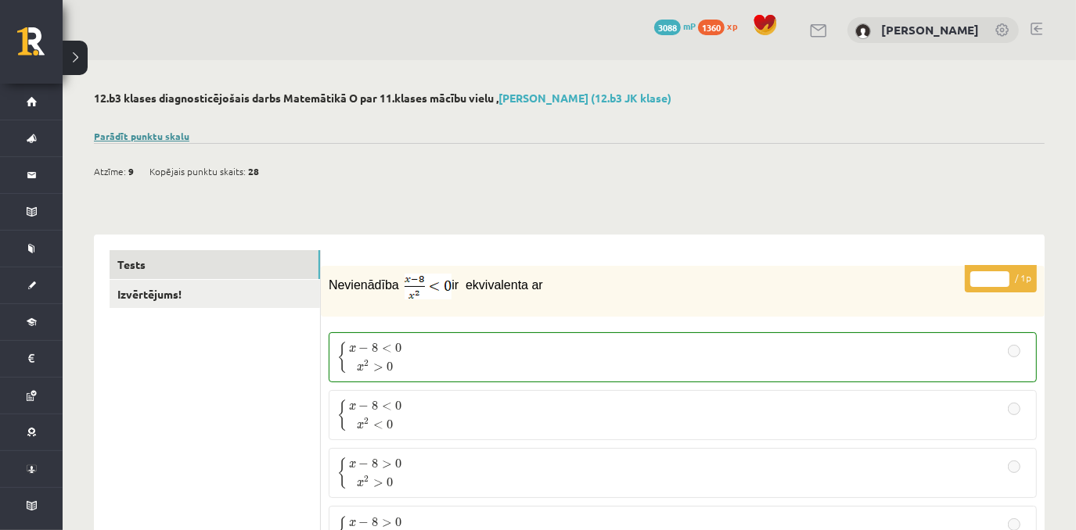
click at [174, 130] on link "Parādīt punktu skalu" at bounding box center [141, 136] width 95 height 13
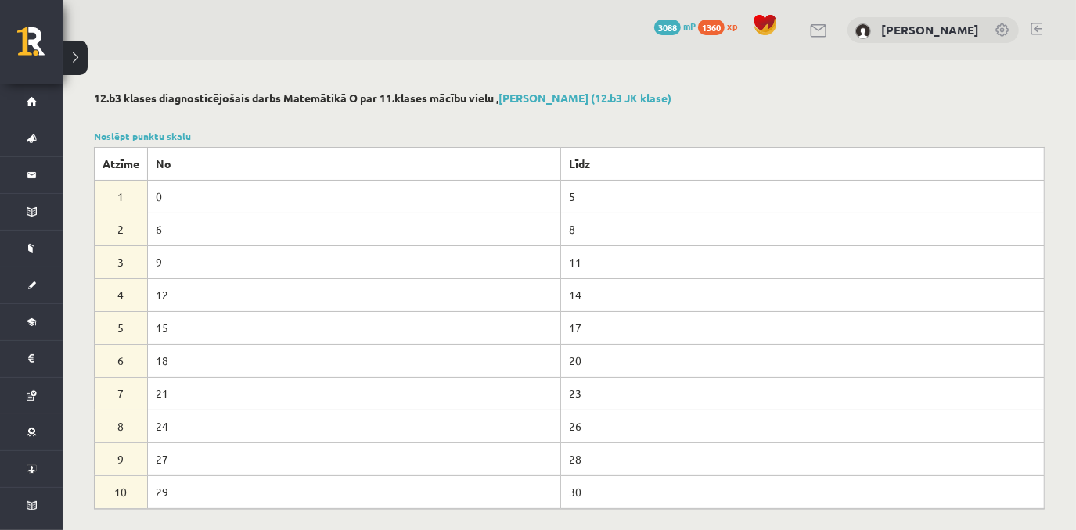
drag, startPoint x: 227, startPoint y: 135, endPoint x: 239, endPoint y: 125, distance: 16.1
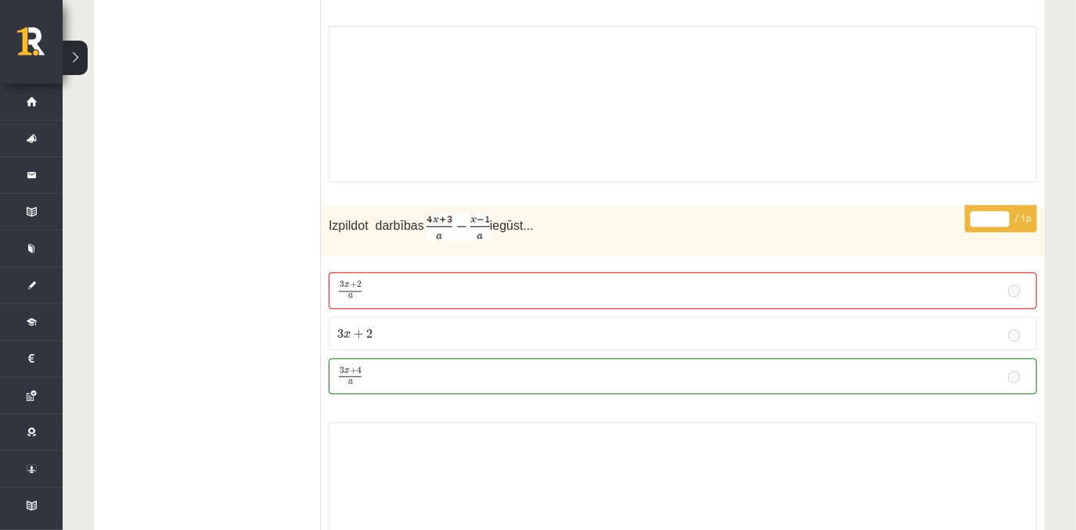
scroll to position [10225, 0]
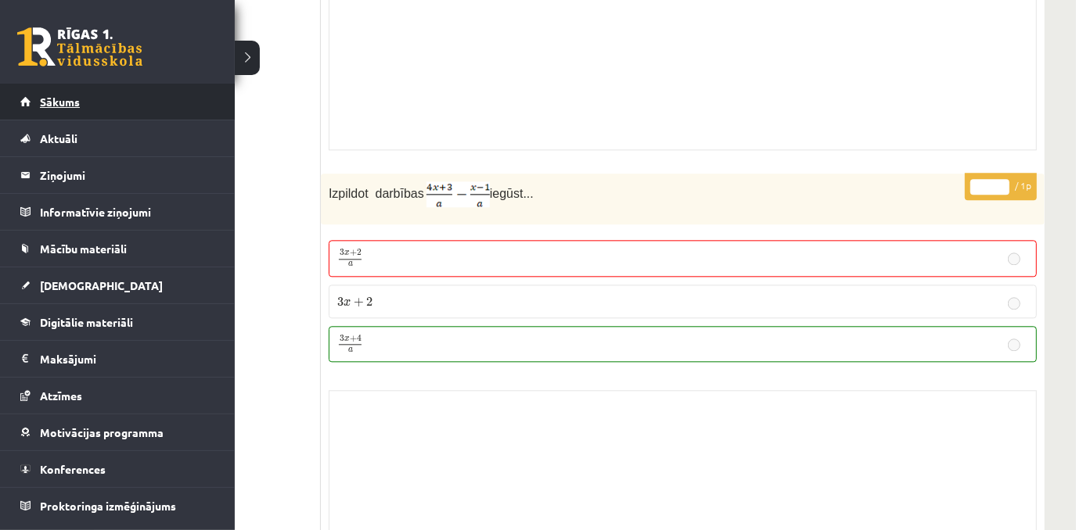
click at [82, 105] on link "Sākums" at bounding box center [117, 102] width 195 height 36
